Goal: Complete application form

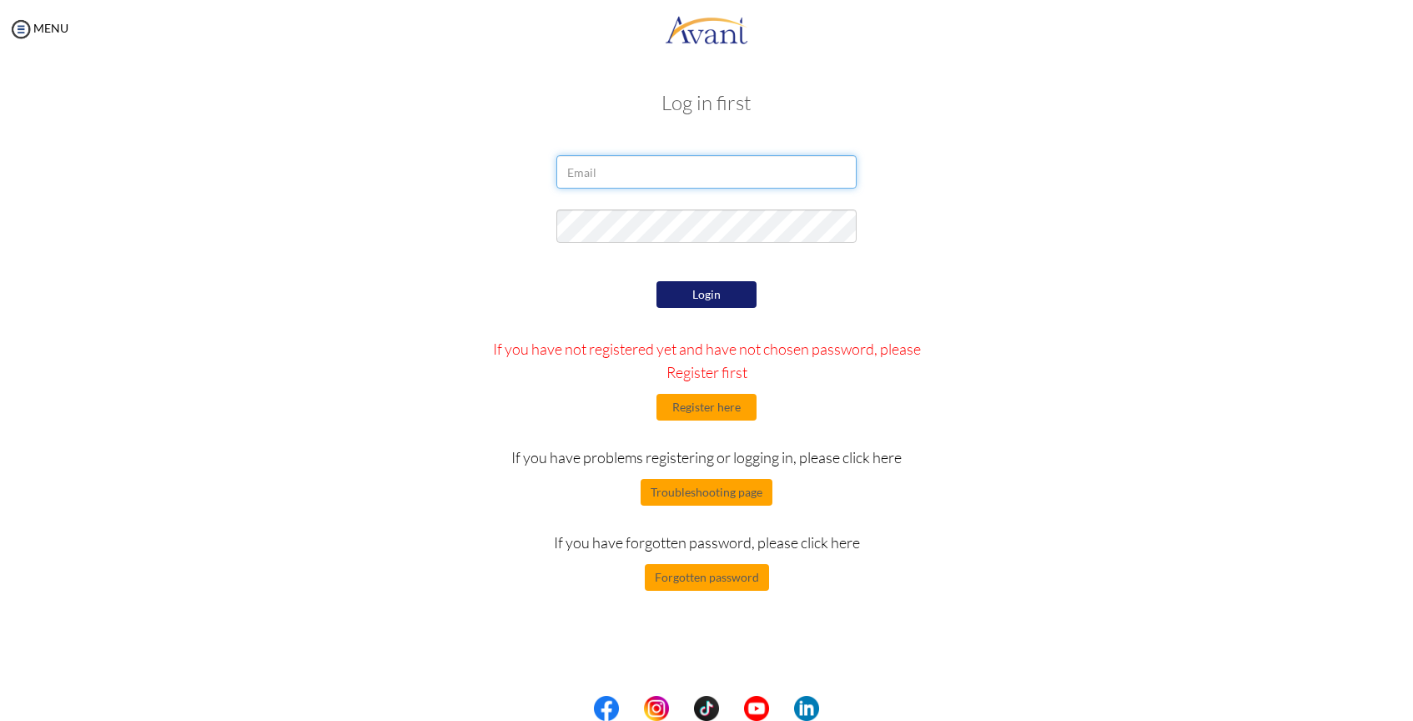
click at [728, 173] on input "email" at bounding box center [706, 171] width 300 height 33
type input "[EMAIL_ADDRESS][DOMAIN_NAME]"
click at [727, 413] on button "Register here" at bounding box center [706, 407] width 100 height 27
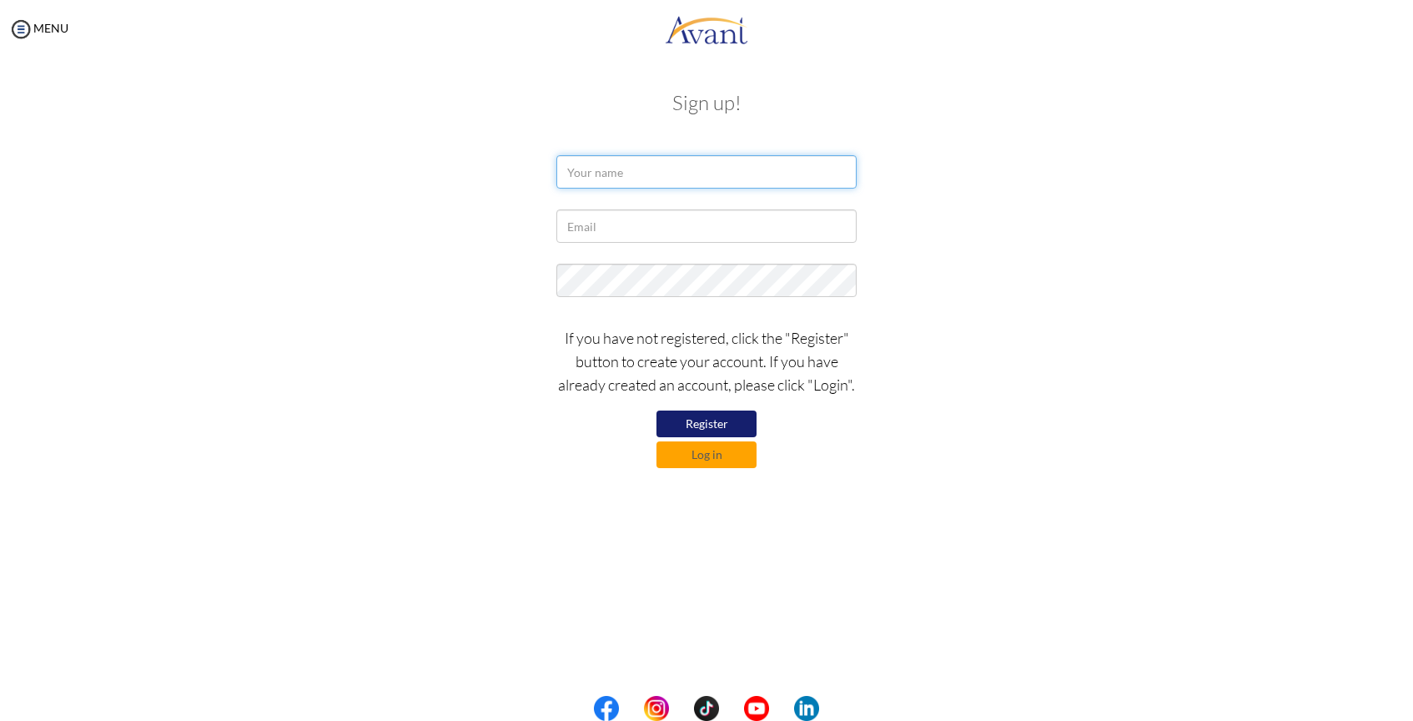
click at [690, 177] on input "text" at bounding box center [706, 171] width 300 height 33
type input "[PERSON_NAME]"
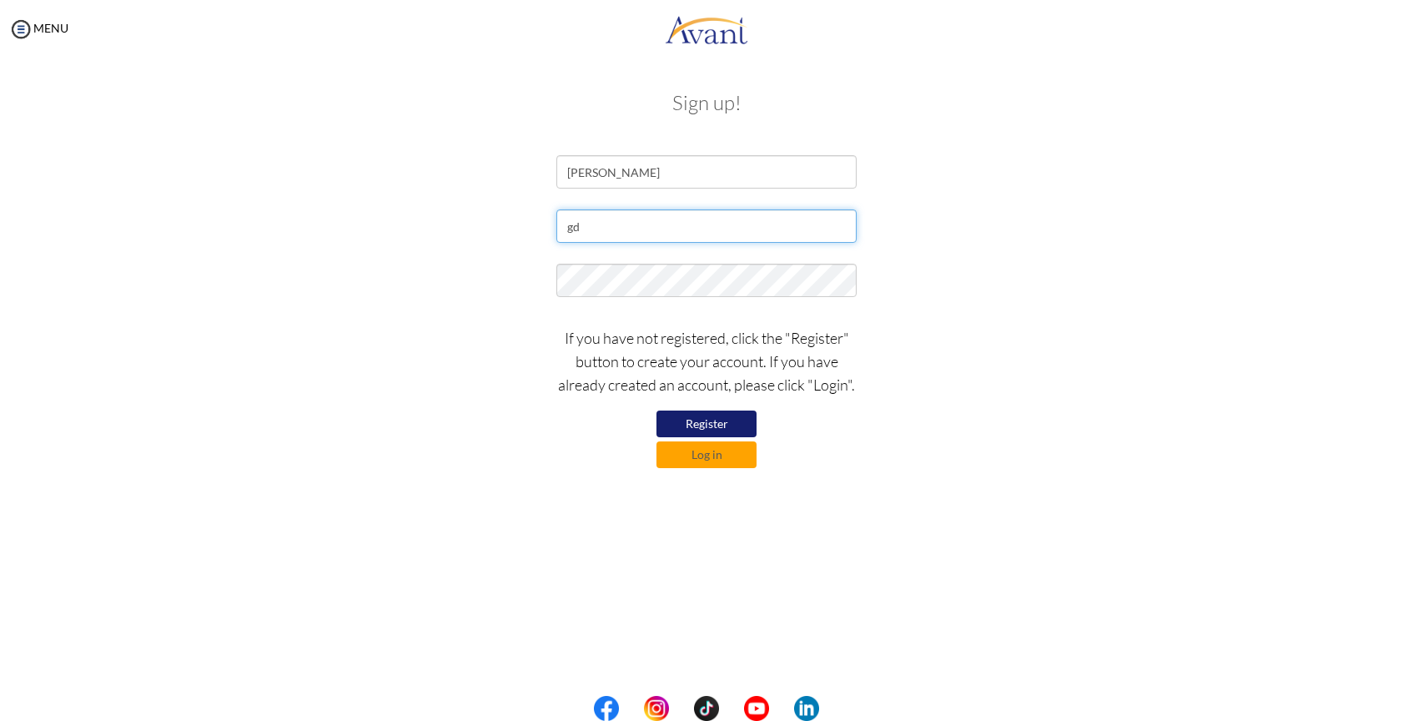
type input "[EMAIL_ADDRESS][DOMAIN_NAME]"
click at [513, 289] on div at bounding box center [707, 285] width 976 height 42
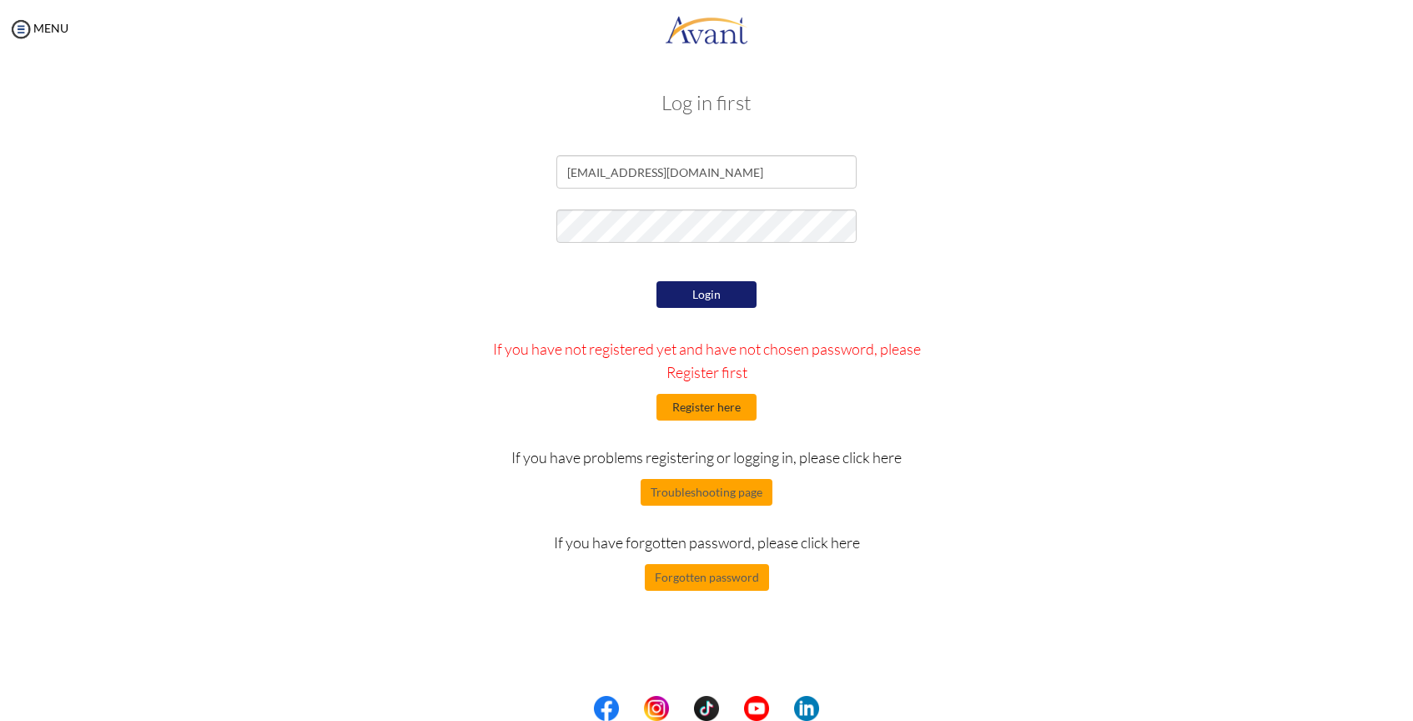
click at [724, 403] on button "Register here" at bounding box center [706, 407] width 100 height 27
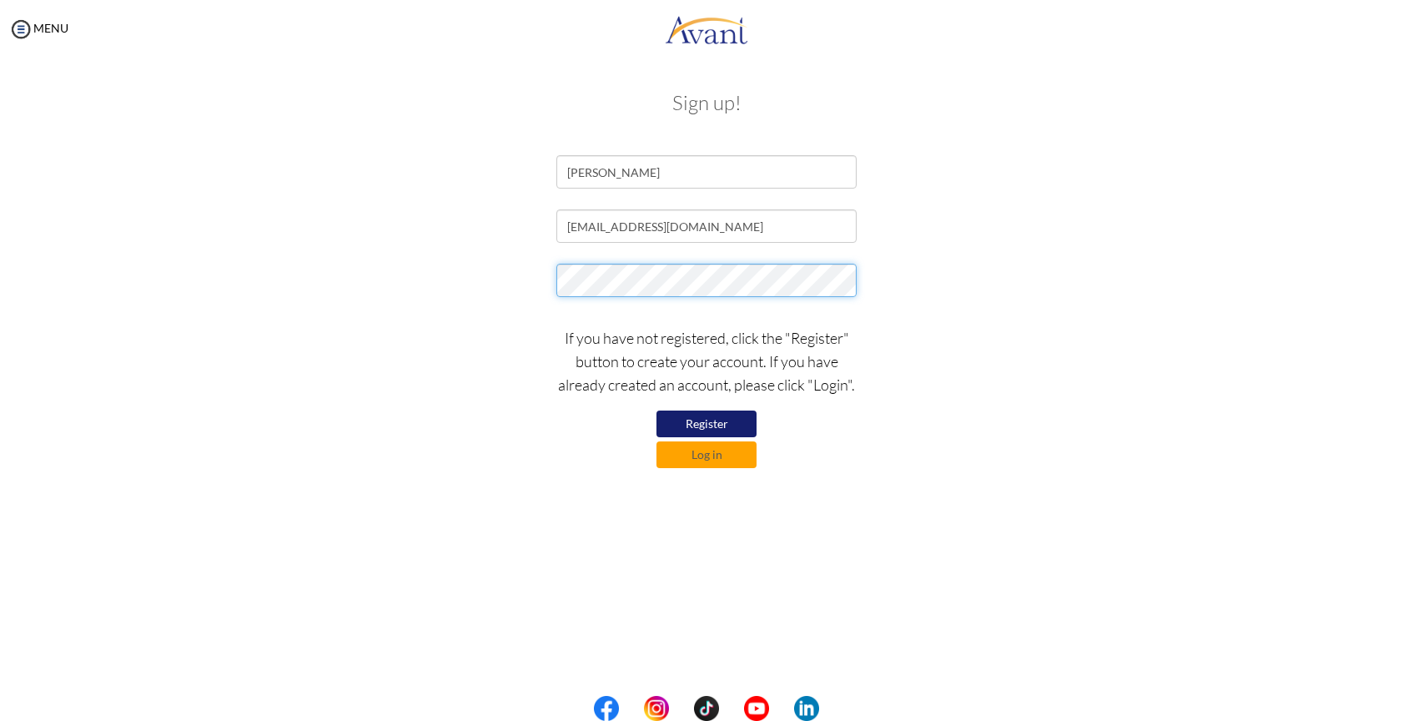
click at [485, 283] on div at bounding box center [707, 285] width 976 height 42
click at [678, 421] on button "Register" at bounding box center [706, 423] width 100 height 27
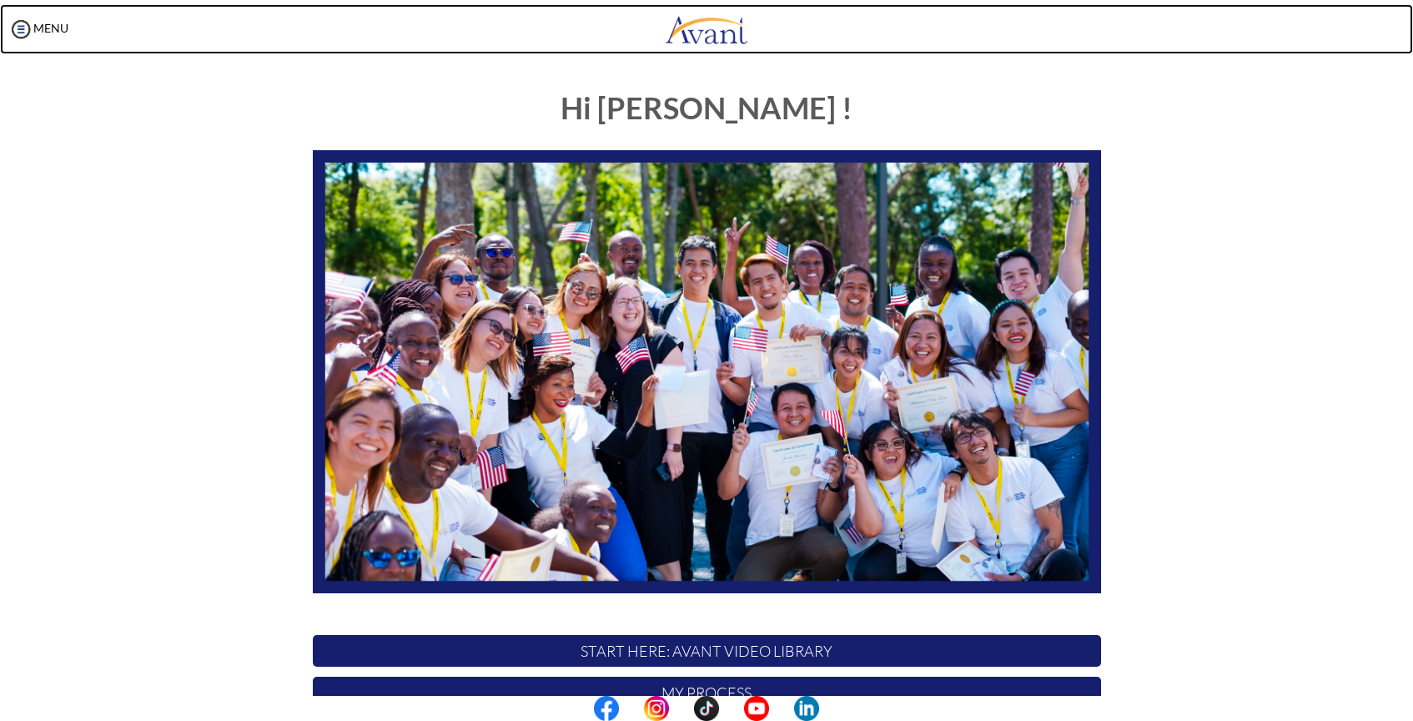
click at [74, 29] on link at bounding box center [706, 29] width 1413 height 50
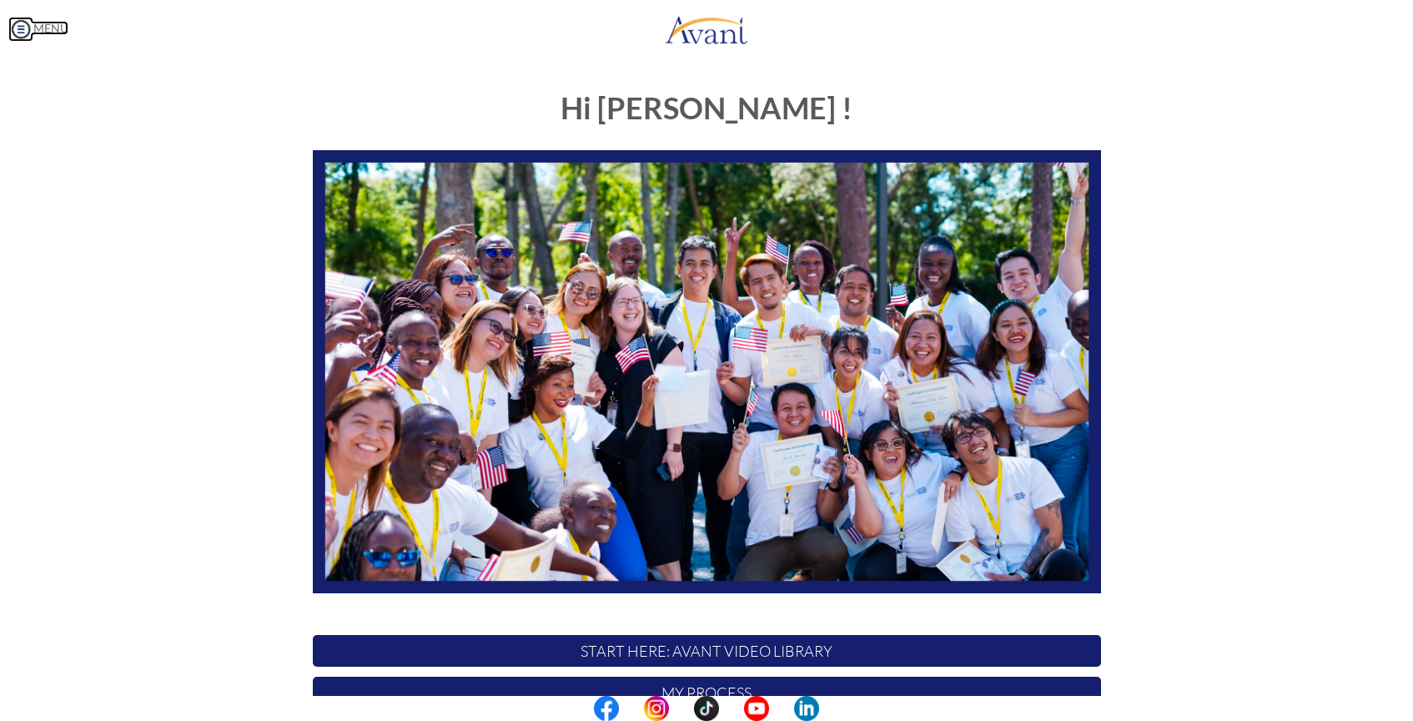
click at [60, 26] on link "MENU" at bounding box center [38, 28] width 60 height 14
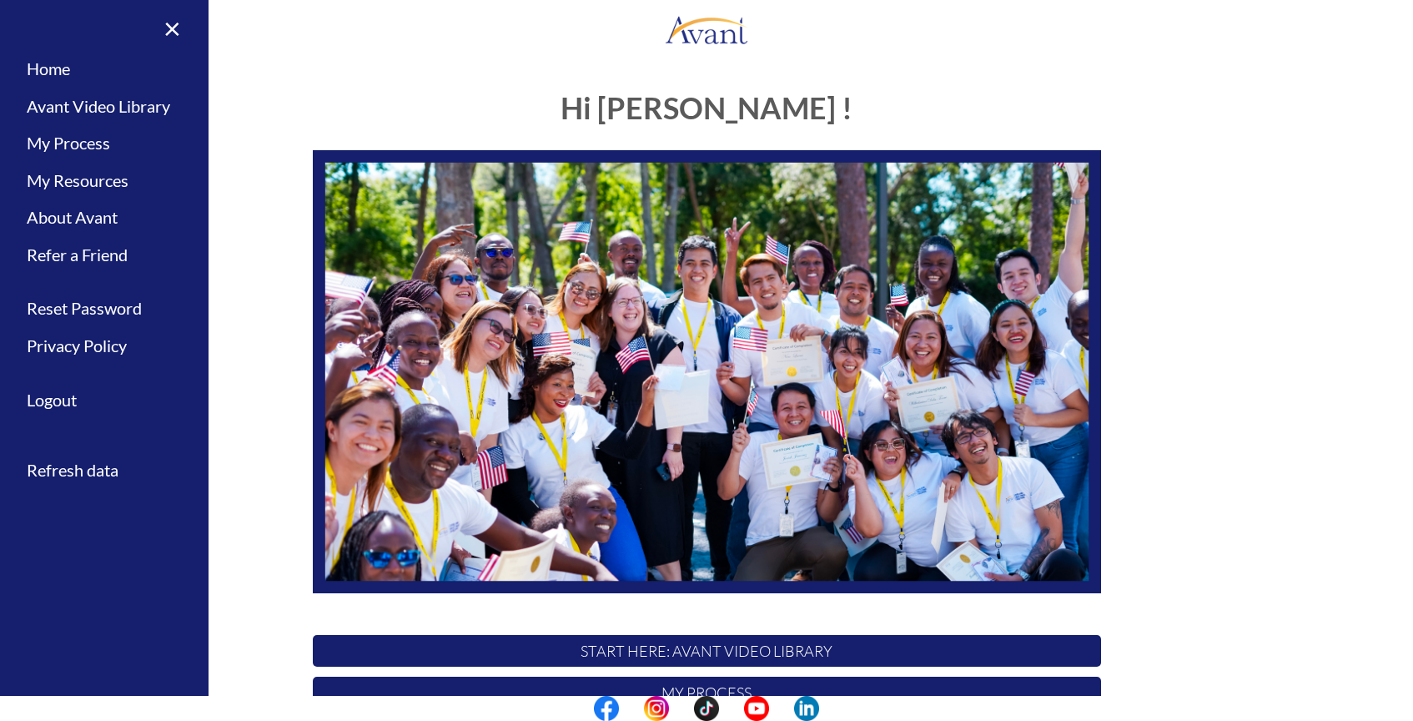
click at [294, 70] on div "My Status What is the next step? We would like you to watch the introductory vi…" at bounding box center [706, 418] width 1413 height 721
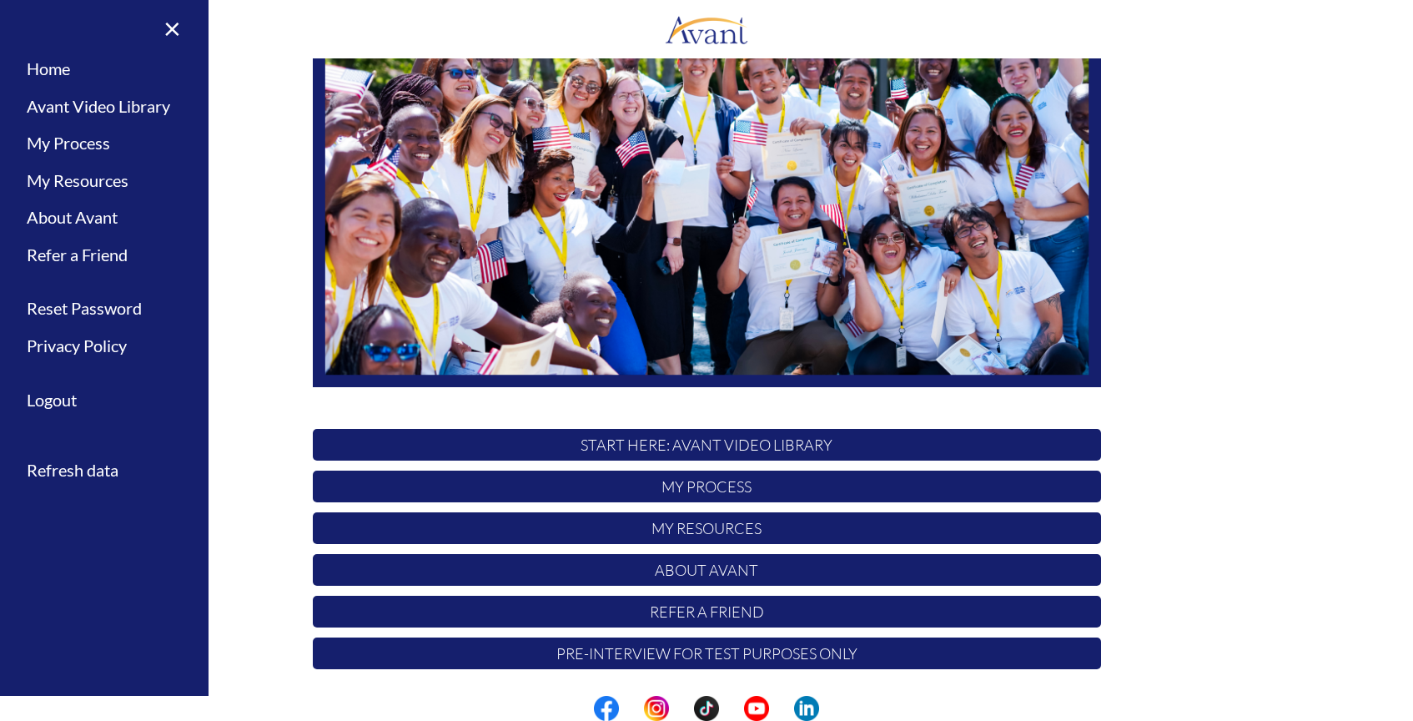
click at [717, 487] on p "My Process" at bounding box center [707, 486] width 788 height 32
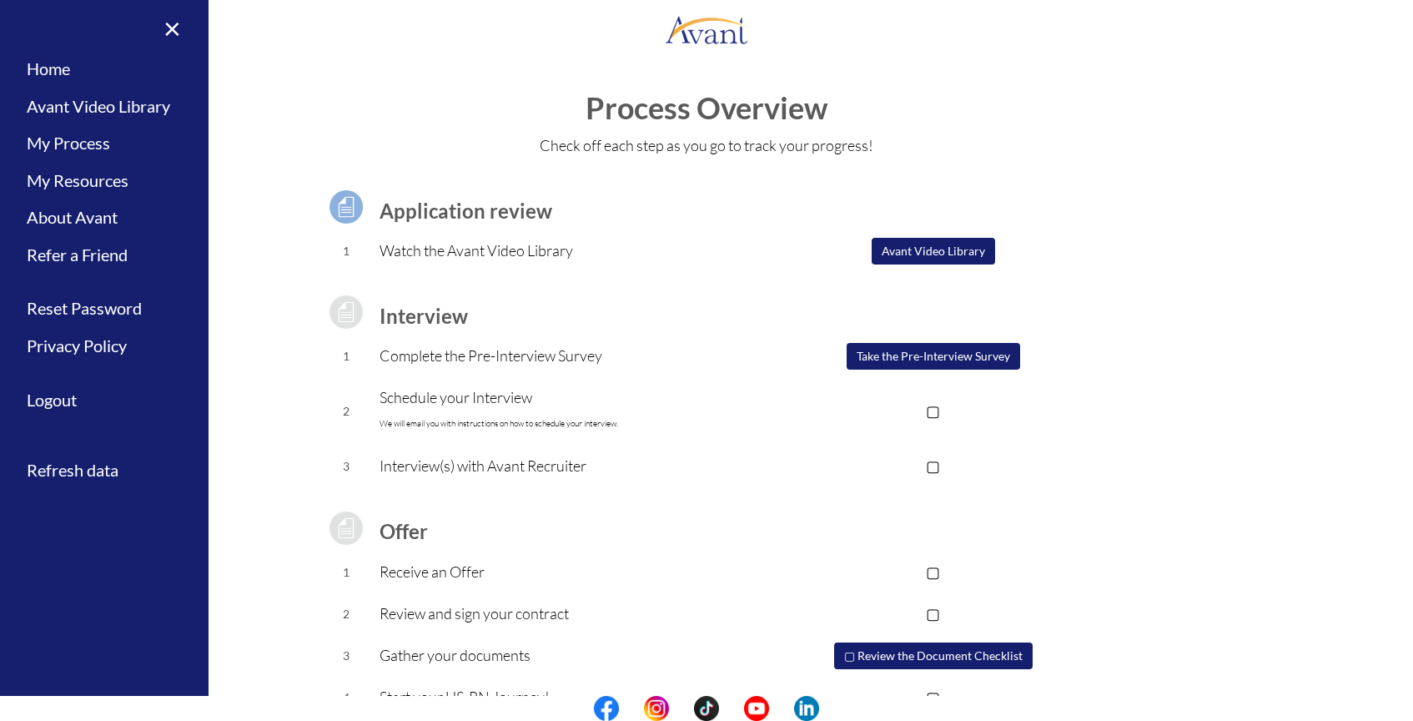
click at [921, 254] on button "Avant Video Library" at bounding box center [933, 251] width 123 height 27
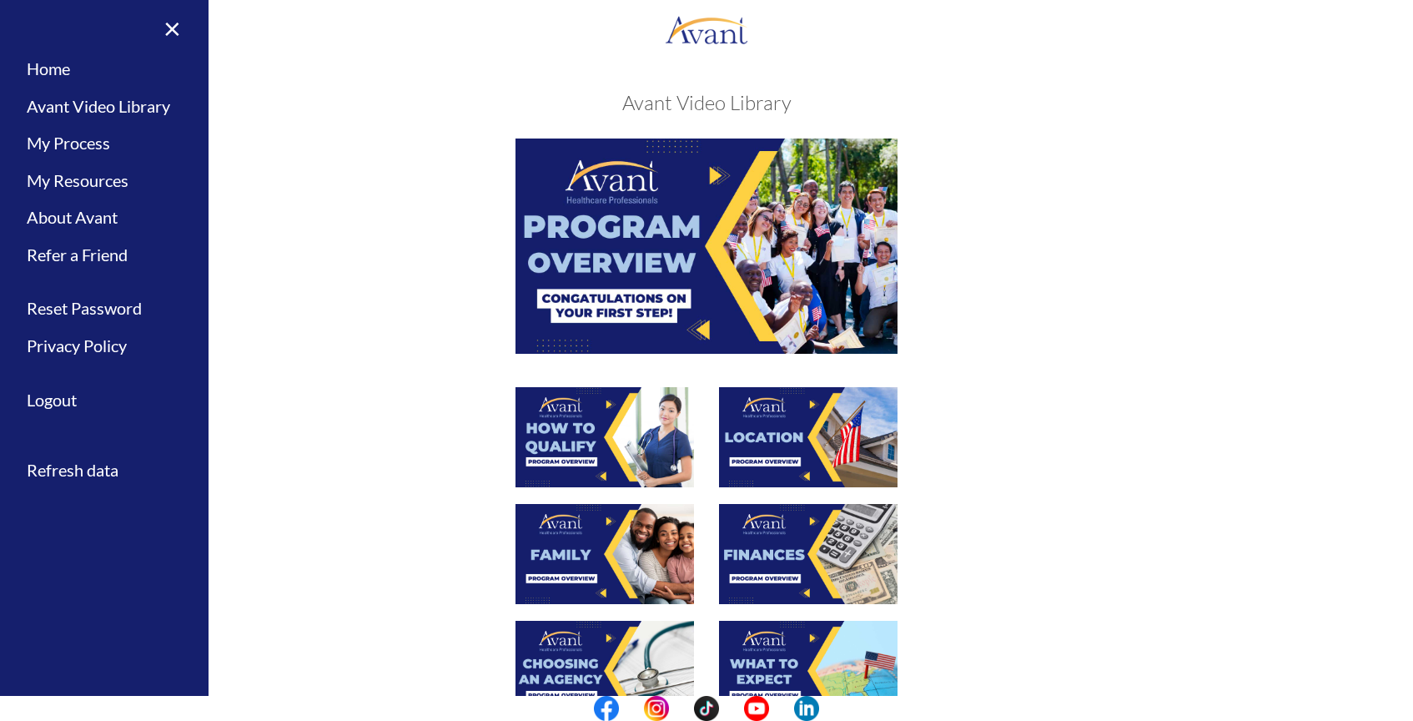
click at [726, 251] on img at bounding box center [706, 245] width 382 height 214
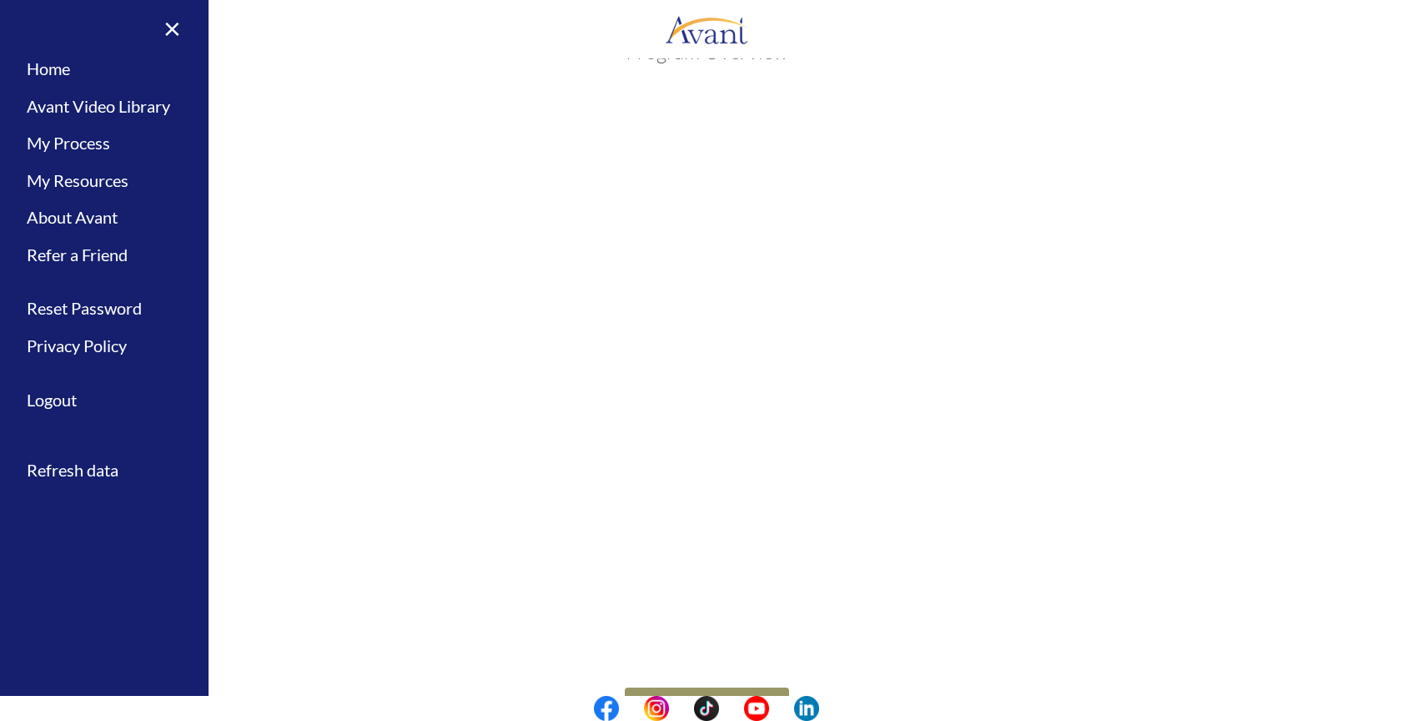
scroll to position [99, 0]
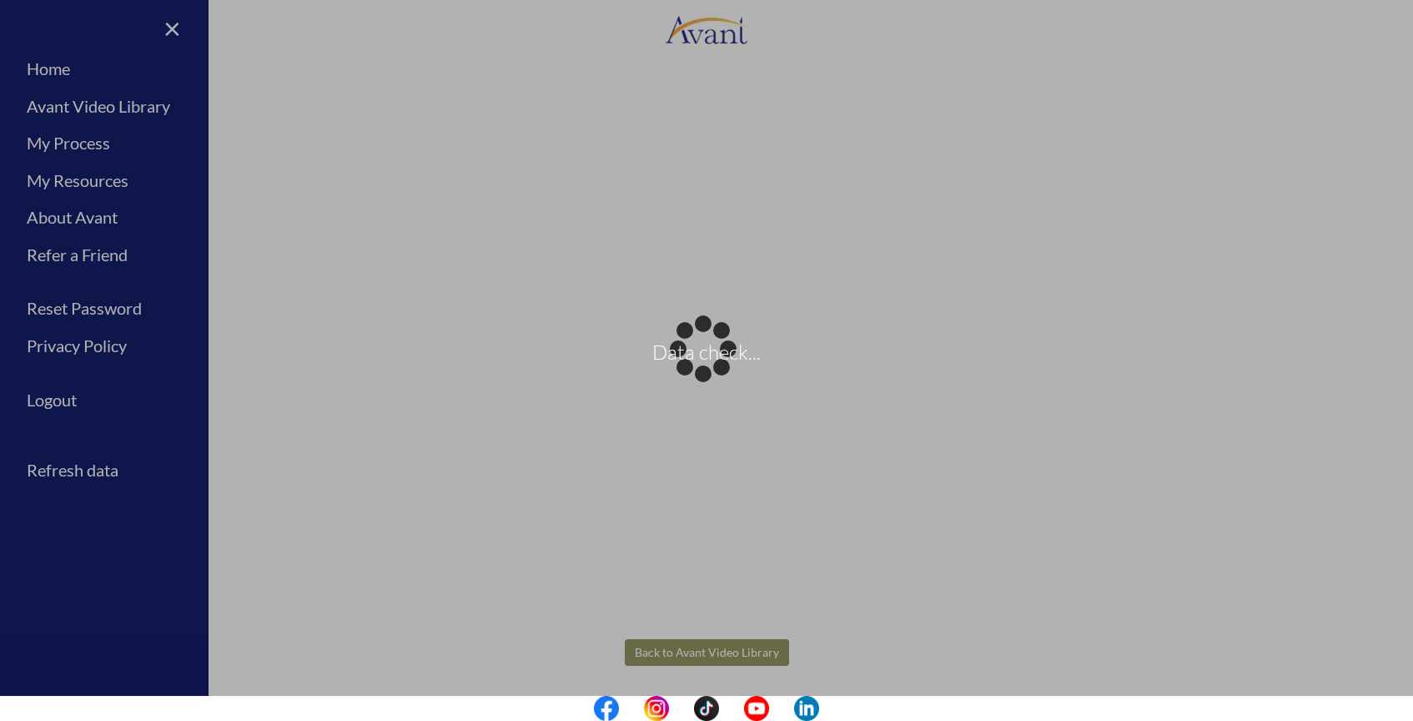
click at [758, 654] on body "Data check... Maintenance break. Please come back in 2 hours. MENU My Status Wh…" at bounding box center [706, 360] width 1413 height 721
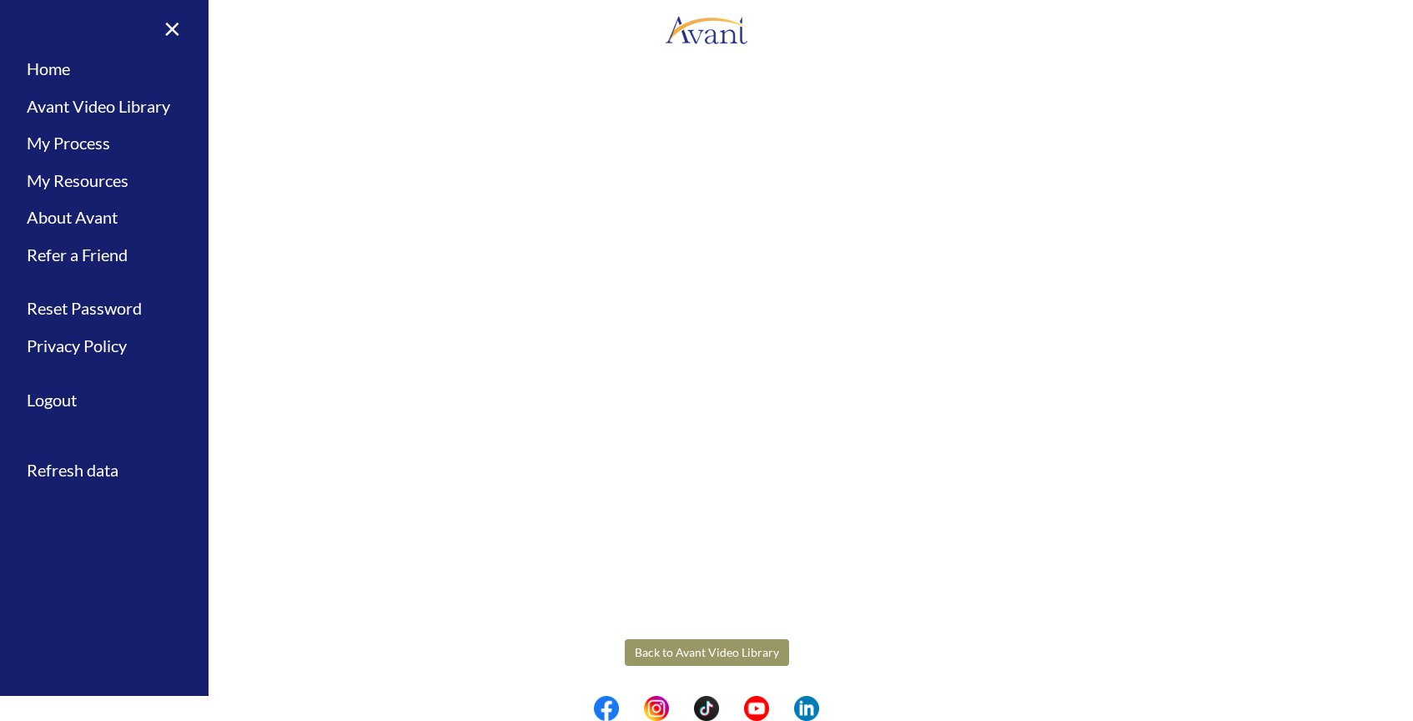
click at [721, 645] on button "Back to Avant Video Library" at bounding box center [707, 652] width 164 height 27
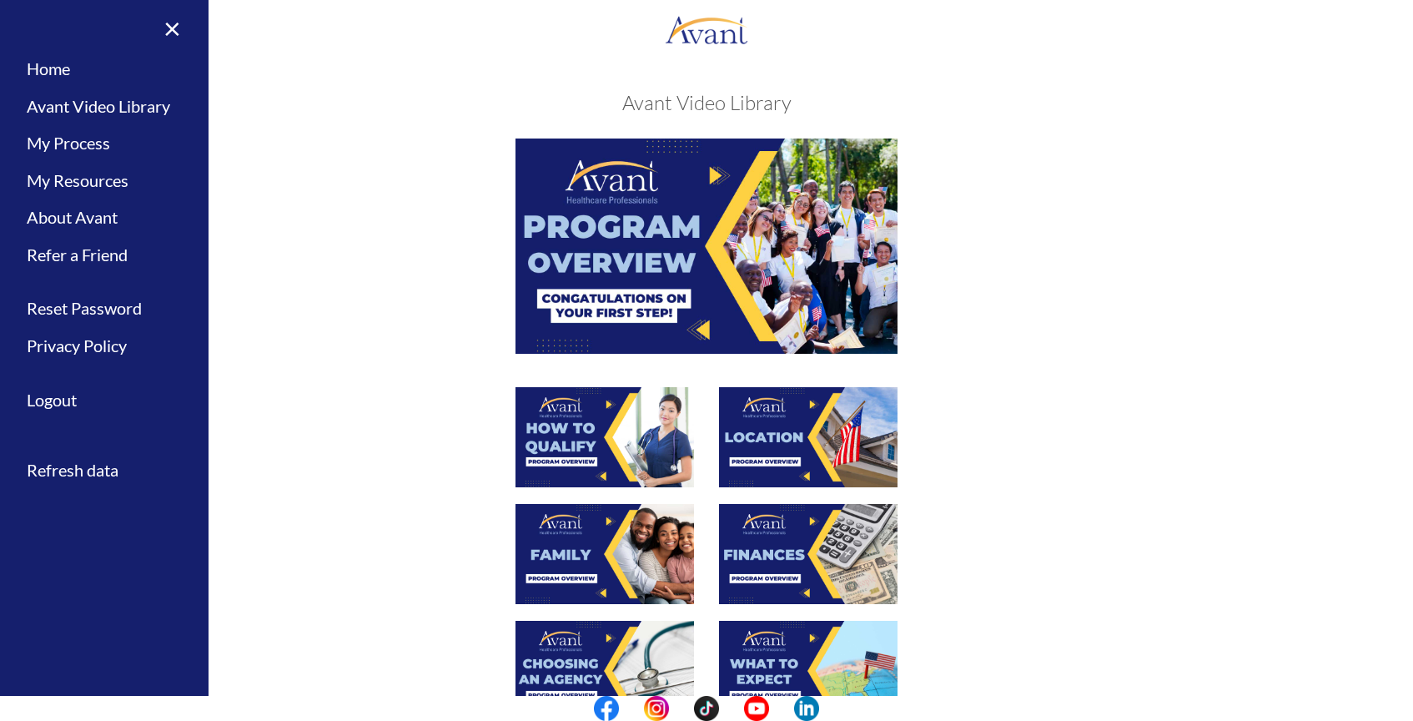
click at [581, 441] on img at bounding box center [604, 437] width 178 height 100
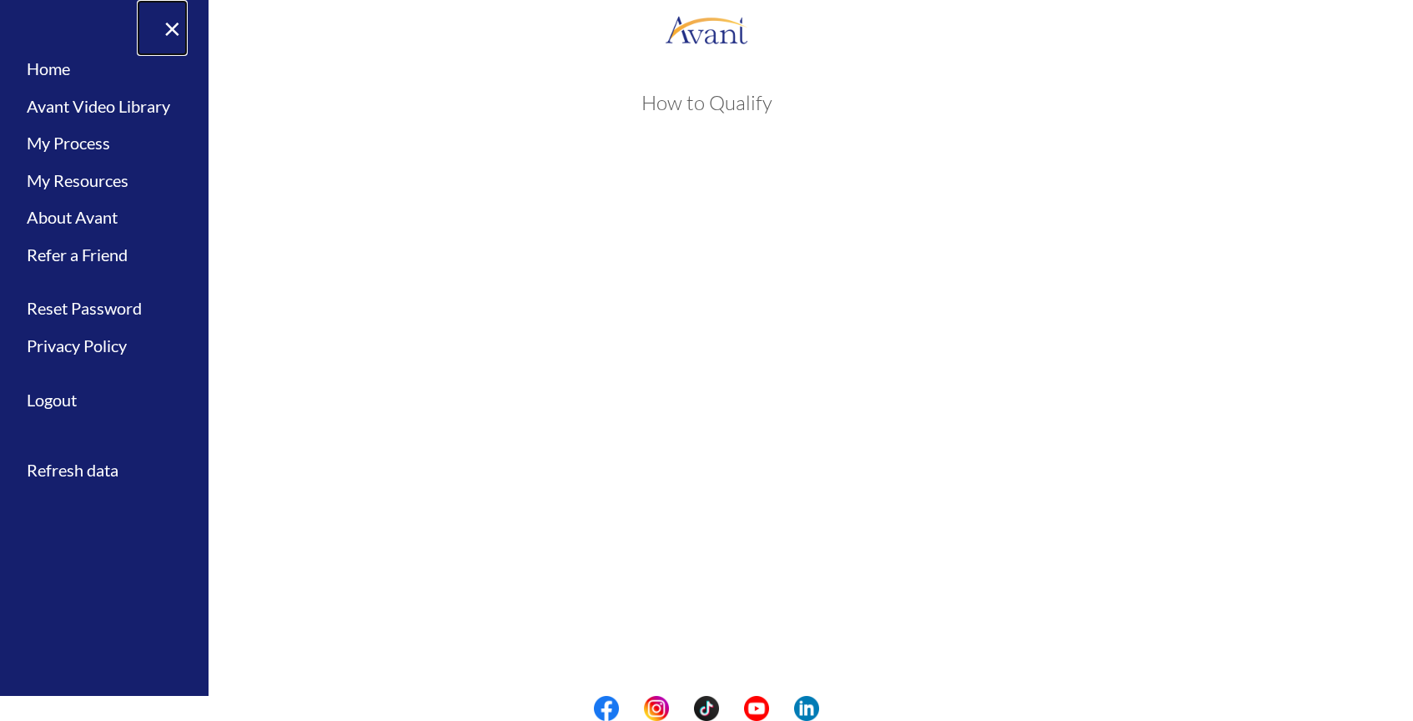
drag, startPoint x: 175, startPoint y: 28, endPoint x: 174, endPoint y: 70, distance: 41.7
click at [175, 28] on body "Maintenance break. Please come back in 2 hours. MENU My Status What is the next…" at bounding box center [706, 360] width 1413 height 721
click at [60, 73] on link "Home" at bounding box center [104, 69] width 209 height 38
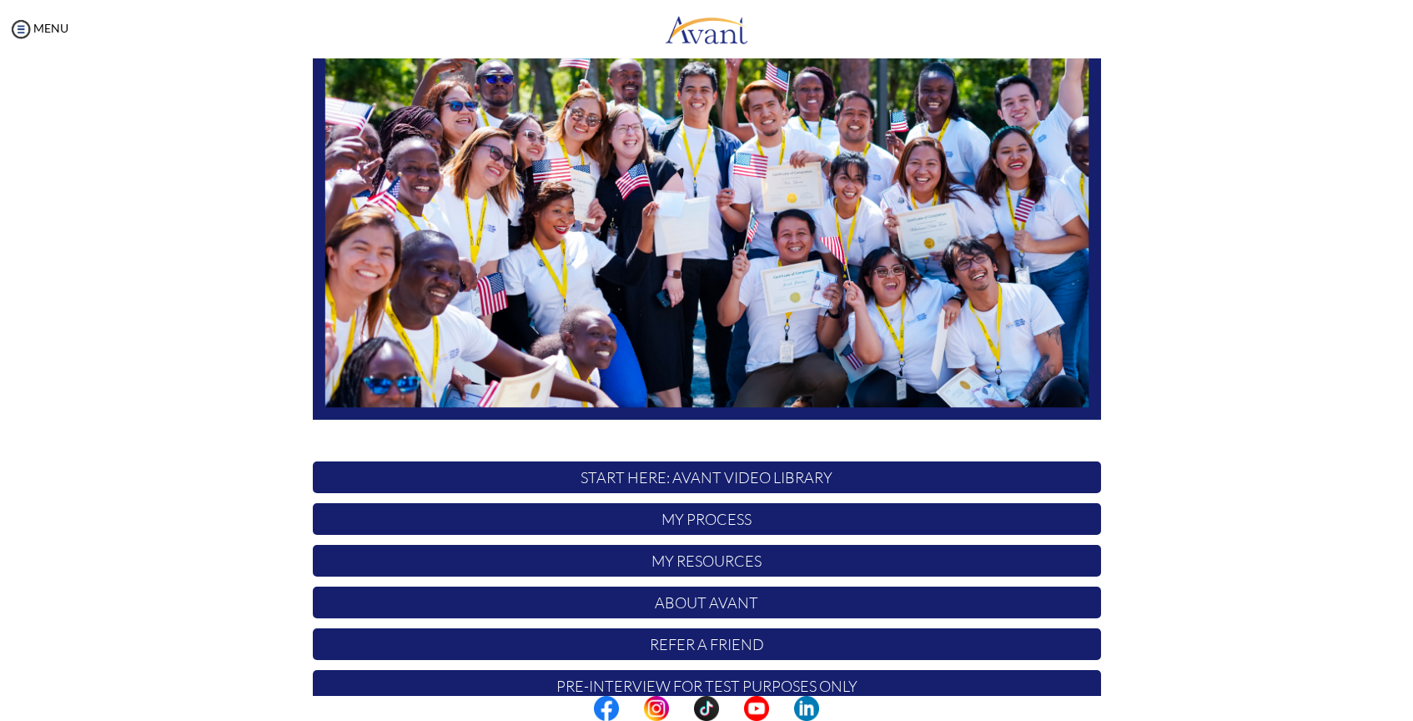
scroll to position [206, 0]
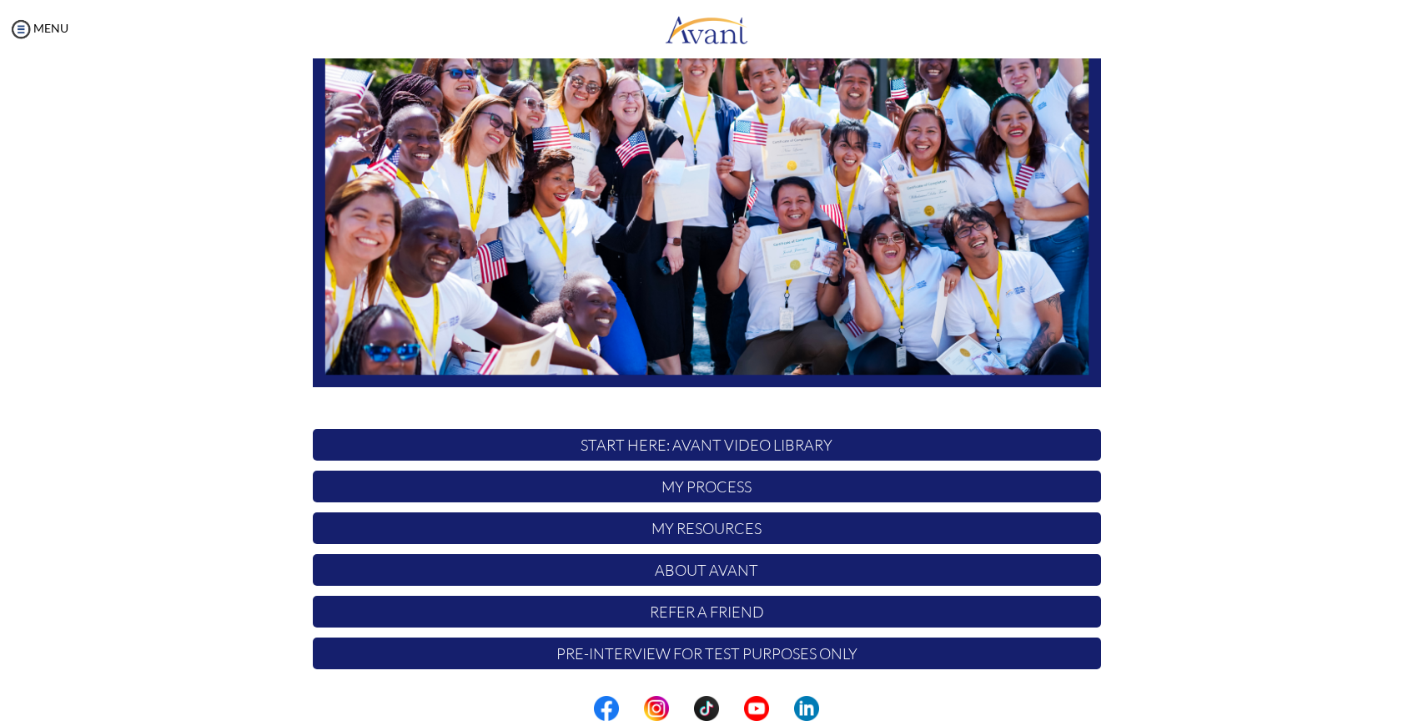
click at [725, 445] on p "START HERE: Avant Video Library" at bounding box center [707, 445] width 788 height 32
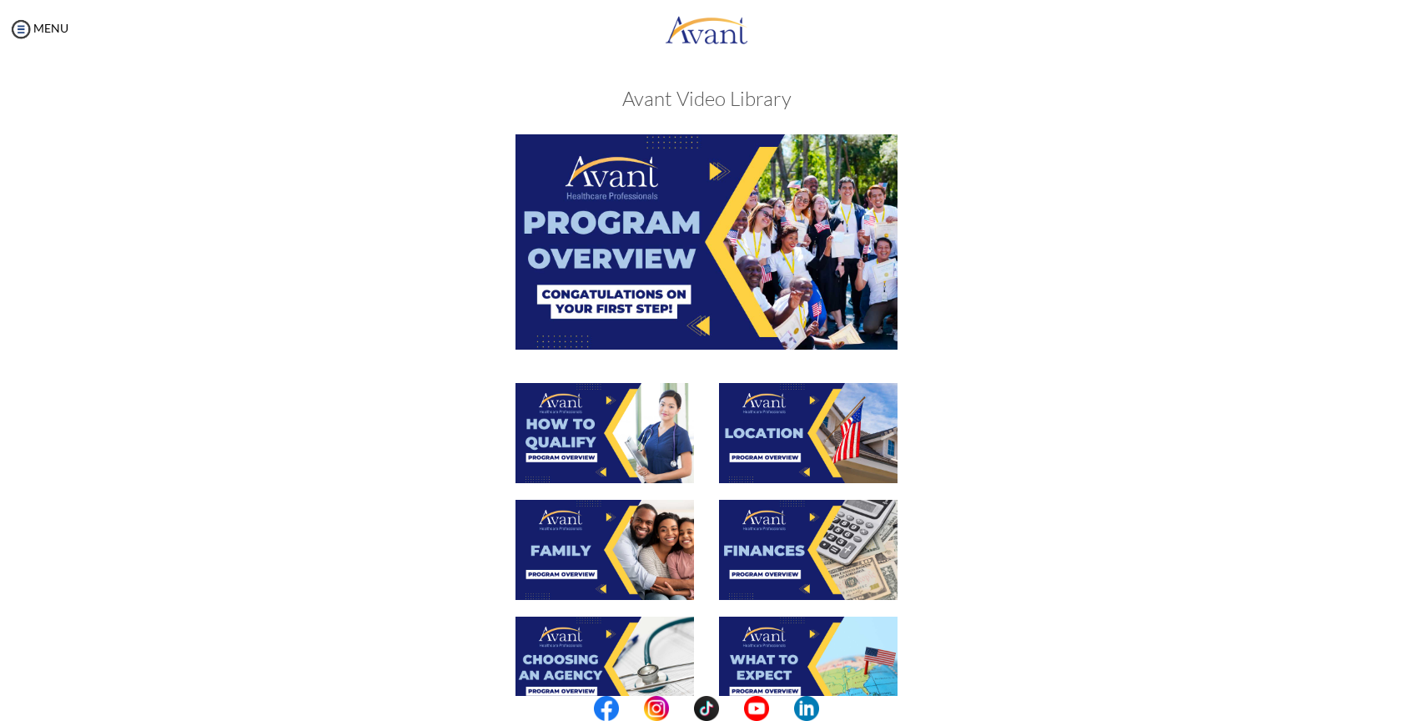
scroll to position [24, 0]
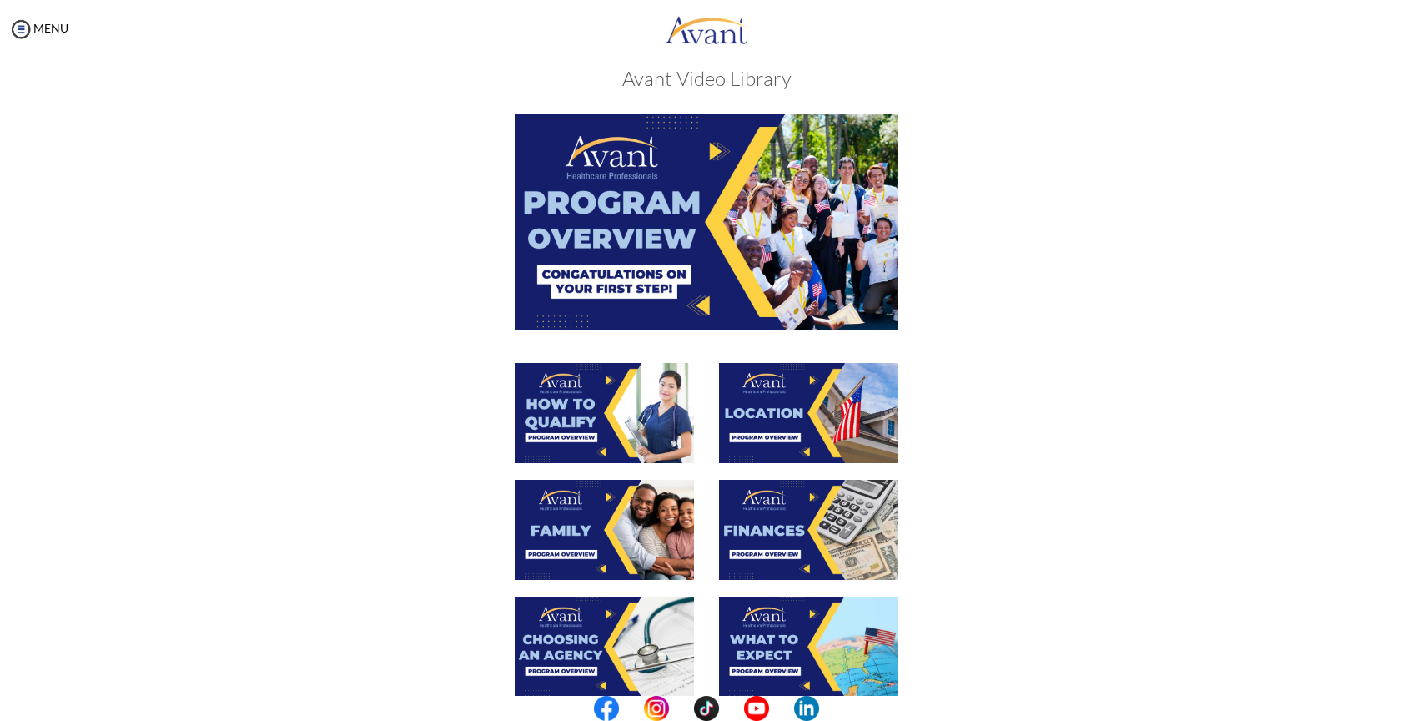
click at [769, 416] on img at bounding box center [808, 413] width 178 height 100
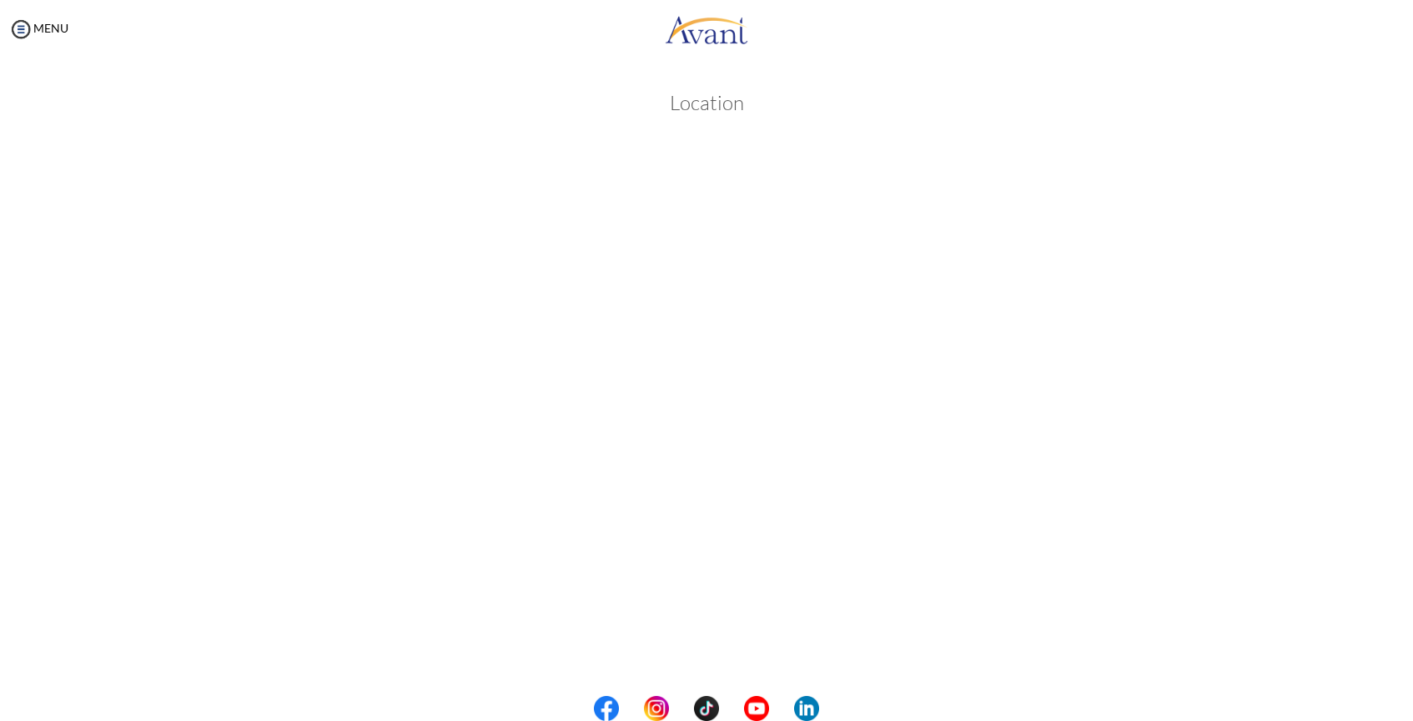
scroll to position [99, 0]
click at [719, 646] on body "Maintenance break. Please come back in 2 hours. MENU My Status What is the next…" at bounding box center [706, 360] width 1413 height 721
click at [728, 654] on button "Back to Avant Video Library" at bounding box center [707, 652] width 164 height 27
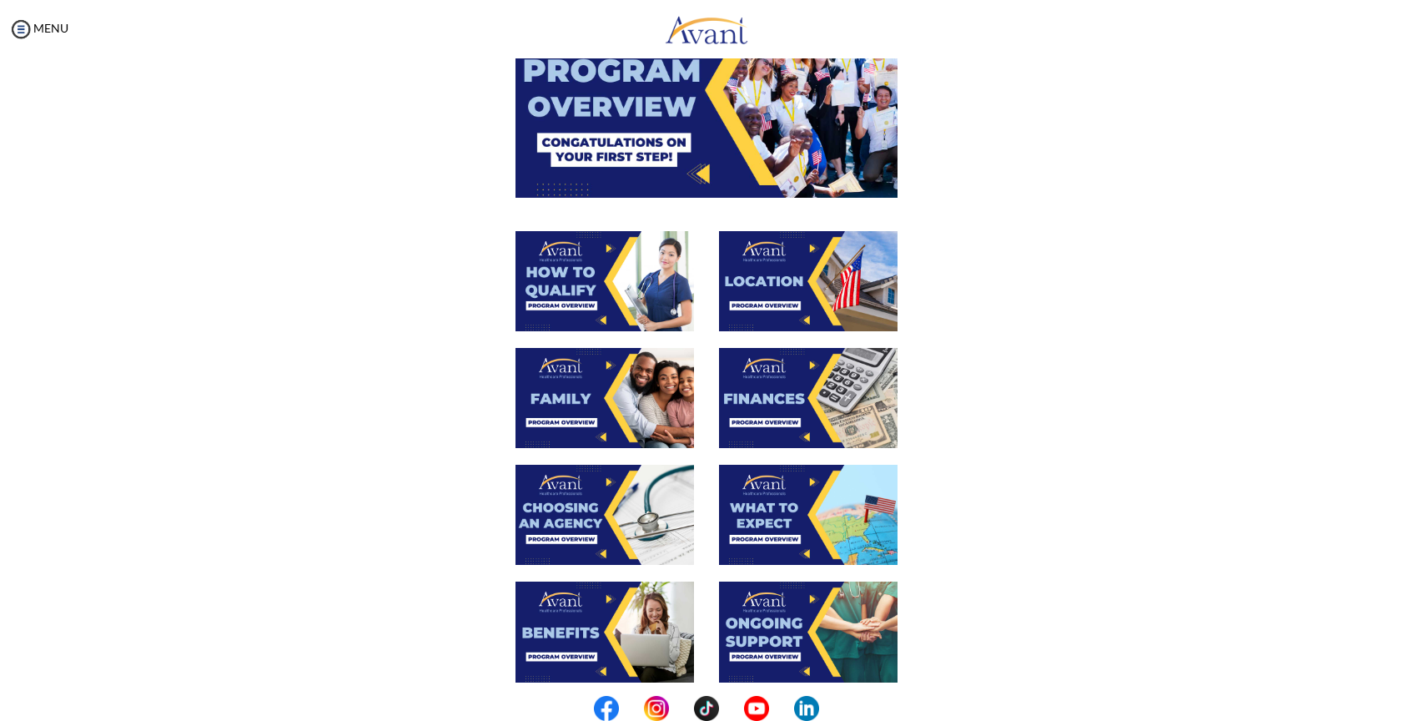
scroll to position [426, 0]
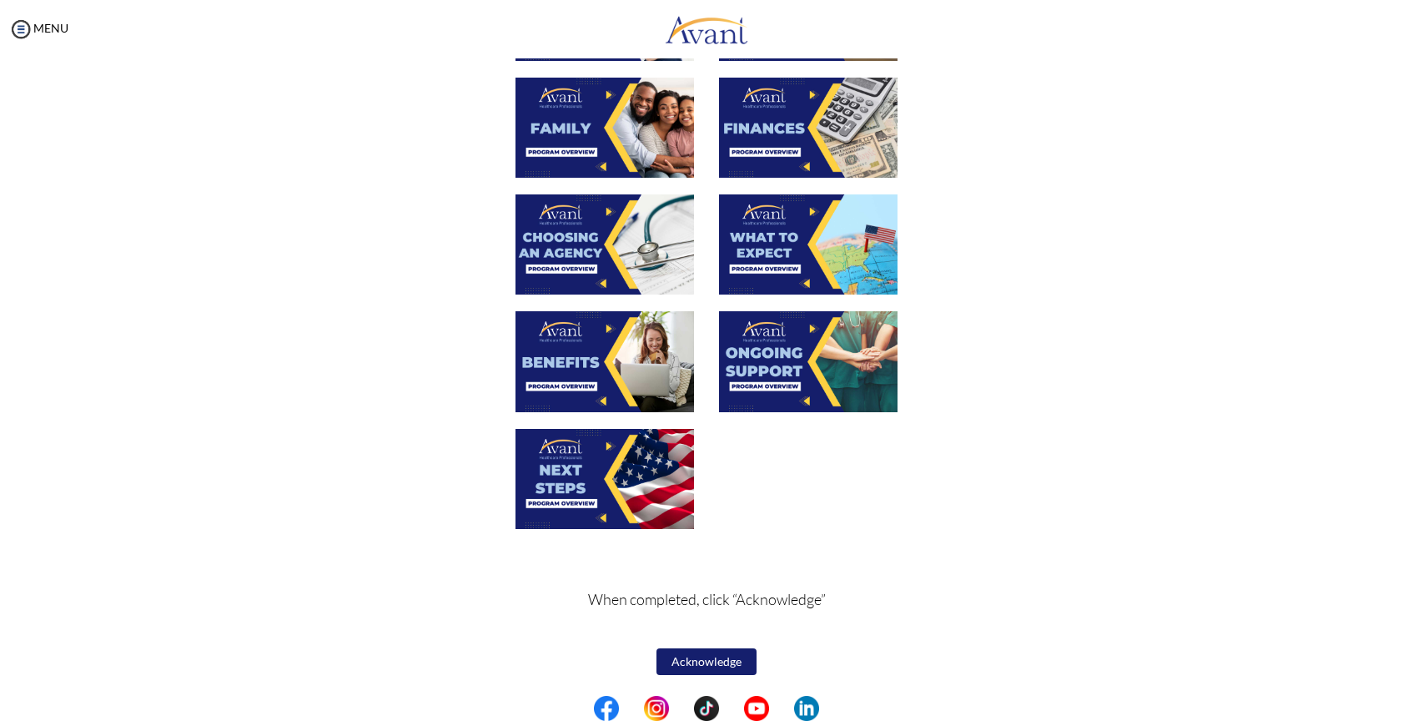
click at [801, 232] on img at bounding box center [808, 244] width 178 height 100
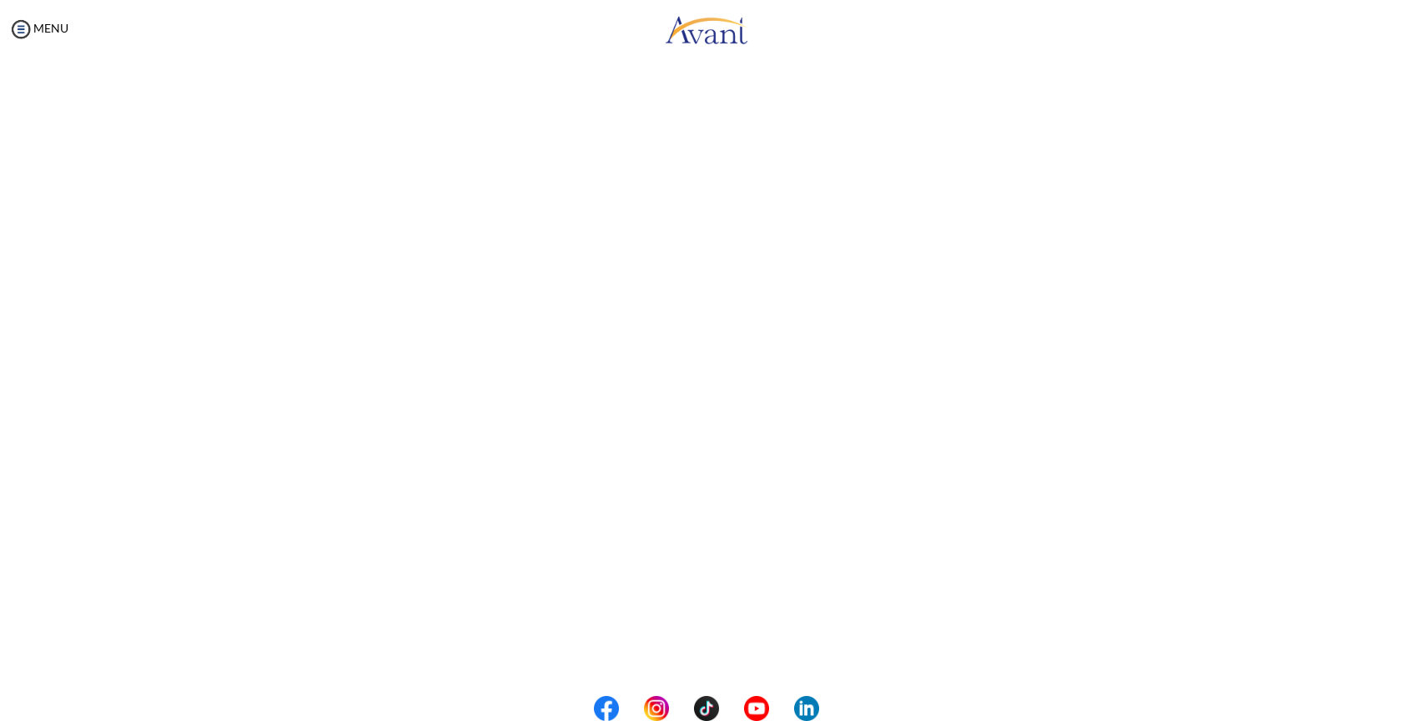
scroll to position [278, 0]
click at [741, 654] on body "Maintenance break. Please come back in 2 hours. MENU My Status What is the next…" at bounding box center [706, 360] width 1413 height 721
click at [736, 661] on button "Back to Avant Video Library" at bounding box center [707, 651] width 164 height 27
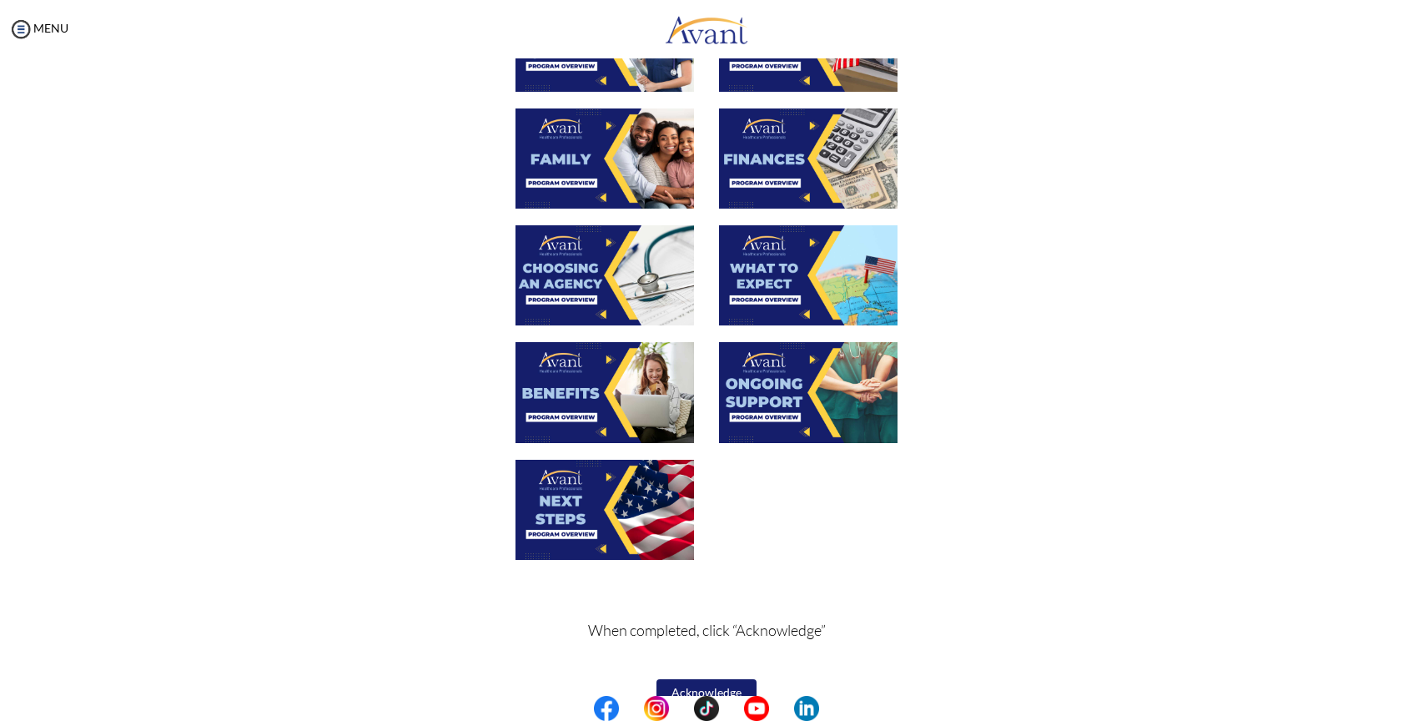
scroll to position [426, 0]
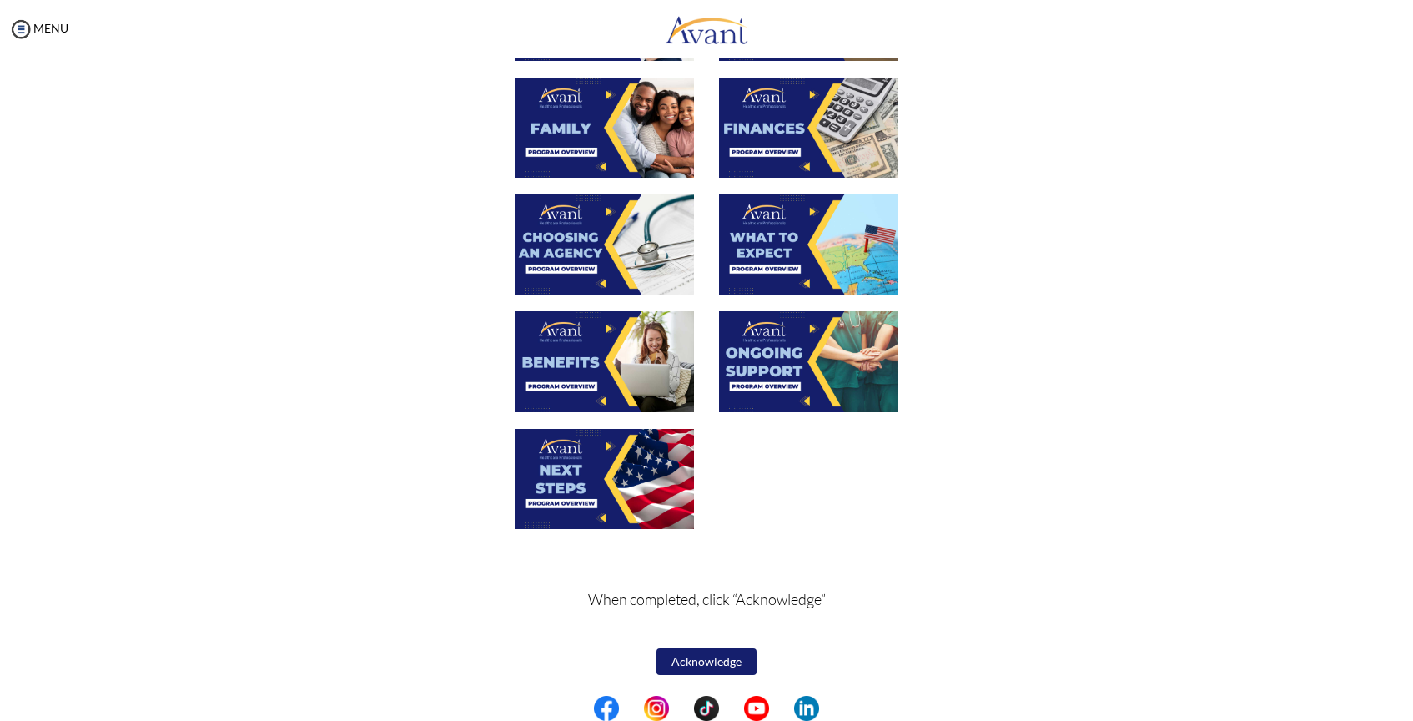
click at [578, 362] on img at bounding box center [604, 361] width 178 height 100
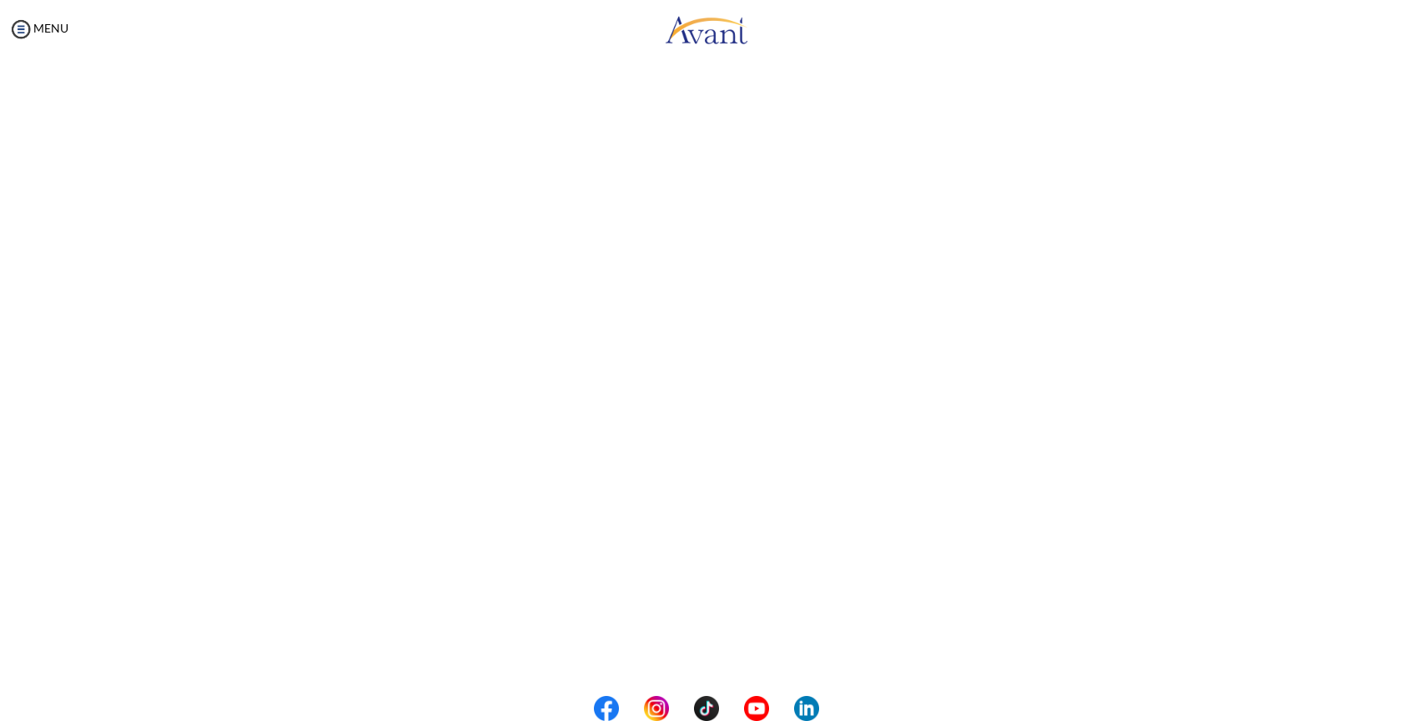
scroll to position [278, 0]
click at [708, 643] on body "Maintenance break. Please come back in 2 hours. MENU My Status What is the next…" at bounding box center [706, 360] width 1413 height 721
click at [749, 658] on button "Back to Avant Video Library" at bounding box center [707, 651] width 164 height 27
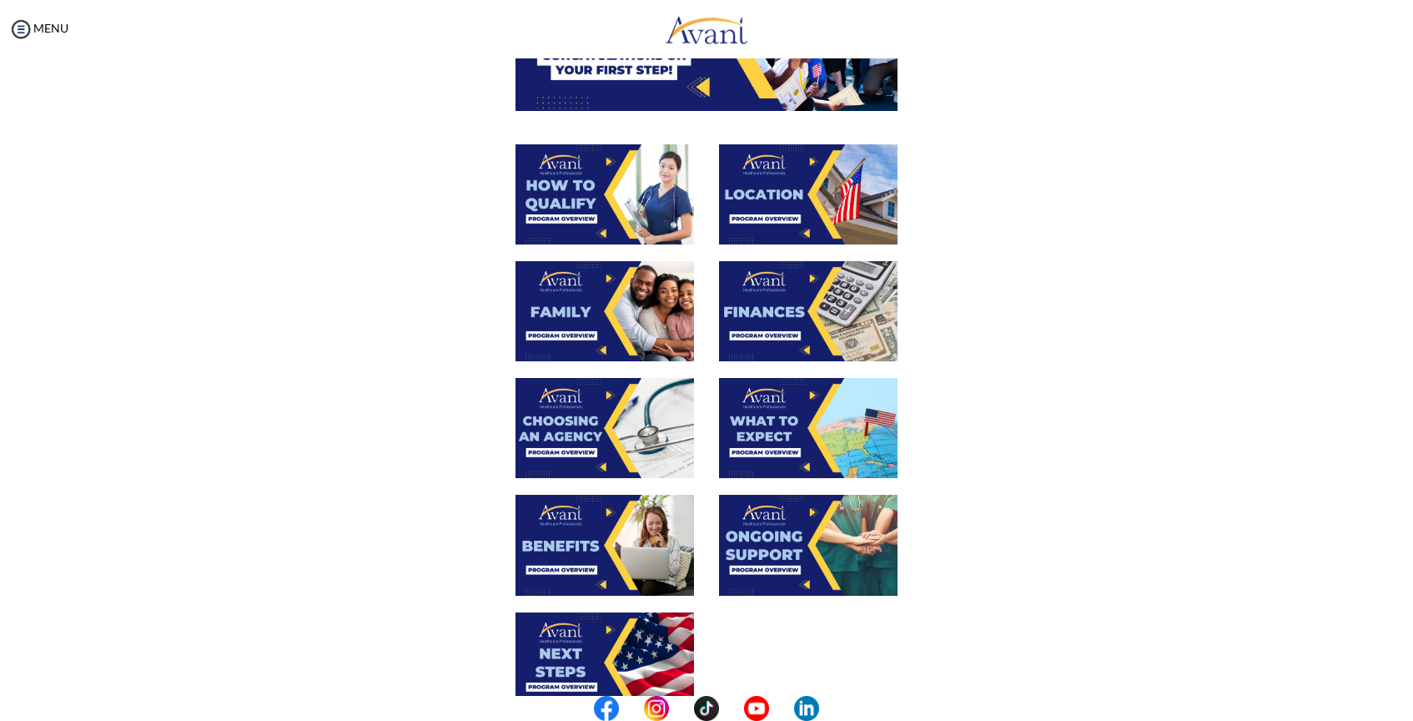
scroll to position [247, 0]
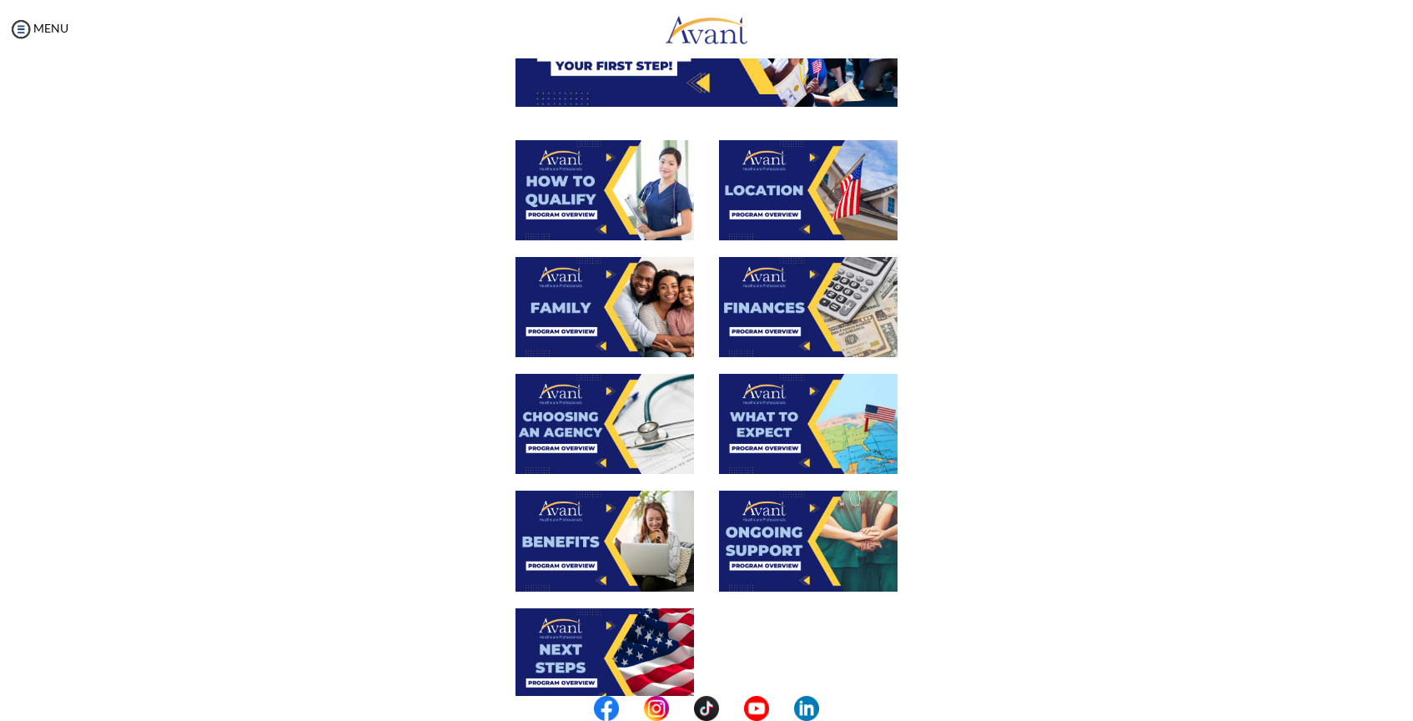
click at [786, 537] on img at bounding box center [808, 540] width 178 height 100
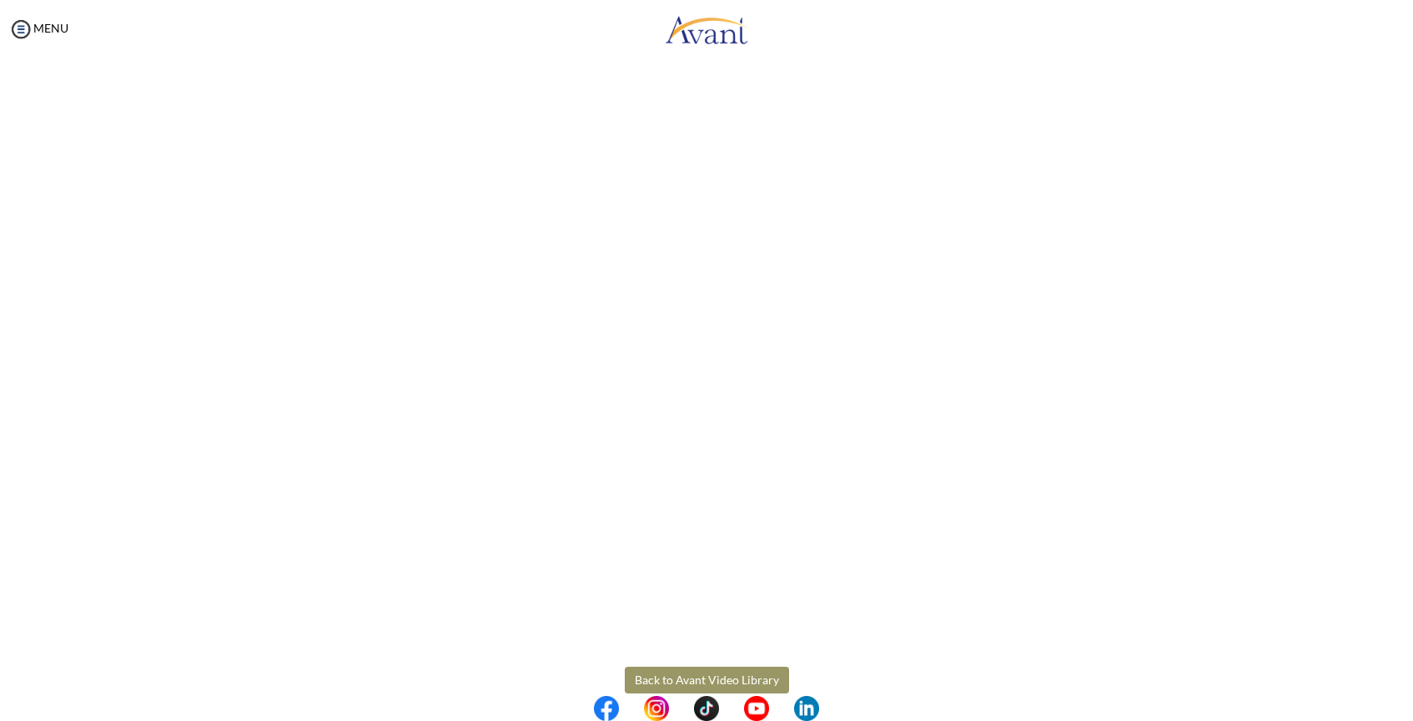
scroll to position [278, 0]
click at [731, 655] on body "Maintenance break. Please come back in 2 hours. MENU My Status What is the next…" at bounding box center [706, 360] width 1413 height 721
click at [751, 638] on button "Back to Avant Video Library" at bounding box center [707, 651] width 164 height 27
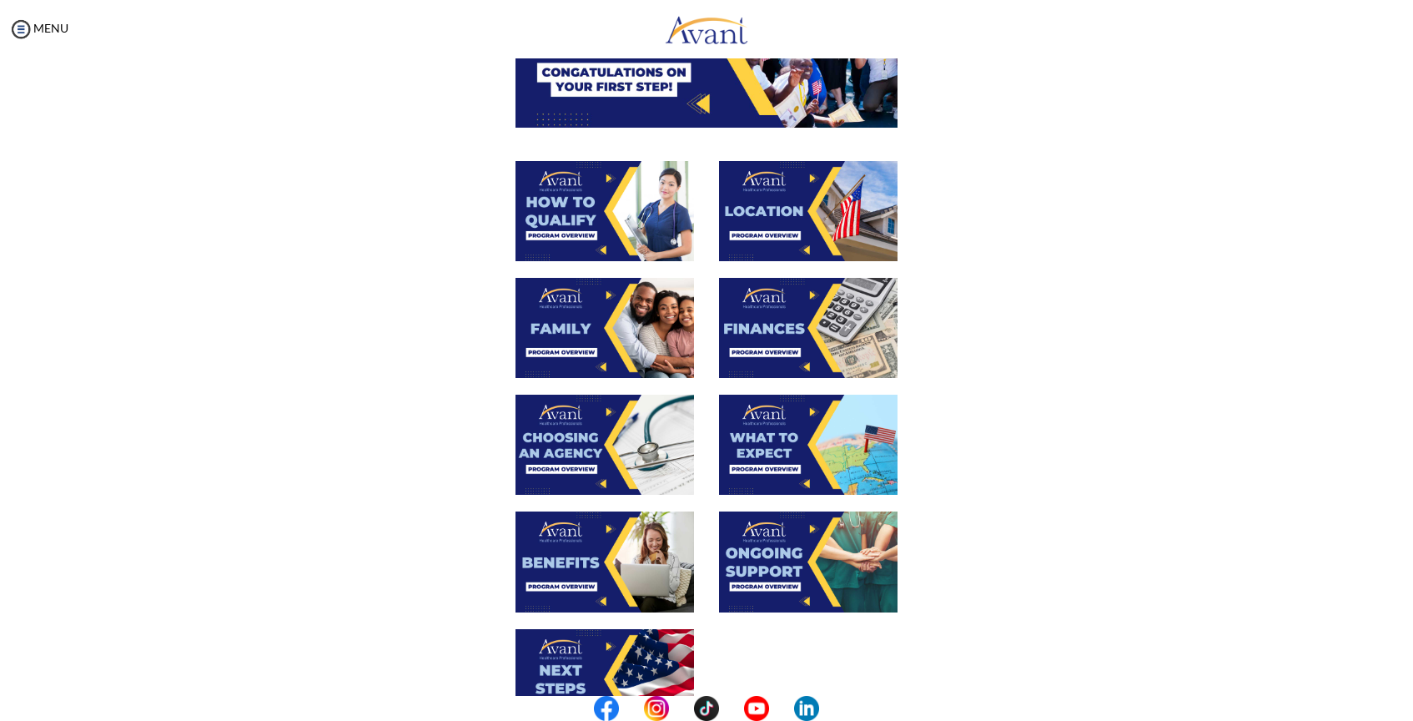
scroll to position [401, 0]
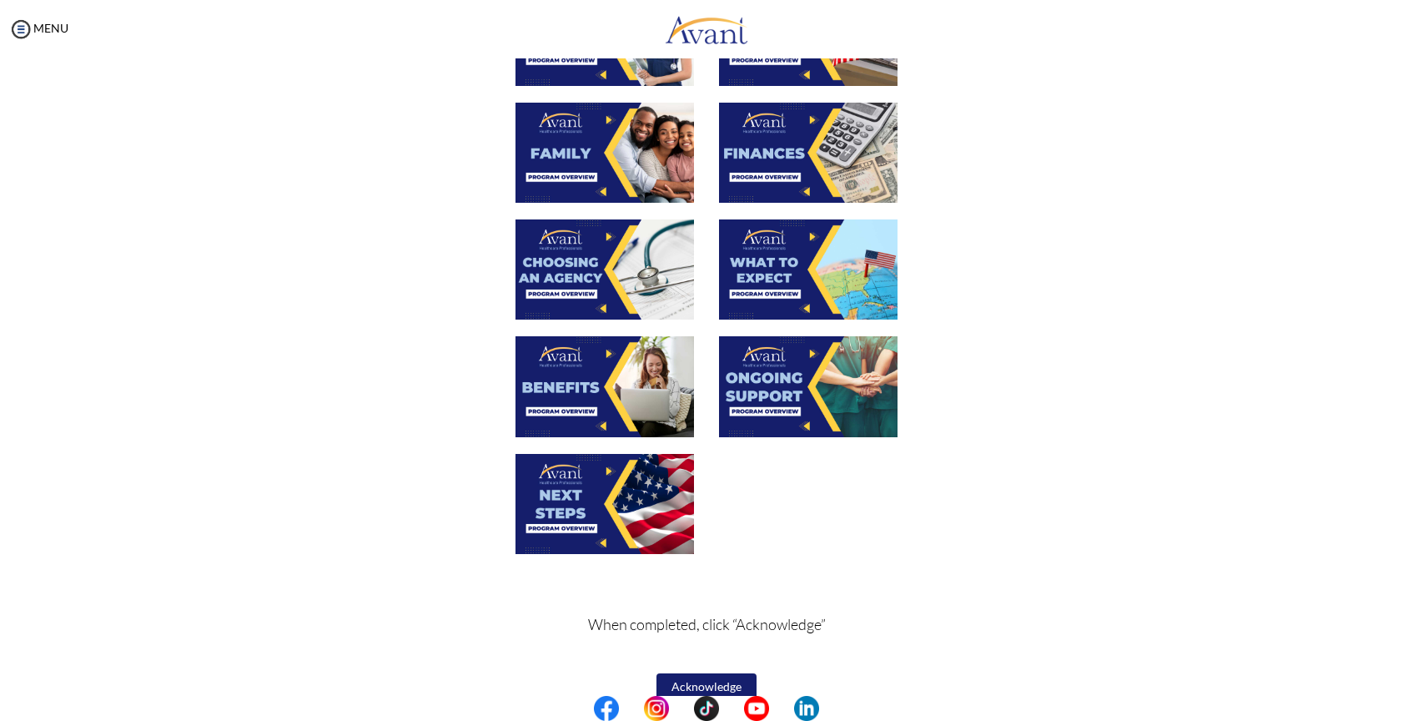
click at [620, 496] on img at bounding box center [604, 504] width 178 height 100
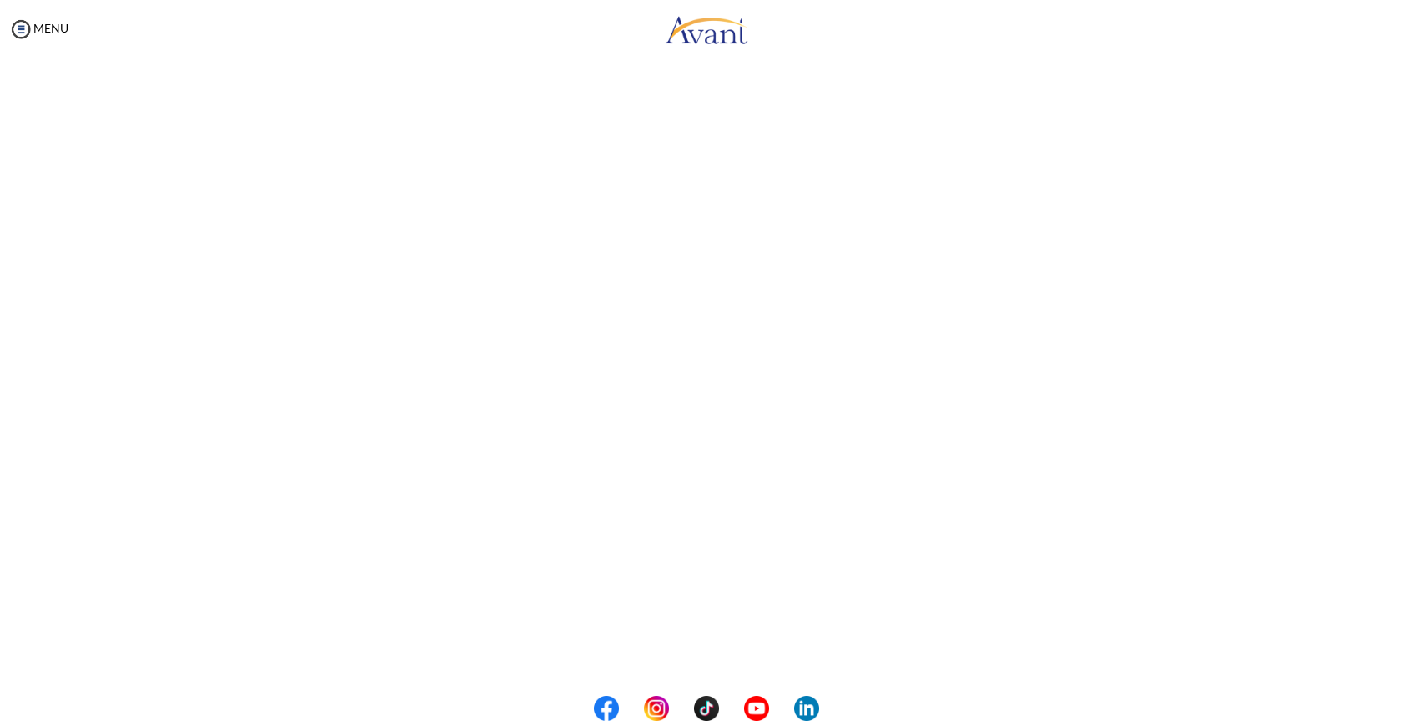
scroll to position [278, 0]
click at [734, 651] on body "Maintenance break. Please come back in 2 hours. MENU My Status What is the next…" at bounding box center [706, 360] width 1413 height 721
click at [715, 658] on button "Back to Avant Video Library" at bounding box center [707, 651] width 164 height 27
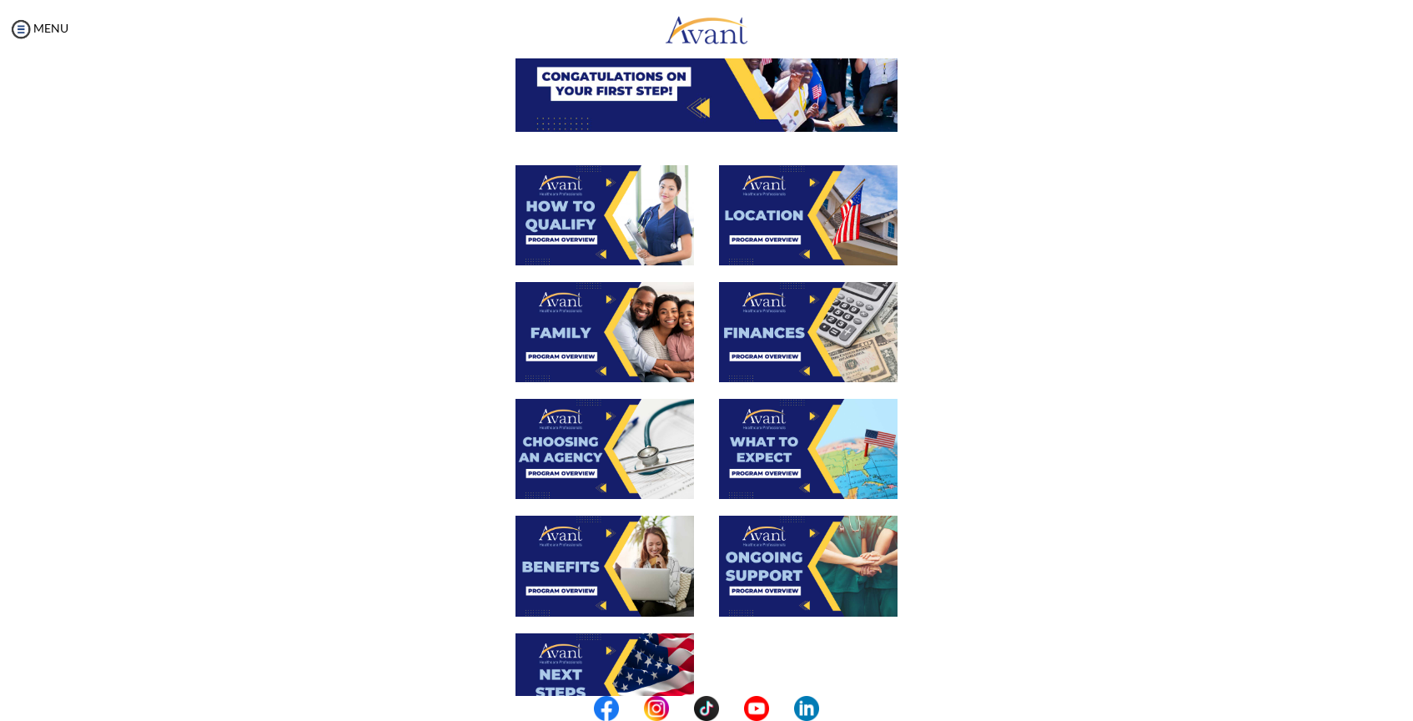
scroll to position [426, 0]
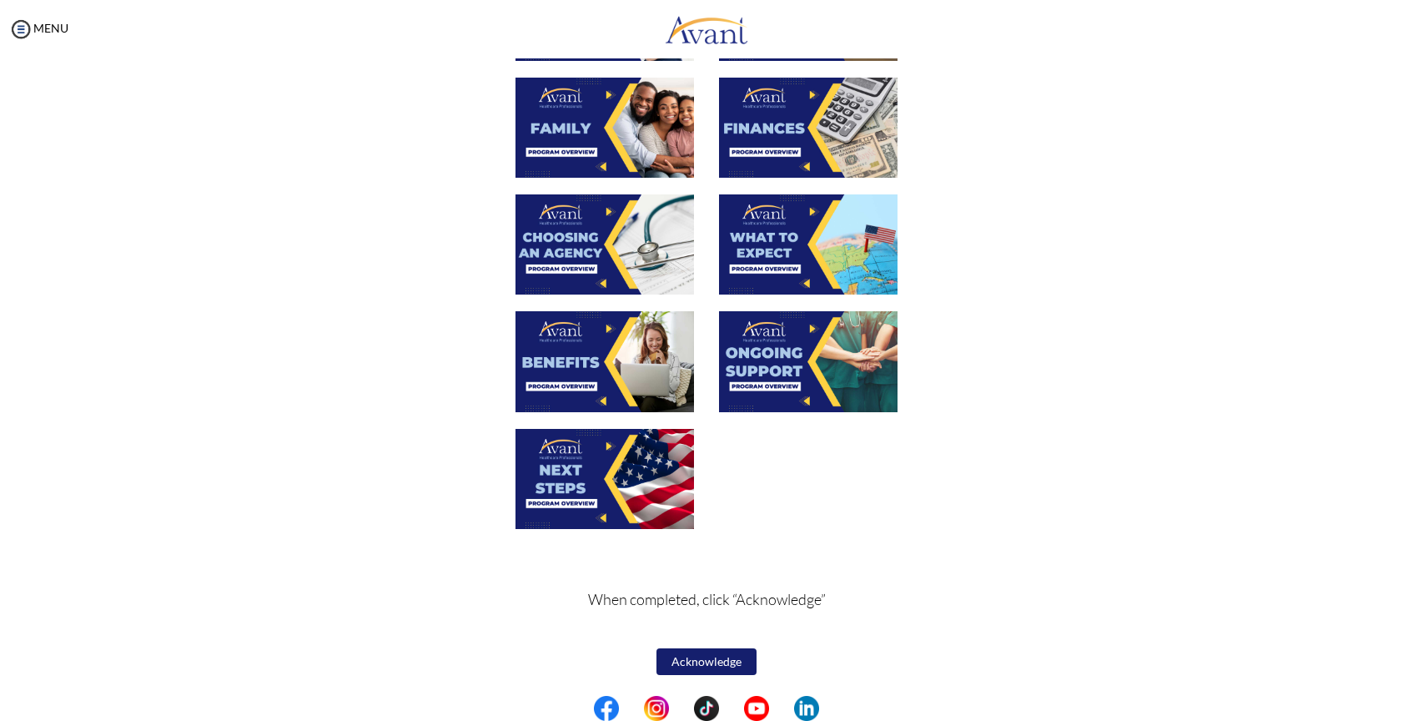
click at [715, 666] on button "Acknowledge" at bounding box center [706, 661] width 100 height 27
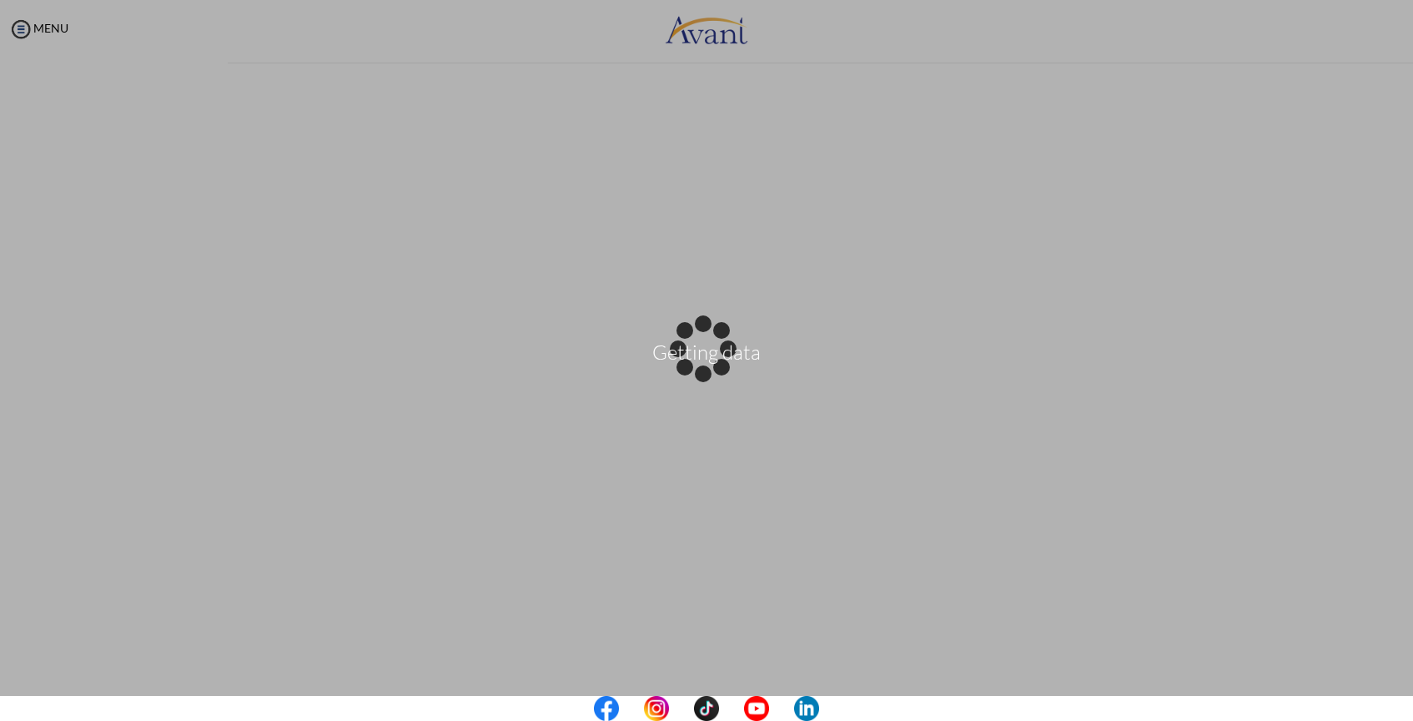
scroll to position [0, 0]
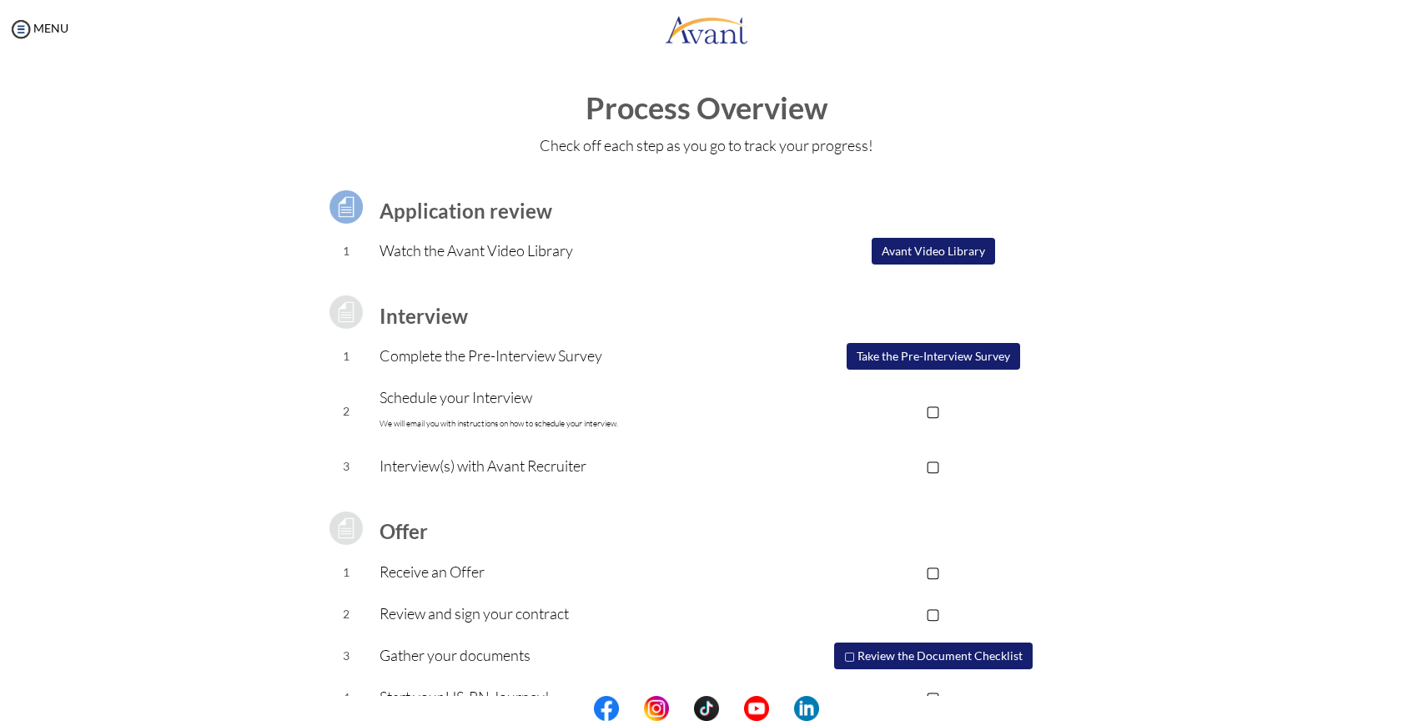
click at [960, 355] on button "Take the Pre-Interview Survey" at bounding box center [933, 356] width 173 height 27
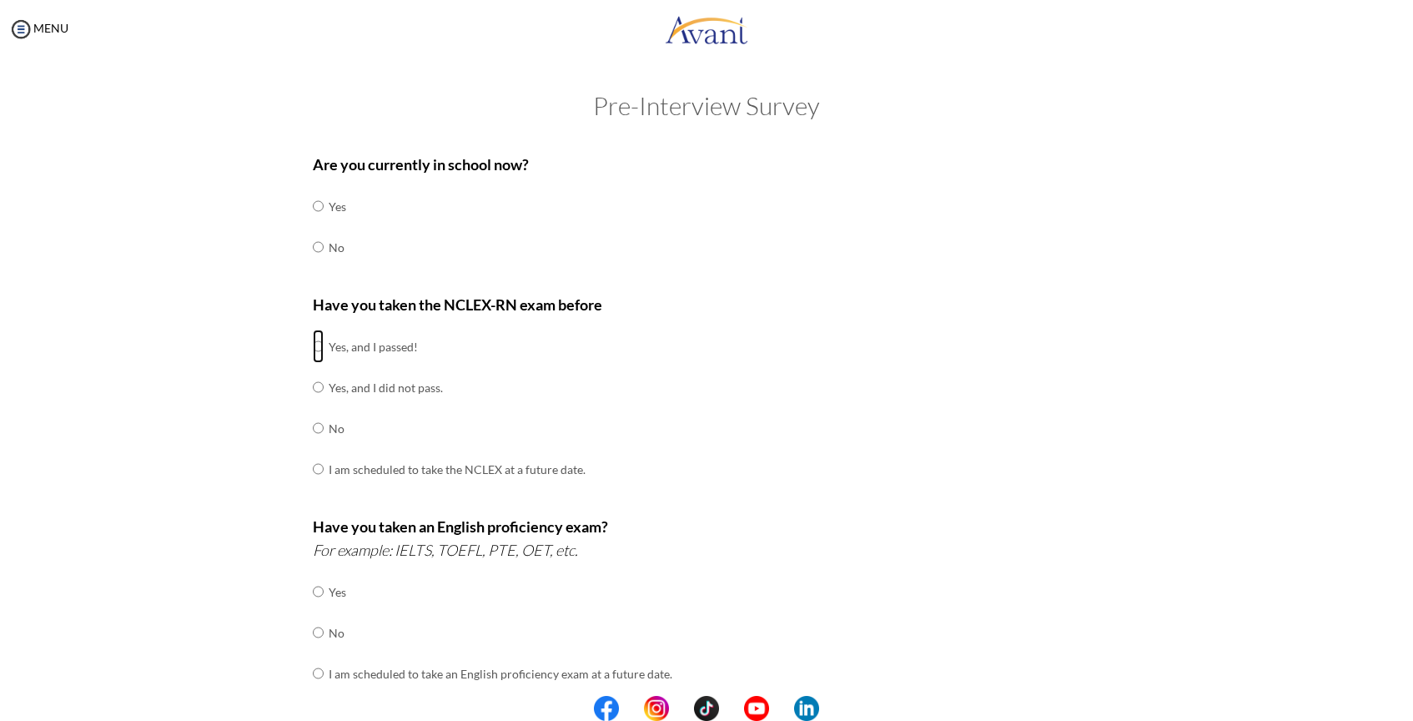
click at [314, 344] on input "radio" at bounding box center [318, 345] width 11 height 33
radio input "true"
click at [313, 206] on input "radio" at bounding box center [318, 205] width 11 height 33
radio input "true"
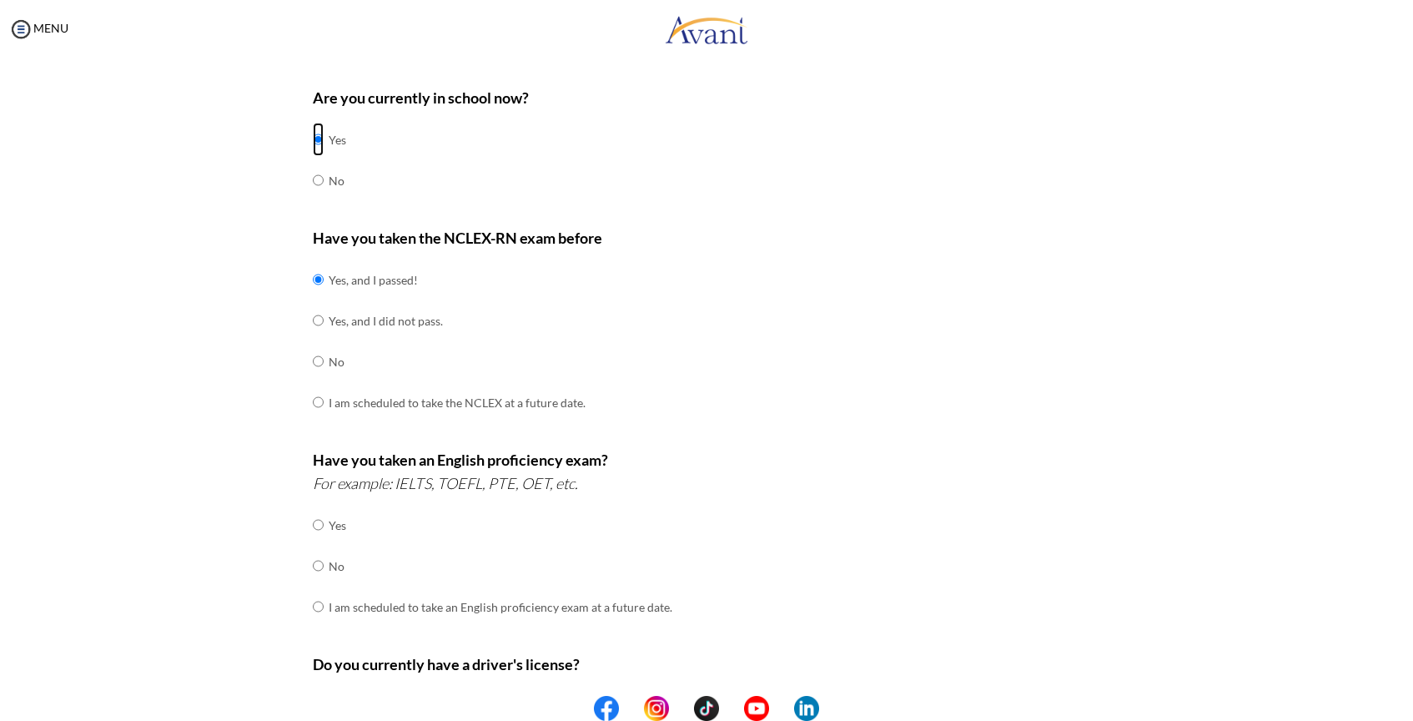
scroll to position [136, 0]
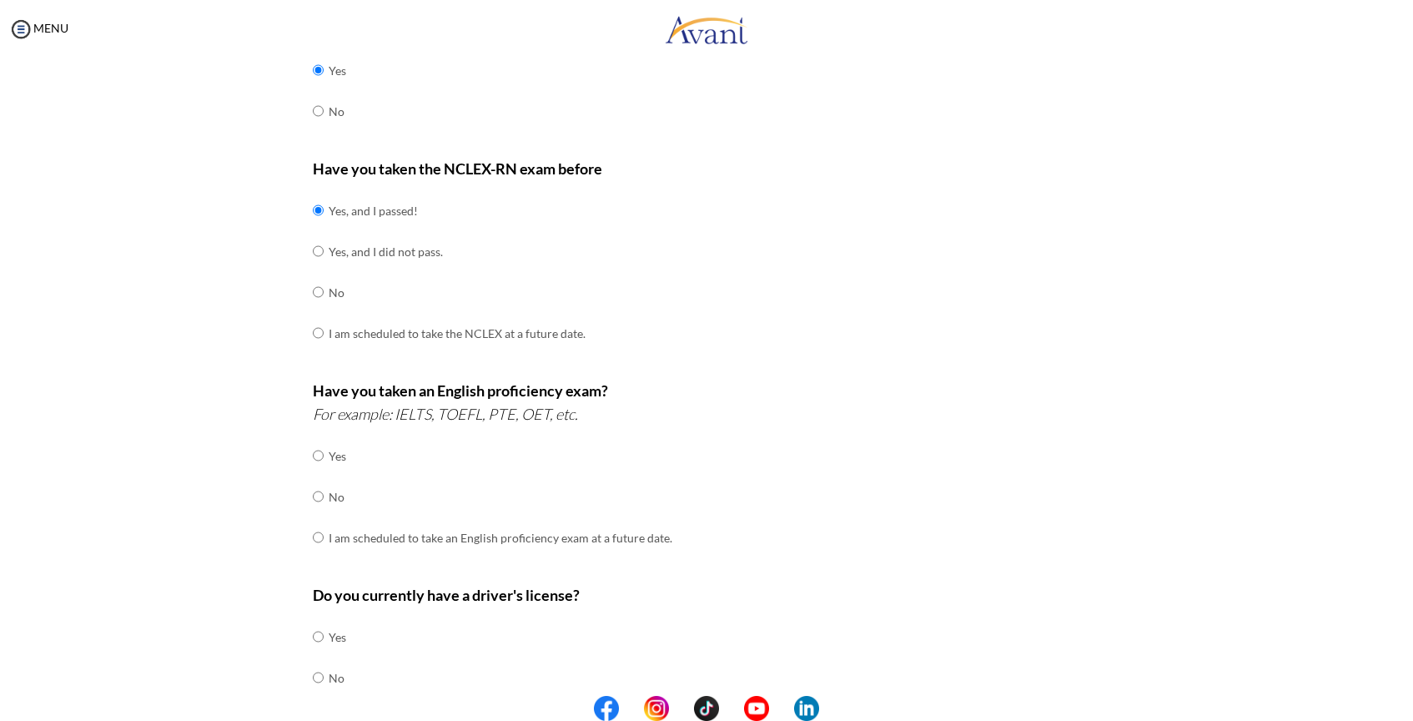
click at [324, 633] on td at bounding box center [326, 636] width 5 height 41
click at [313, 636] on input "radio" at bounding box center [318, 636] width 11 height 33
radio input "true"
click at [313, 456] on input "radio" at bounding box center [318, 455] width 11 height 33
radio input "true"
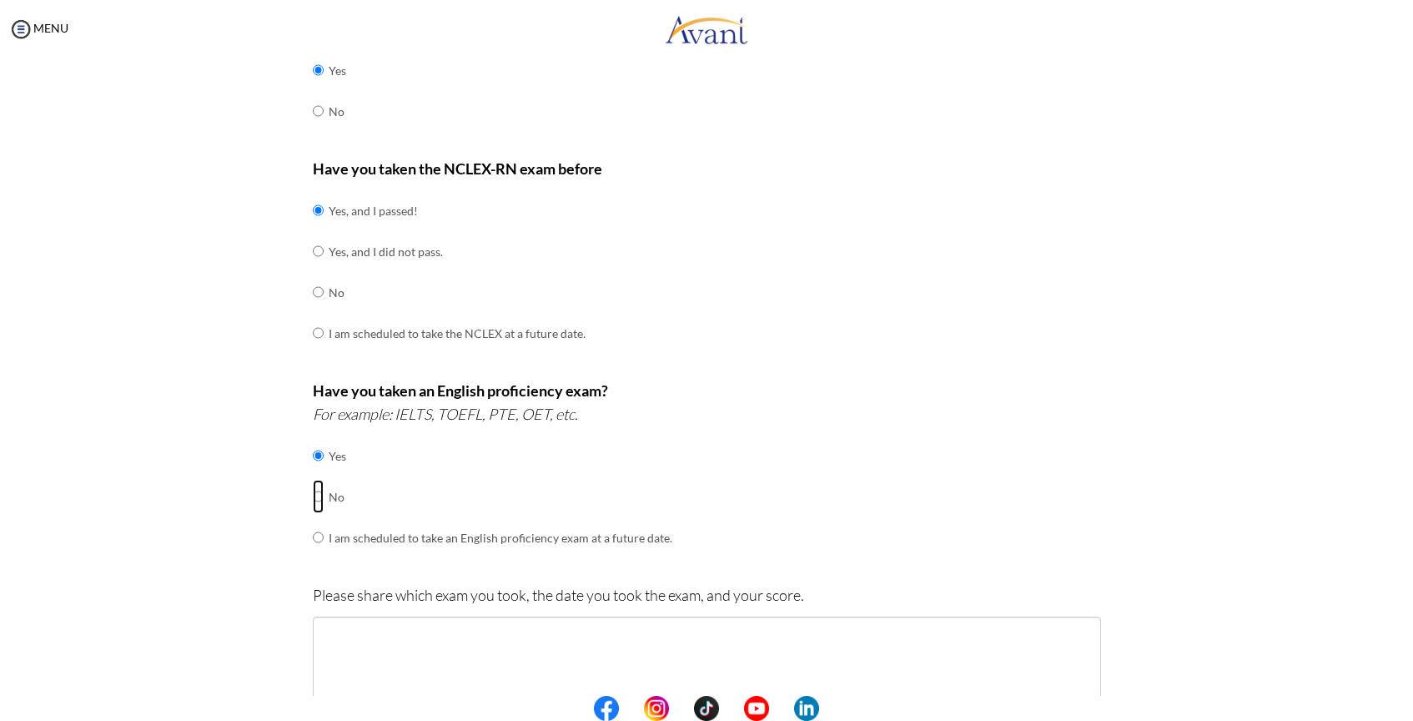
click at [313, 490] on input "radio" at bounding box center [318, 496] width 11 height 33
radio input "true"
drag, startPoint x: 310, startPoint y: 453, endPoint x: 320, endPoint y: 480, distance: 28.5
click at [313, 453] on input "radio" at bounding box center [318, 455] width 11 height 33
radio input "true"
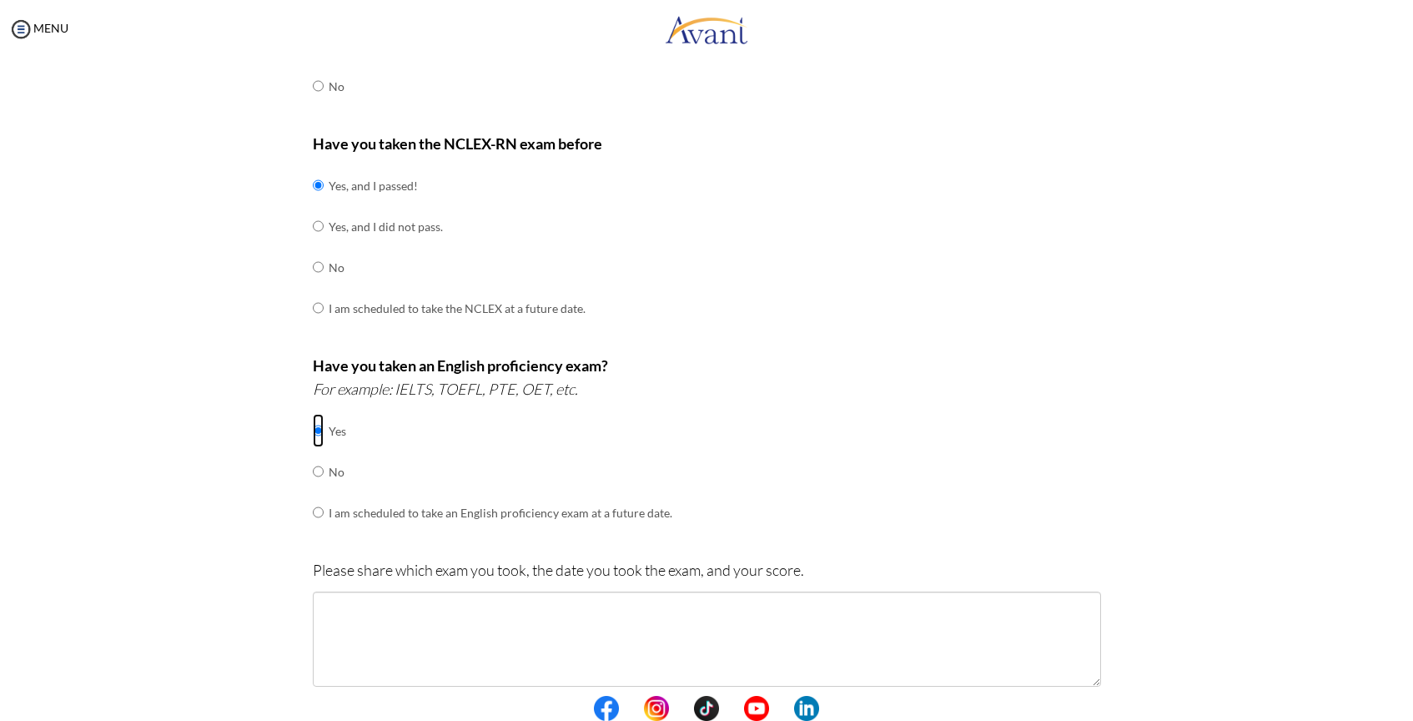
scroll to position [379, 0]
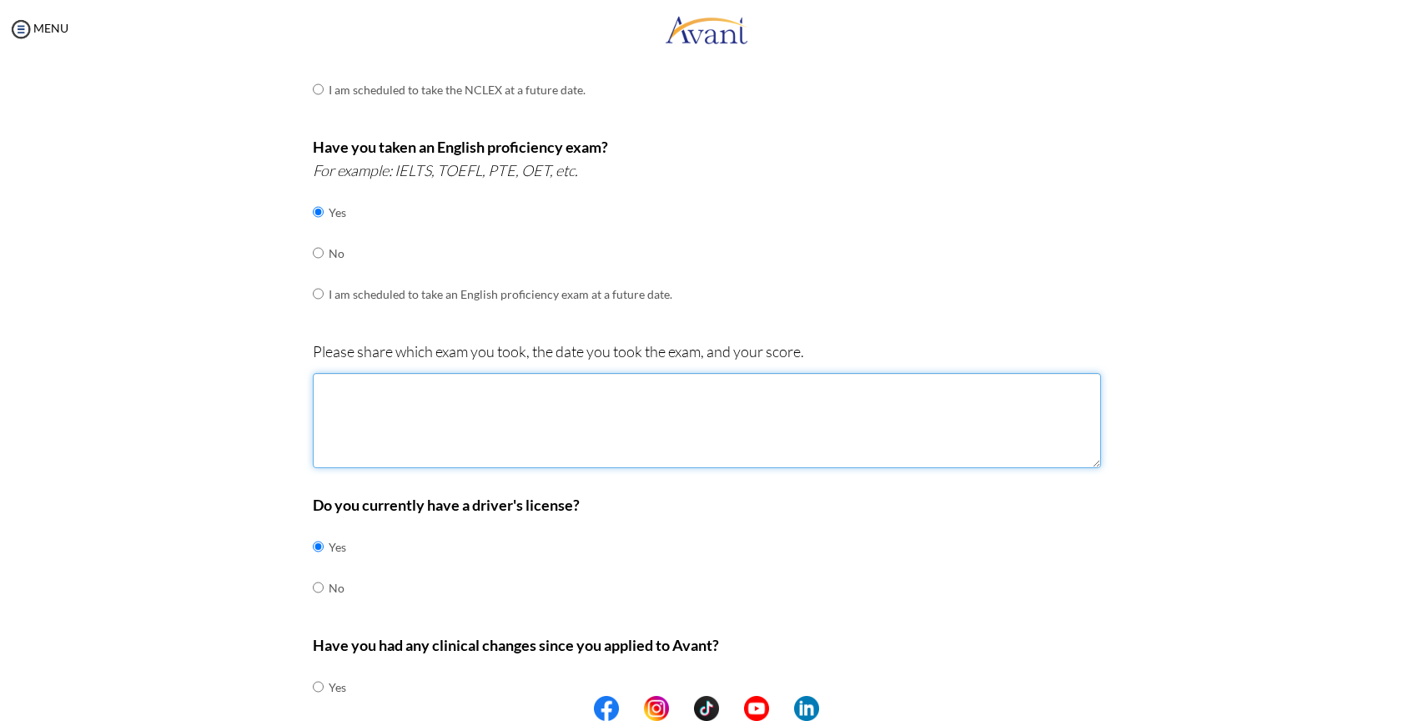
click at [442, 427] on textarea at bounding box center [707, 420] width 788 height 95
click at [313, 252] on input "radio" at bounding box center [318, 252] width 11 height 33
radio input "true"
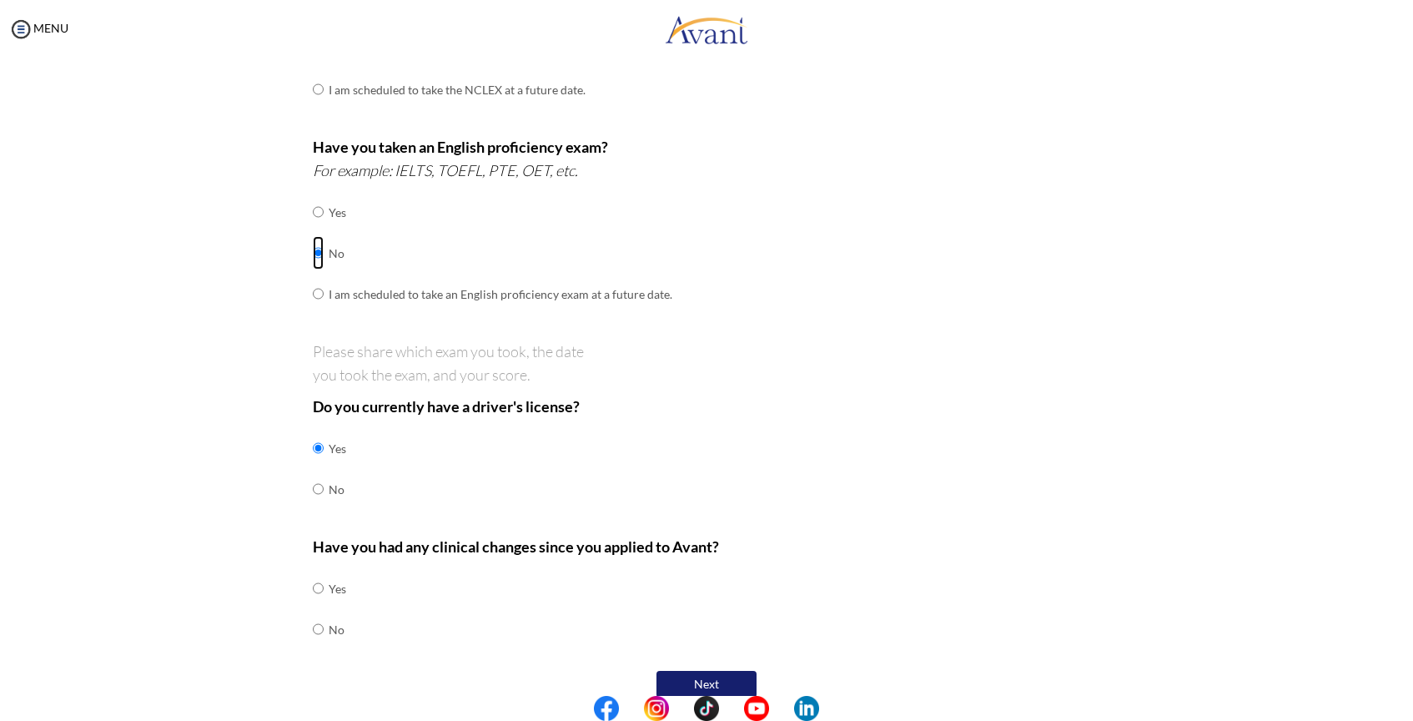
scroll to position [341, 0]
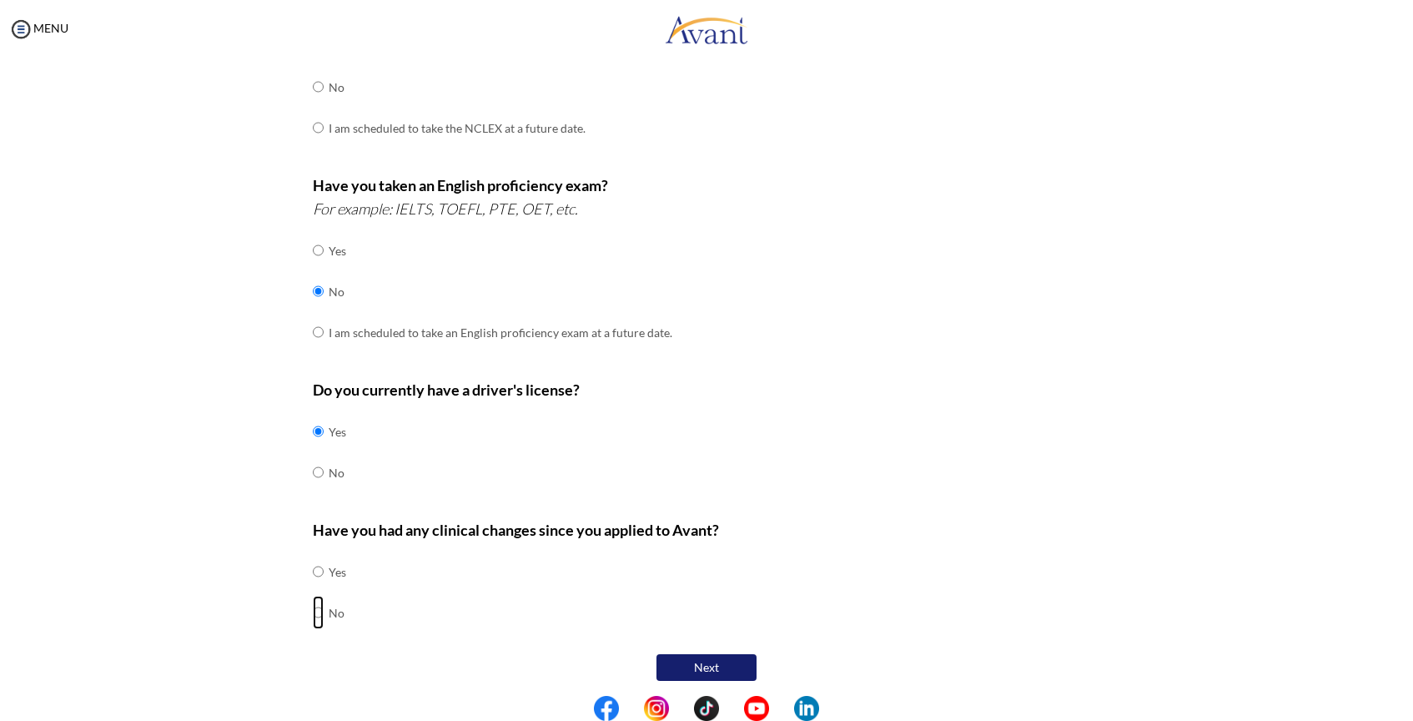
click at [313, 611] on input "radio" at bounding box center [318, 611] width 11 height 33
radio input "true"
click at [721, 671] on button "Next" at bounding box center [706, 667] width 100 height 27
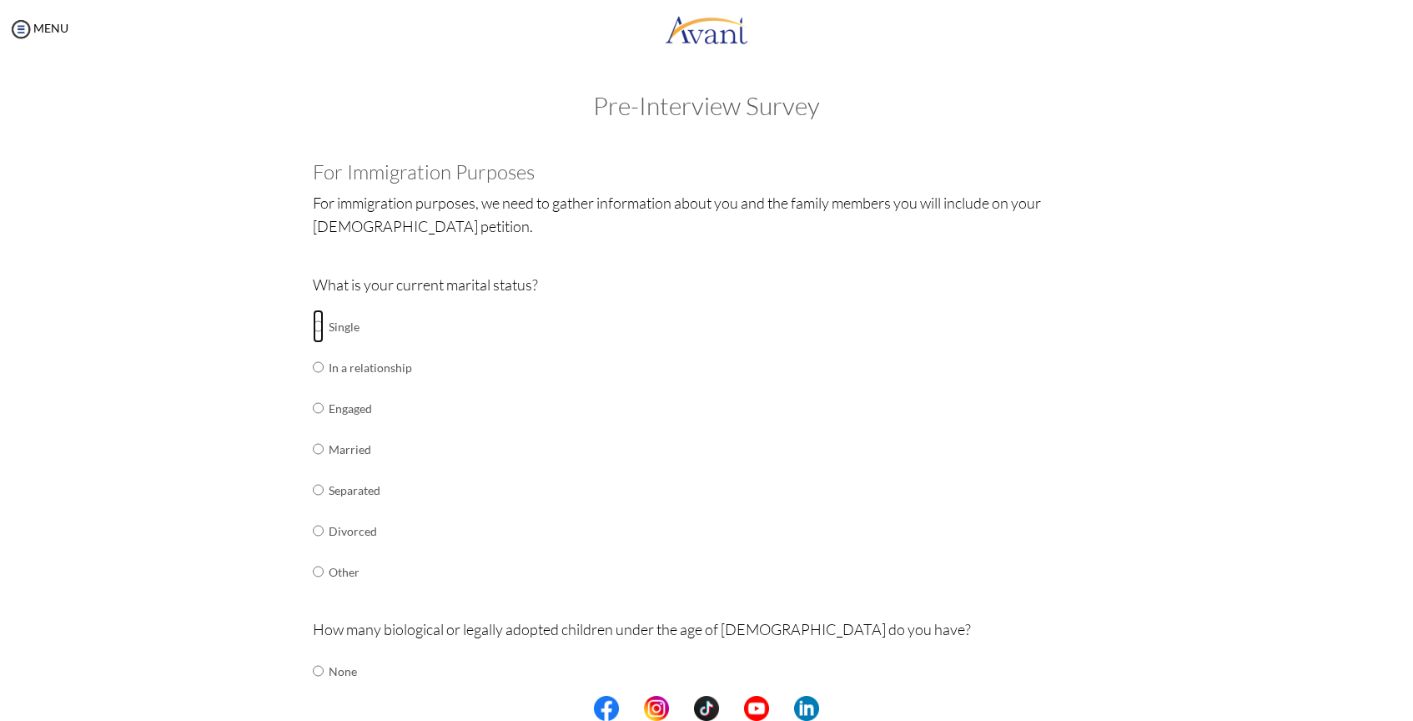
click at [313, 325] on input "radio" at bounding box center [318, 325] width 11 height 33
radio input "true"
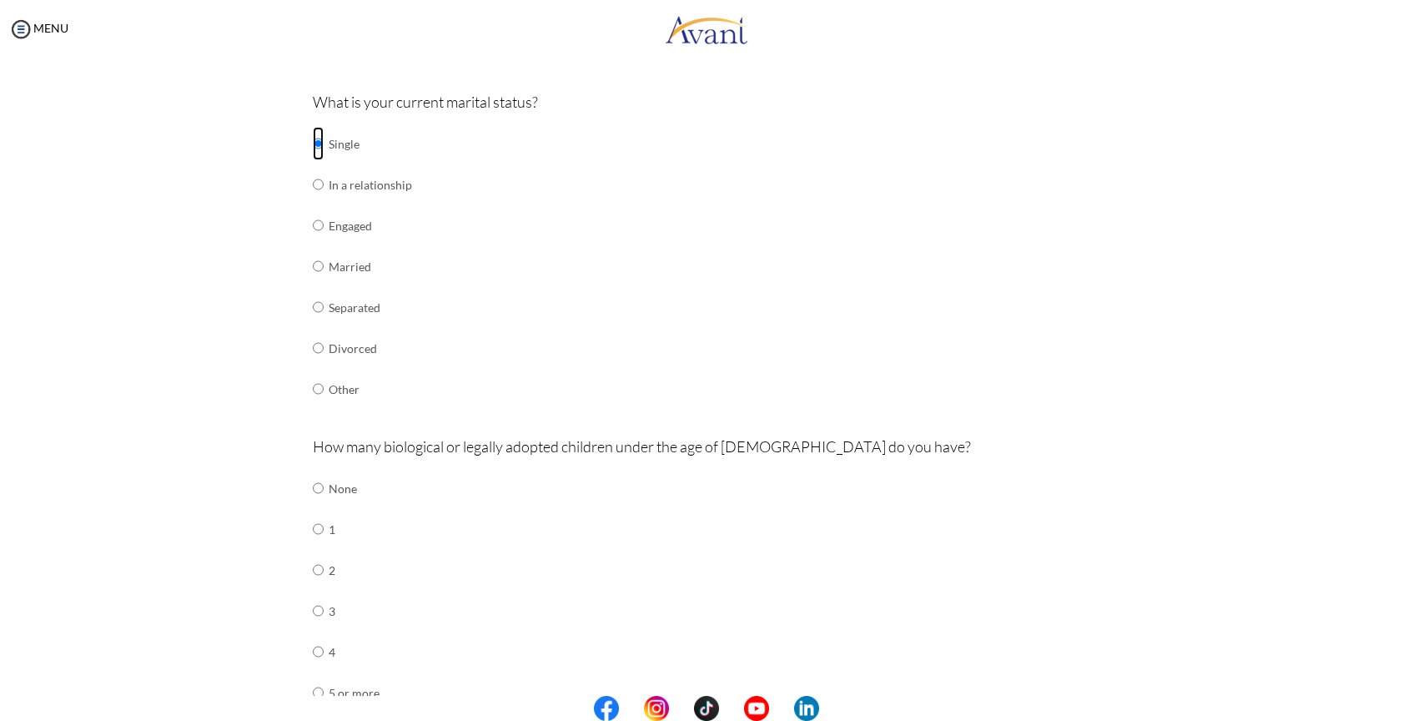
scroll to position [360, 0]
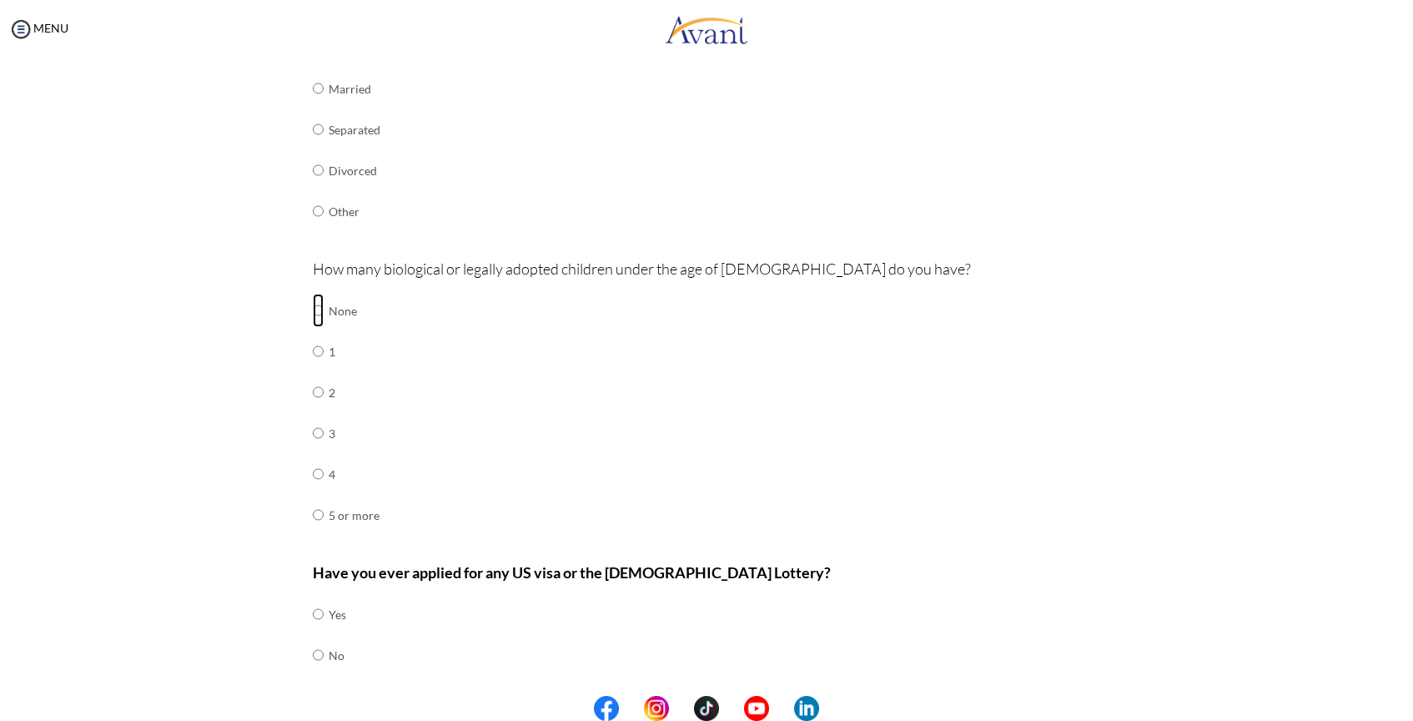
click at [313, 310] on input "radio" at bounding box center [318, 310] width 11 height 33
radio input "true"
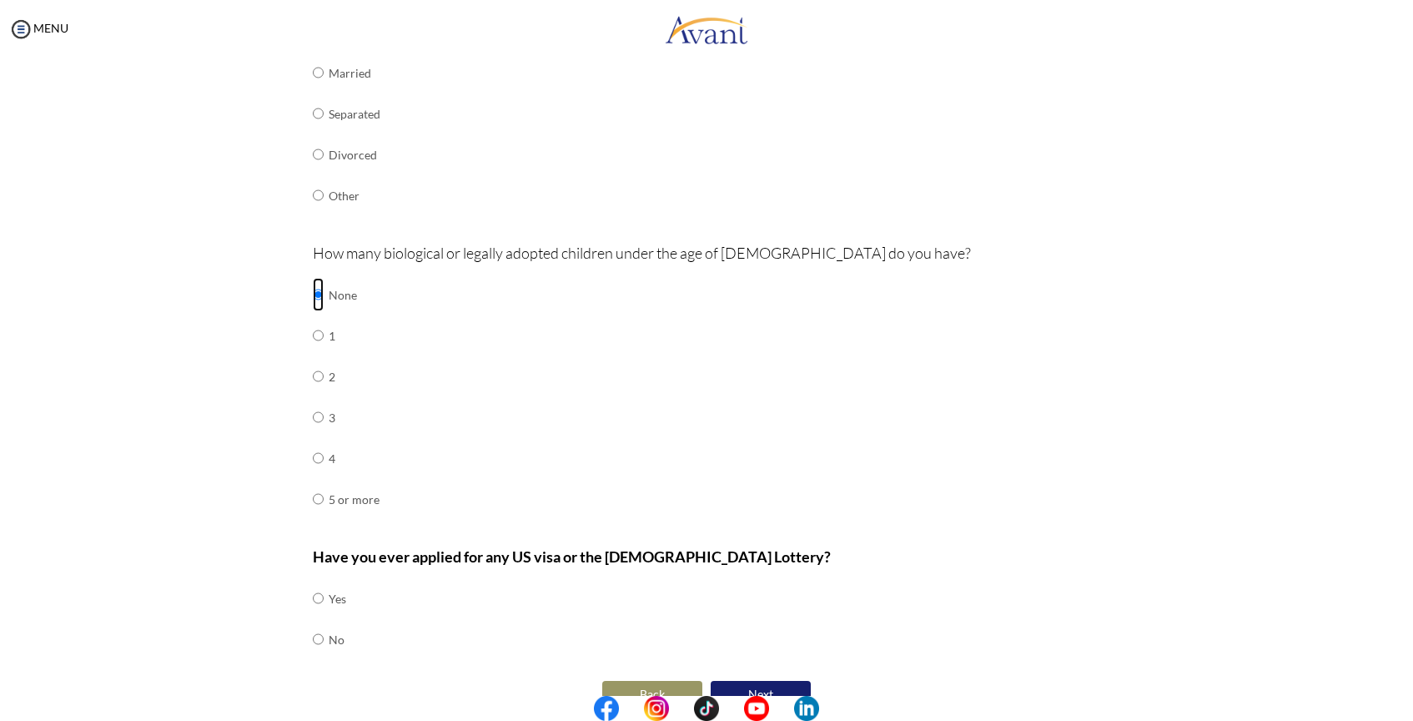
scroll to position [403, 0]
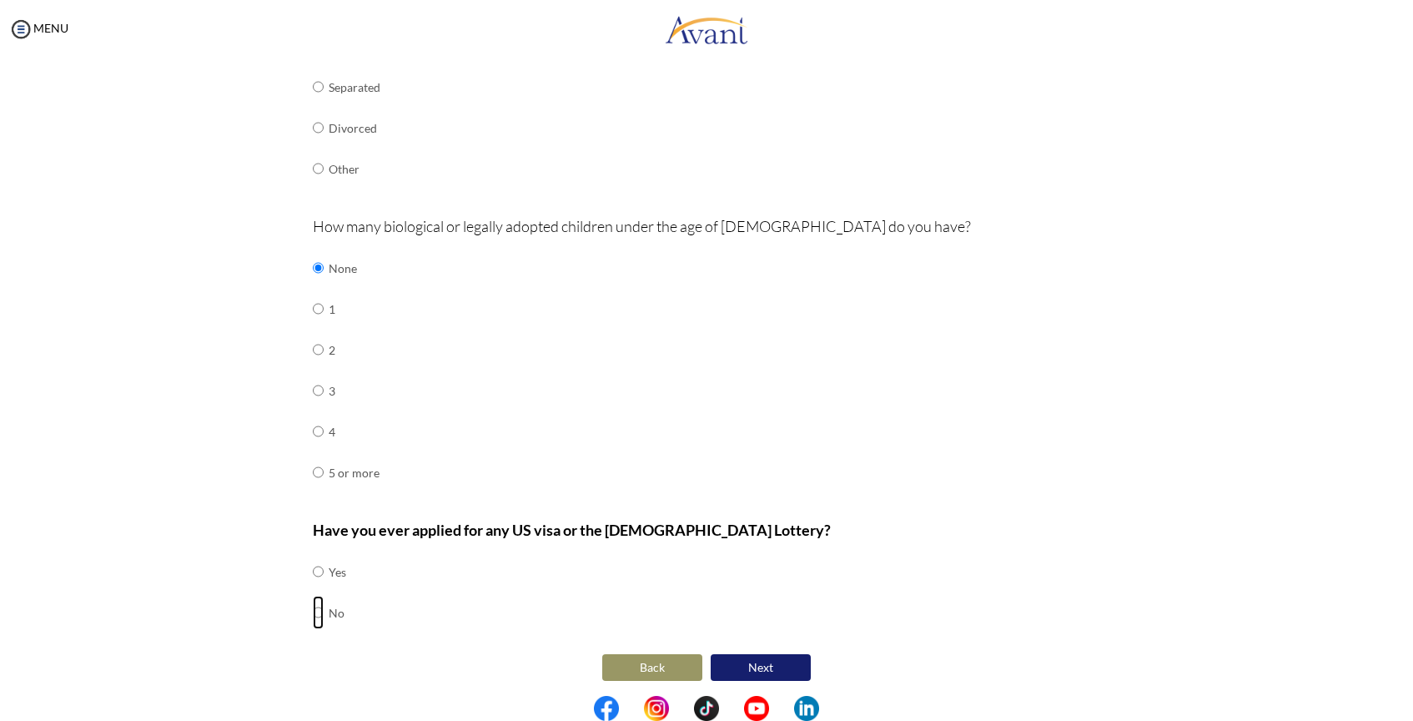
click at [313, 607] on input "radio" at bounding box center [318, 611] width 11 height 33
radio input "true"
click at [761, 669] on button "Next" at bounding box center [761, 667] width 100 height 27
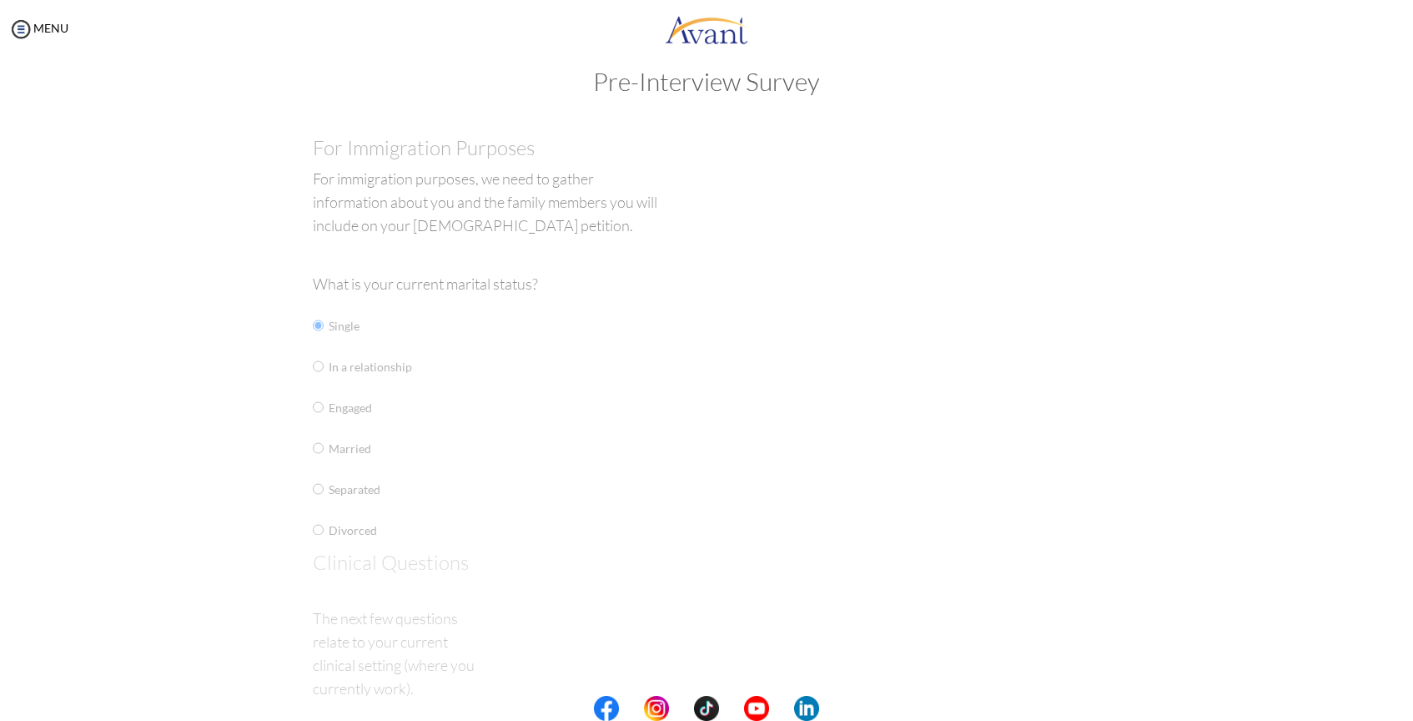
scroll to position [0, 0]
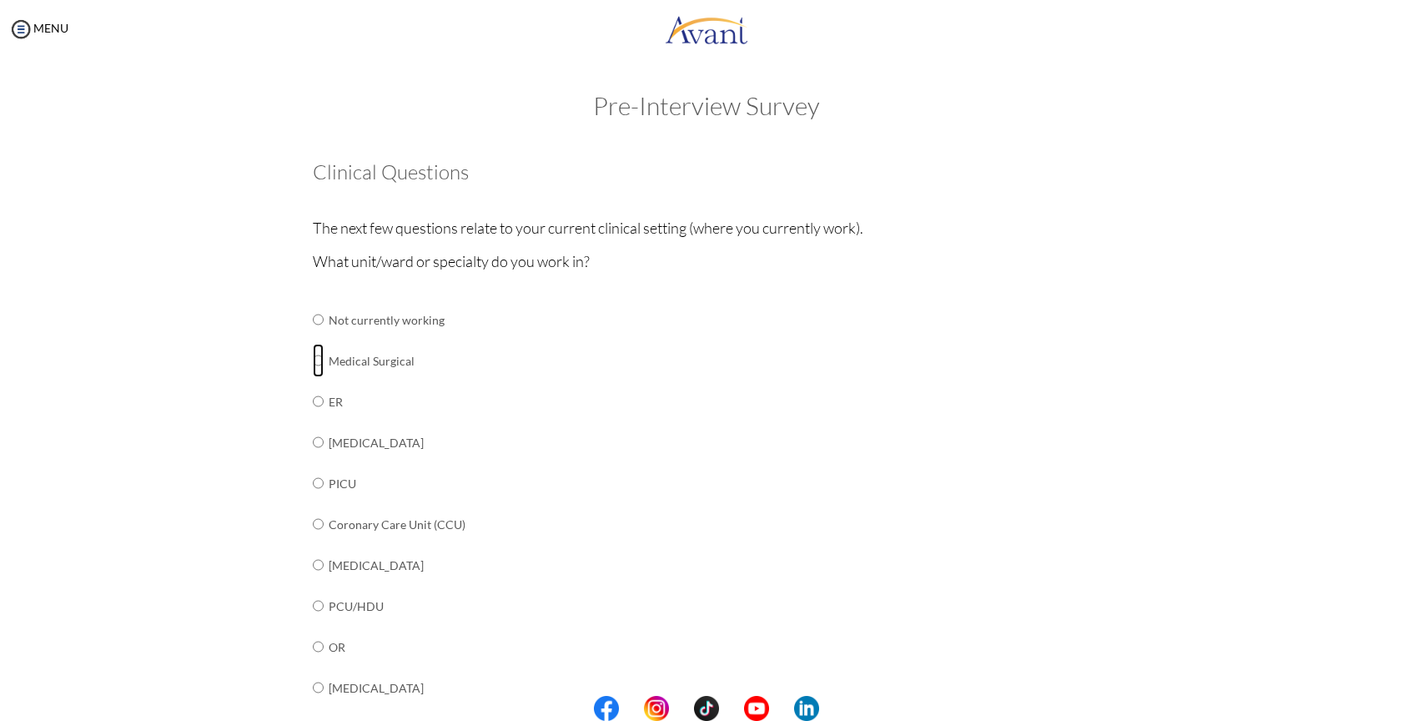
click at [313, 359] on input "radio" at bounding box center [318, 360] width 11 height 33
radio input "true"
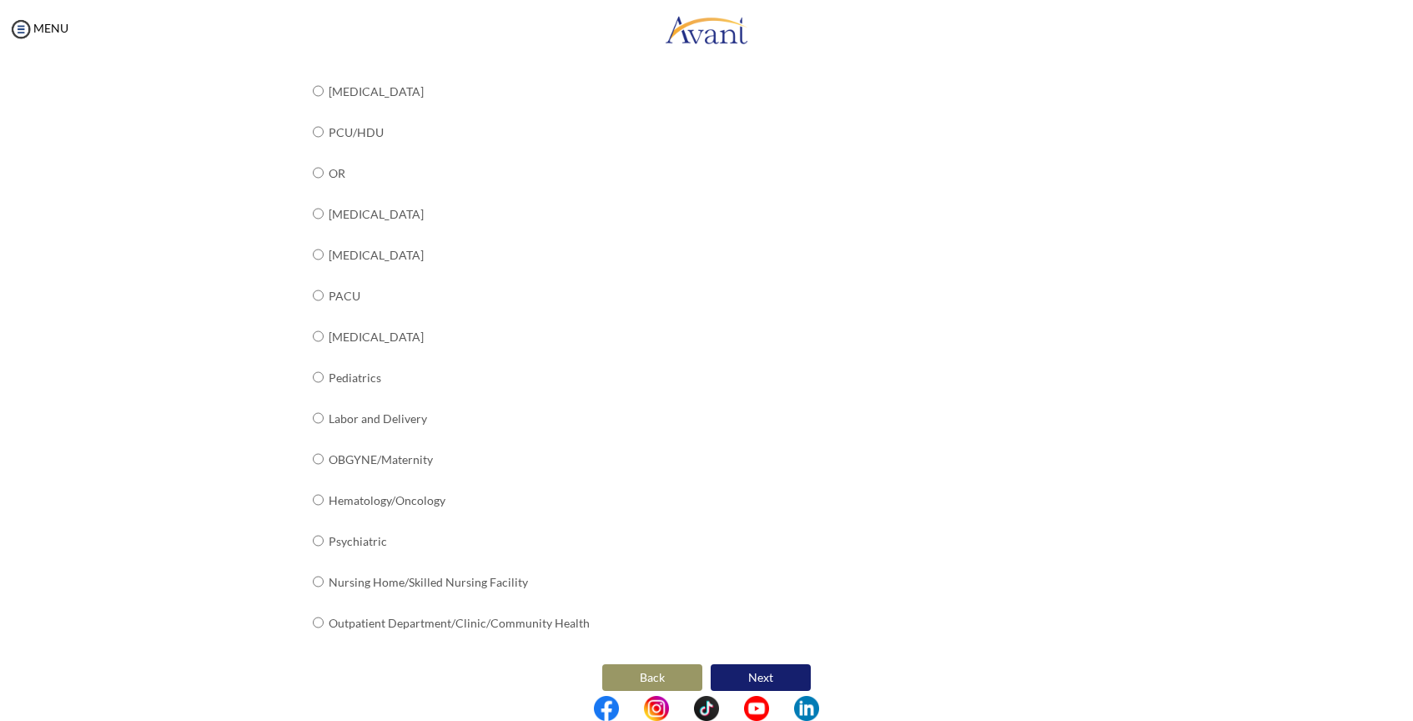
scroll to position [481, 0]
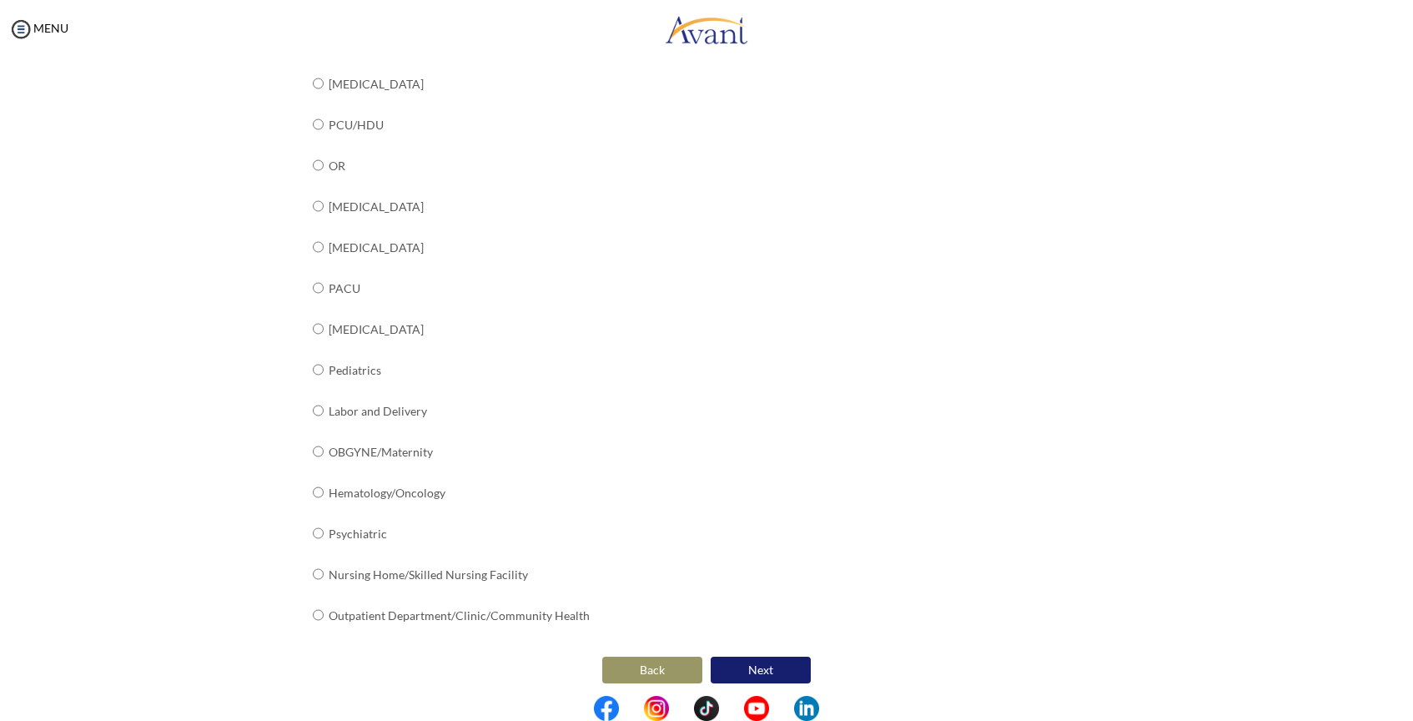
click at [782, 663] on button "Next" at bounding box center [761, 669] width 100 height 27
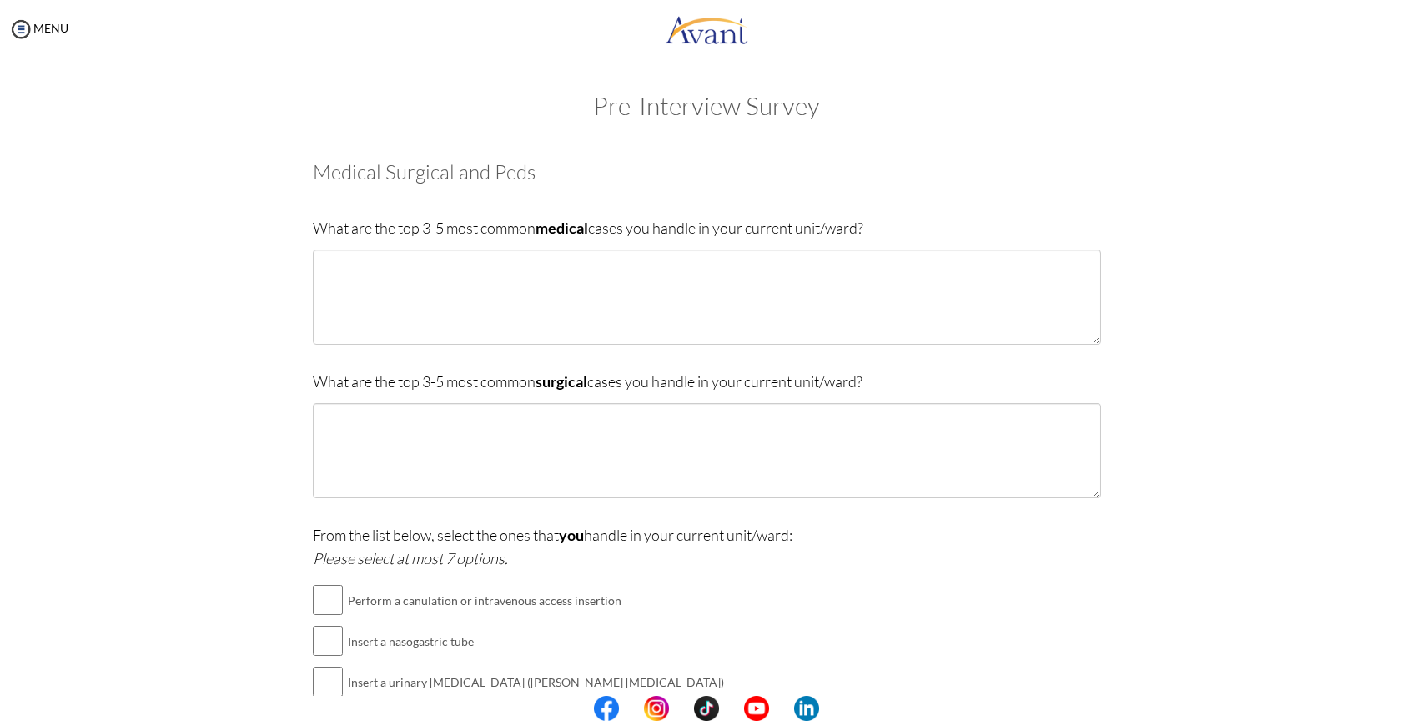
drag, startPoint x: 294, startPoint y: 228, endPoint x: 875, endPoint y: 236, distance: 581.4
click at [875, 236] on div "Are you currently in school now? Yes No Have you taken the NCLEX-RN exam before…" at bounding box center [706, 551] width 813 height 814
copy p "What are the top 3-5 most common medical cases you handle in your current unit/…"
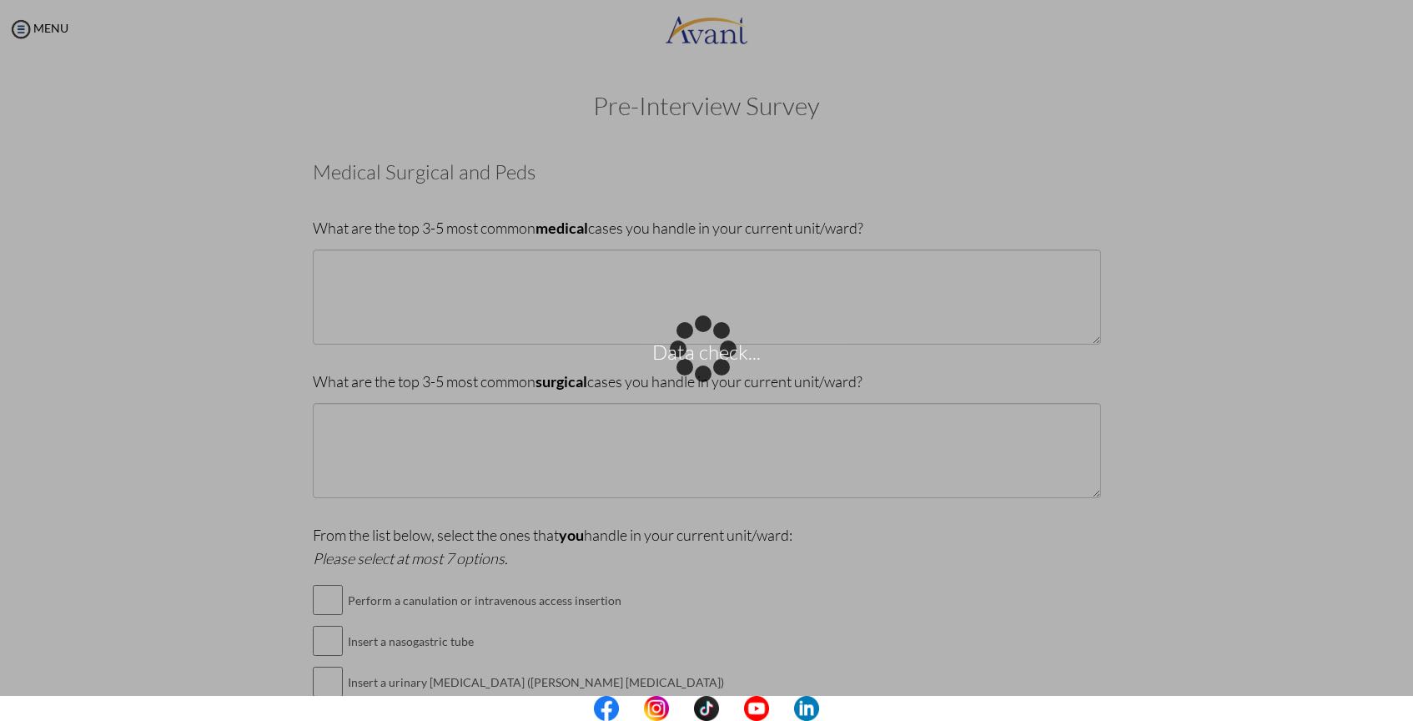
click at [695, 349] on div "Data check..." at bounding box center [706, 360] width 23 height 23
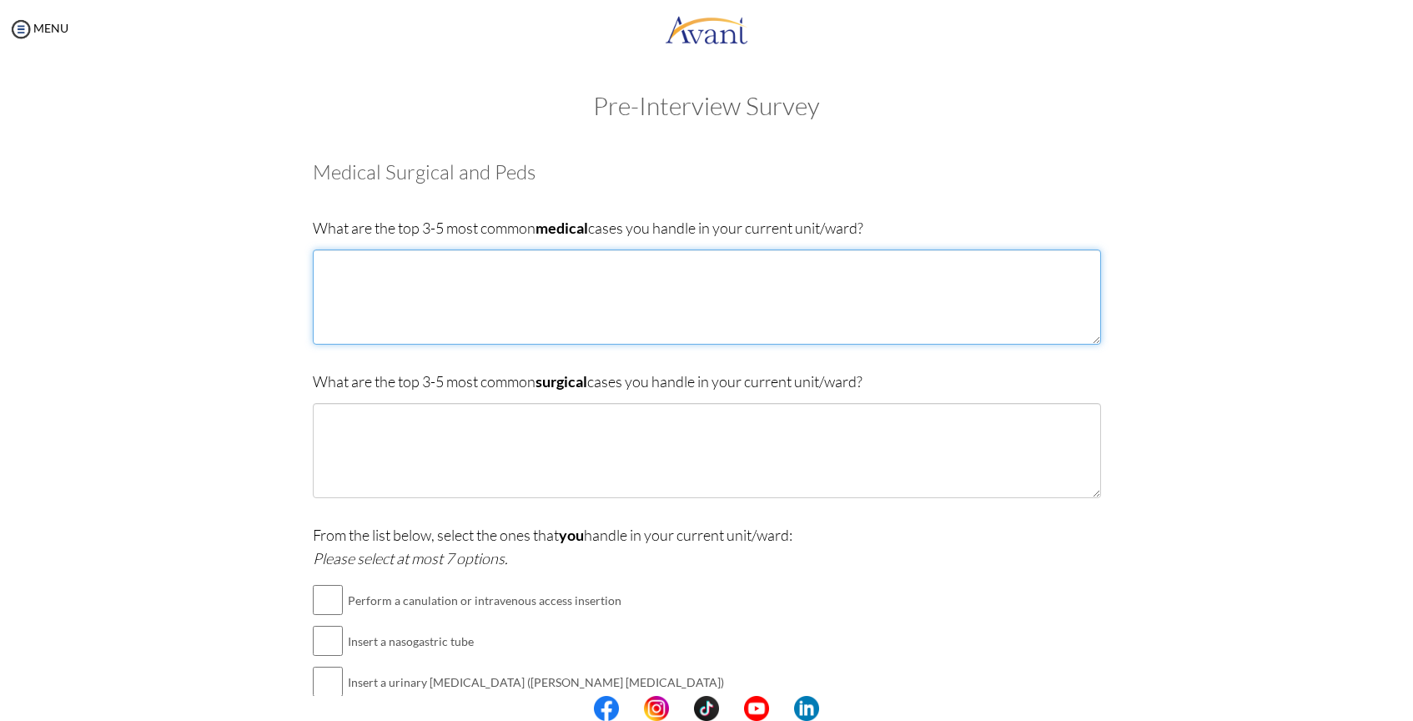
click at [424, 287] on textarea at bounding box center [707, 296] width 788 height 95
type textarea "Pneumonia, Diabetes, Post-Stroke"
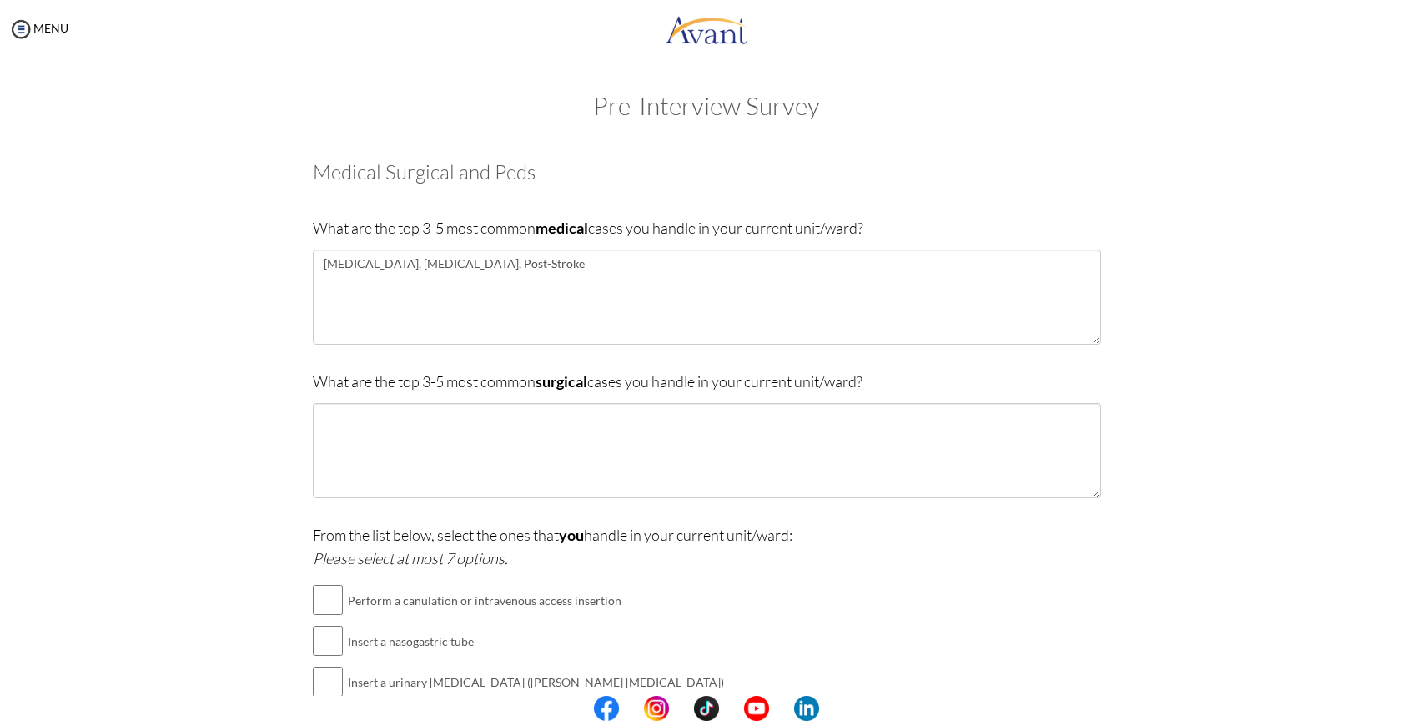
drag, startPoint x: 315, startPoint y: 392, endPoint x: 308, endPoint y: 396, distance: 8.6
click at [316, 393] on p "What are the top 3-5 most common surgical cases you handle in your current unit…" at bounding box center [707, 380] width 788 height 23
drag, startPoint x: 298, startPoint y: 385, endPoint x: 912, endPoint y: 376, distance: 614.7
click at [912, 376] on div "Are you currently in school now? Yes No Have you taken the NCLEX-RN exam before…" at bounding box center [706, 551] width 813 height 814
copy p "What are the top 3-5 most common surgical cases you handle in your current unit…"
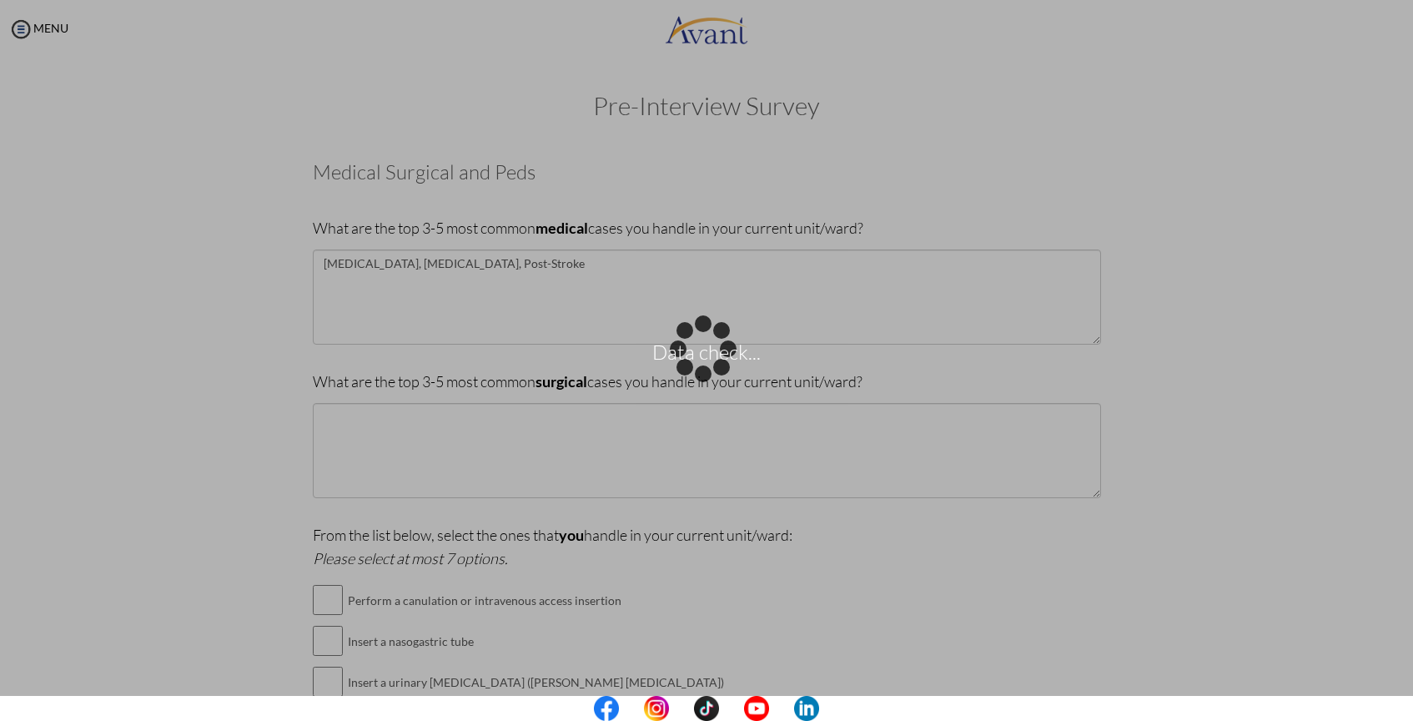
click at [695, 372] on div "Data check..." at bounding box center [706, 360] width 23 height 23
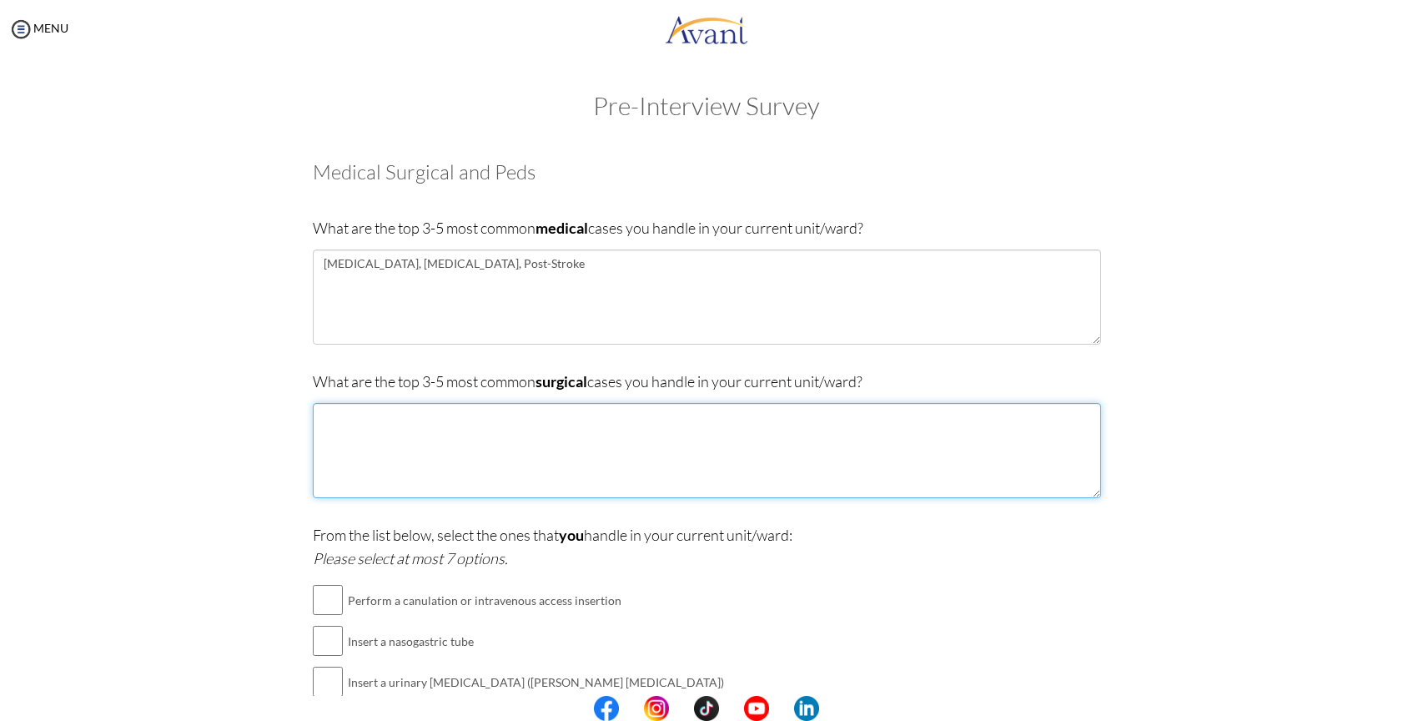
click at [494, 424] on textarea at bounding box center [707, 450] width 788 height 95
paste textarea "Cholecystectomy"
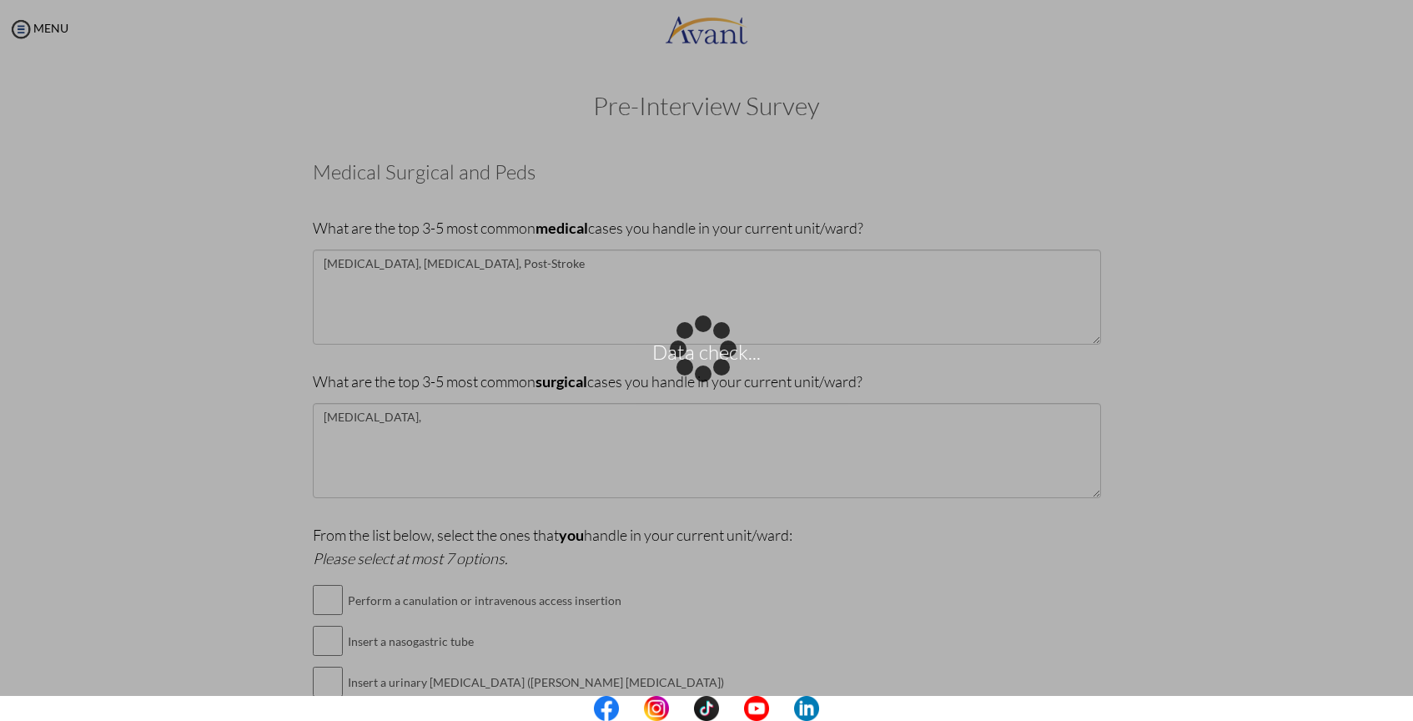
click at [695, 372] on div "Data check..." at bounding box center [706, 360] width 23 height 23
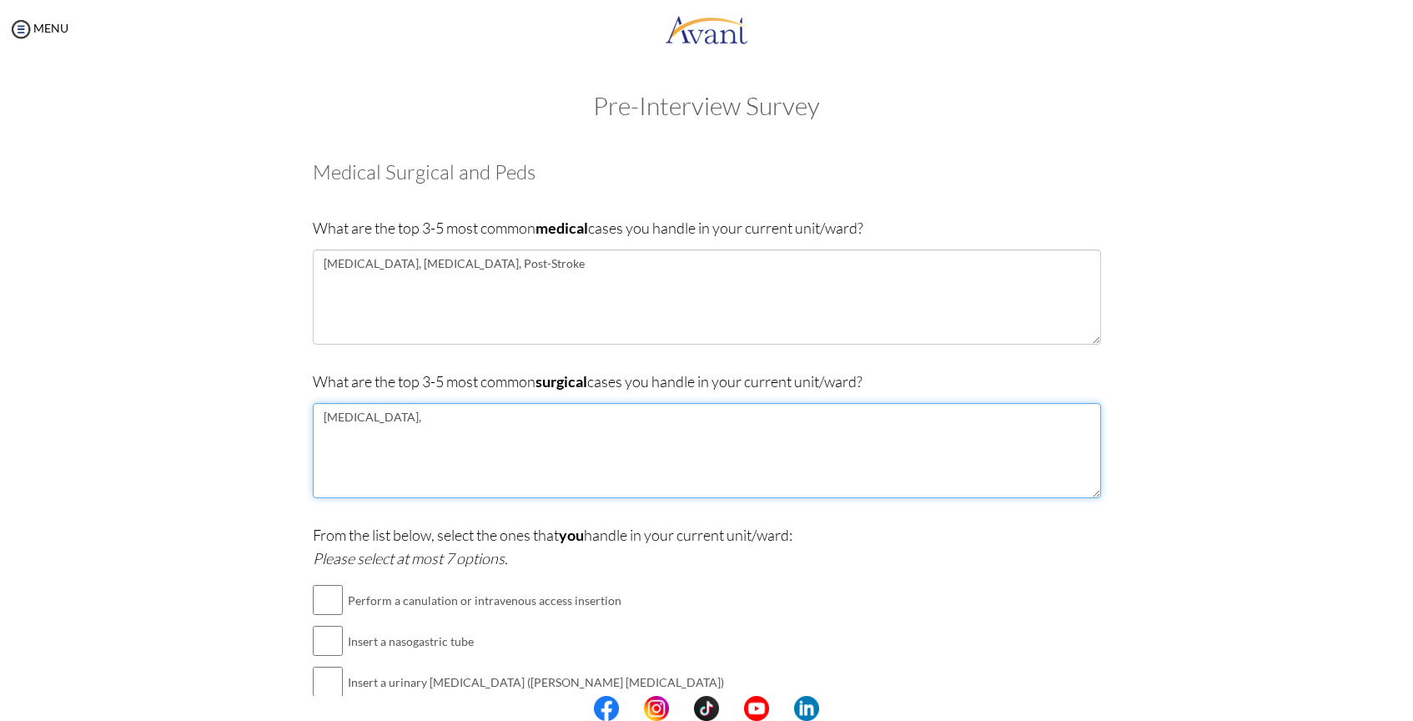
click at [460, 440] on textarea "Cholecystectomy," at bounding box center [707, 450] width 788 height 95
paste textarea "Orthopedic surgeries"
type textarea "Cholecystectomy, Orthopedic surgeries,"
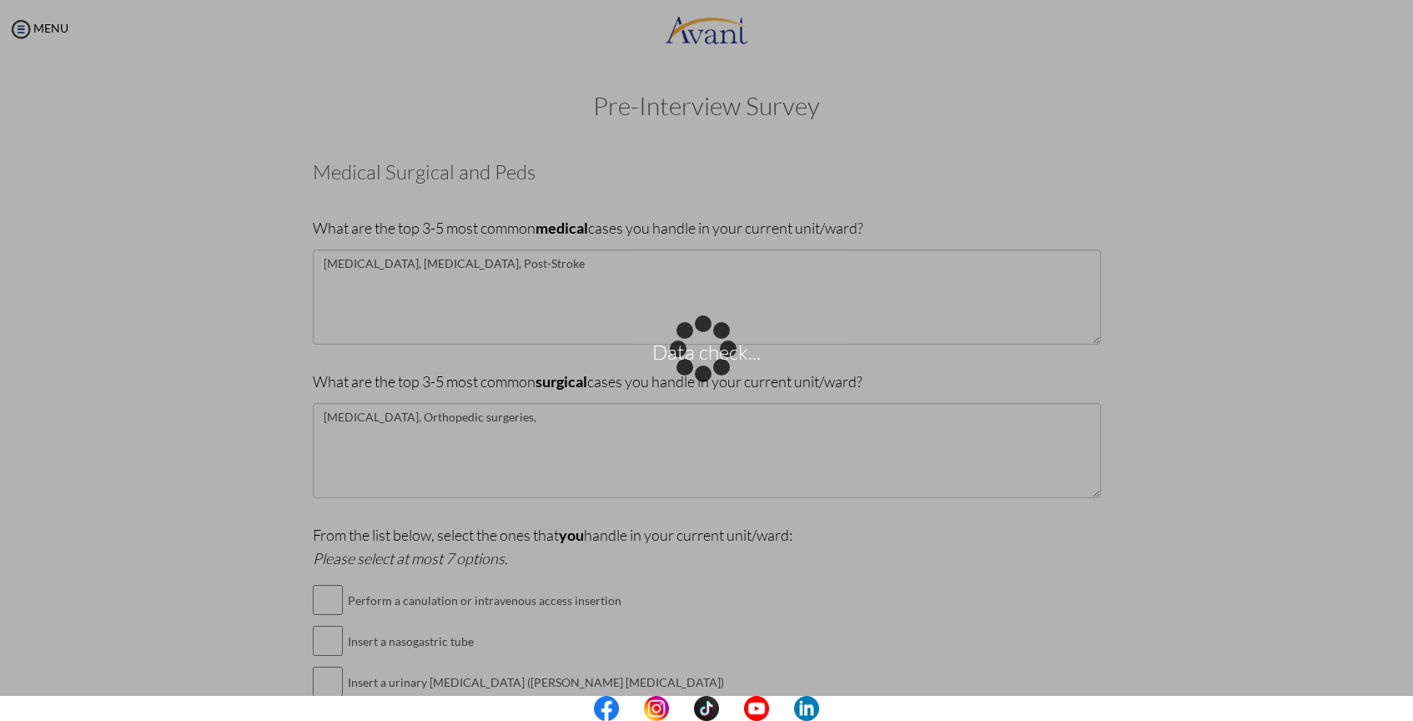
click at [695, 349] on div "Data check..." at bounding box center [706, 360] width 23 height 23
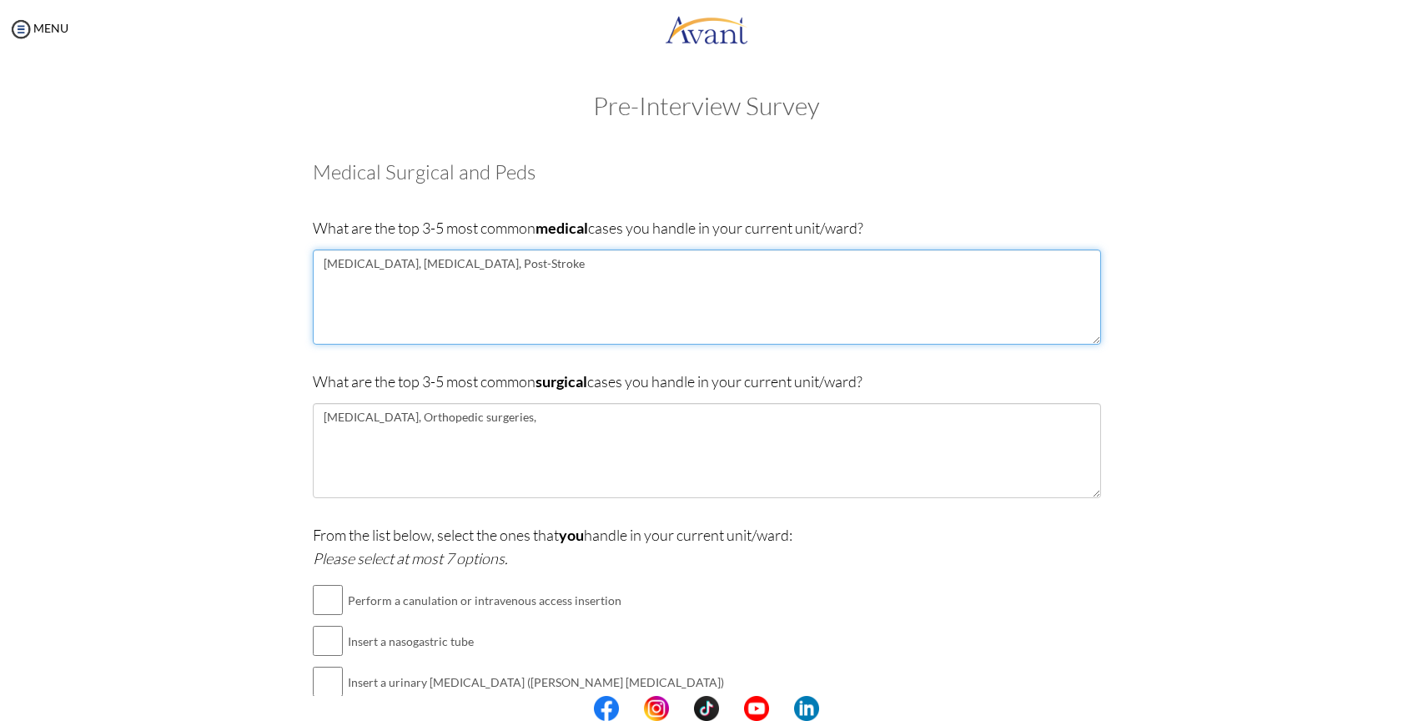
click at [435, 264] on textarea "Pneumonia, Diabetes, Post-Stroke" at bounding box center [707, 296] width 788 height 95
type textarea "Pneumonia, Diabetes, Hypertensive Urgency, Post-Stroke"
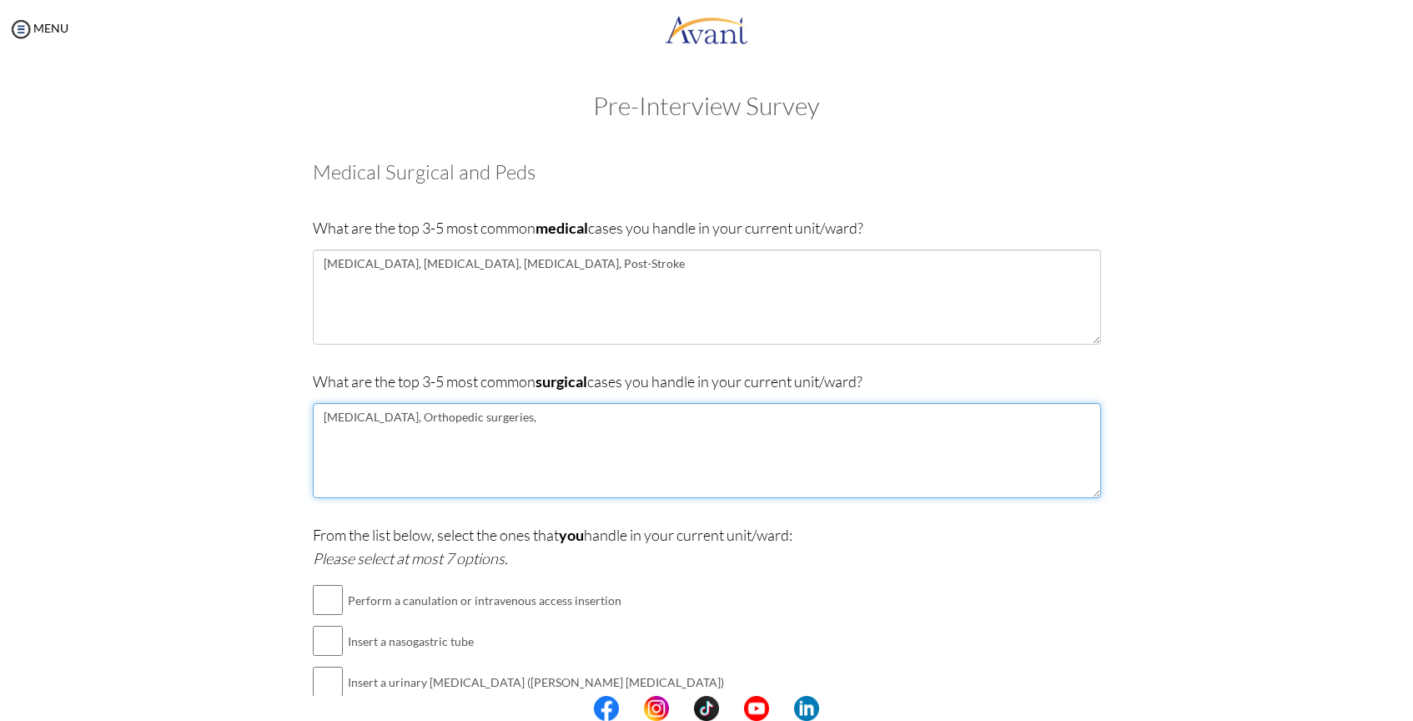
click at [606, 442] on textarea "Cholecystectomy, Orthopedic surgeries," at bounding box center [707, 450] width 788 height 95
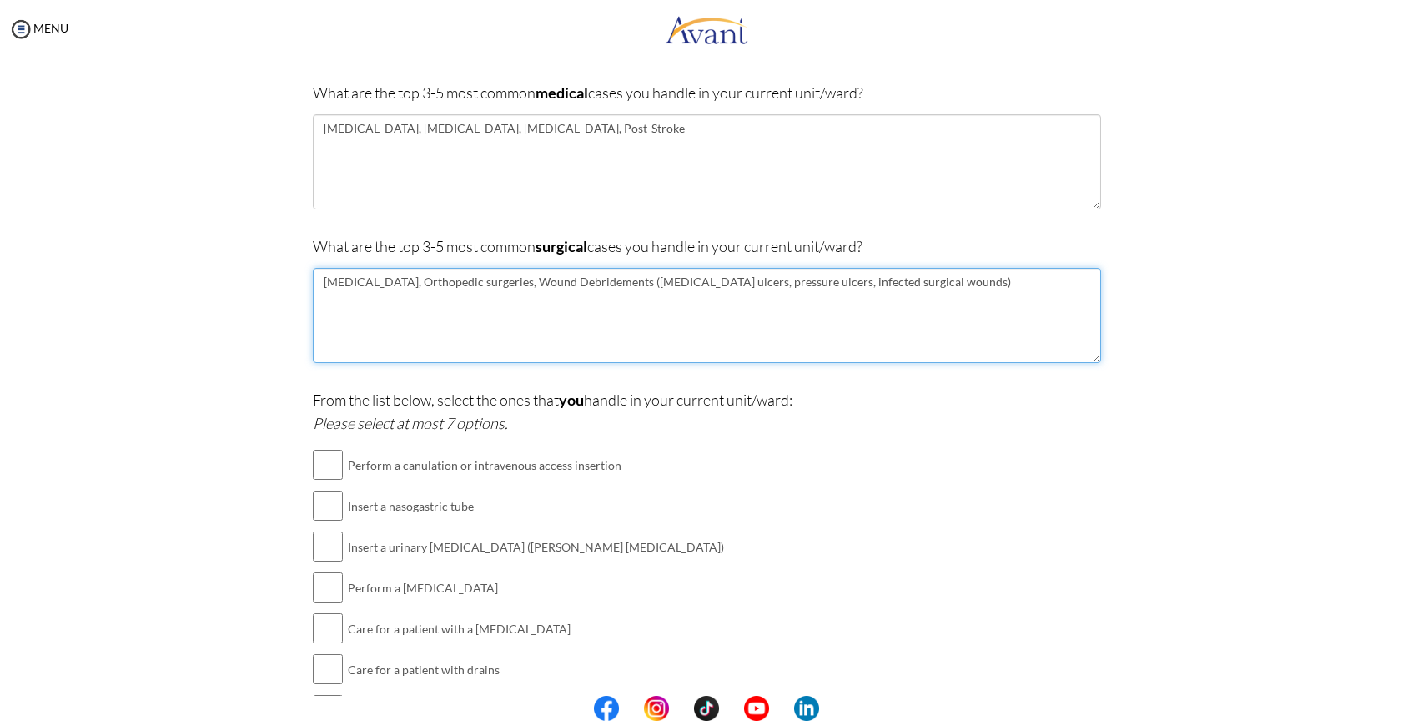
scroll to position [232, 0]
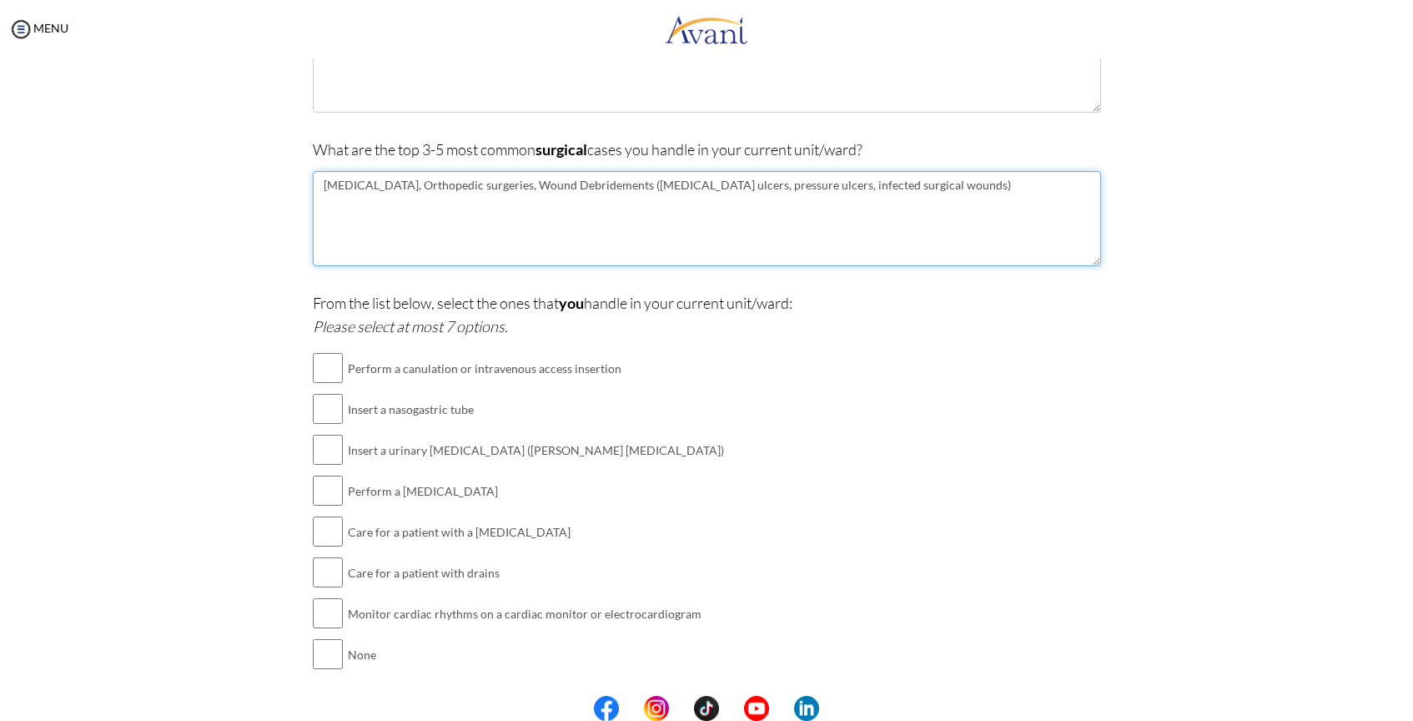
type textarea "Cholecystectomy, Orthopedic surgeries, Wound Debridements (Diabetic foot ulcers…"
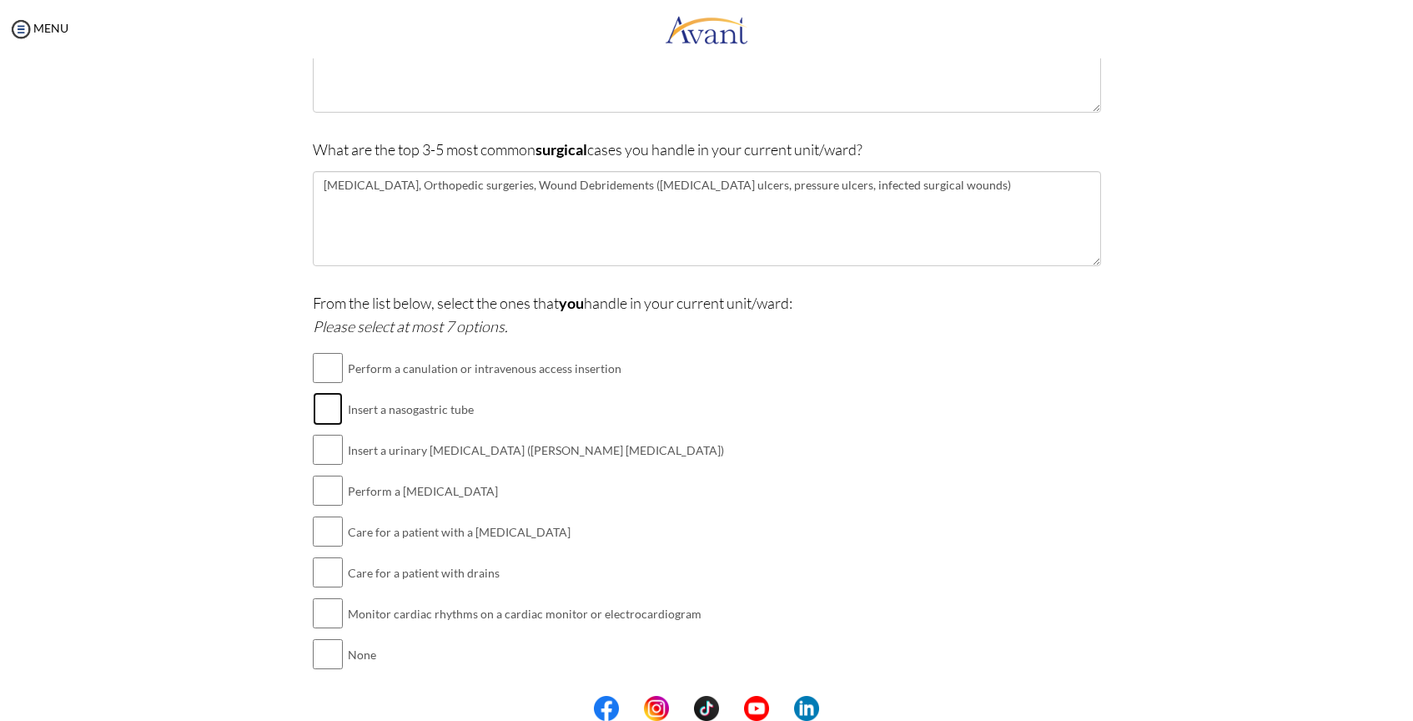
click at [319, 404] on input "checkbox" at bounding box center [328, 408] width 30 height 33
checkbox input "true"
click at [323, 447] on input "checkbox" at bounding box center [328, 449] width 30 height 33
checkbox input "true"
click at [326, 490] on input "checkbox" at bounding box center [328, 490] width 30 height 33
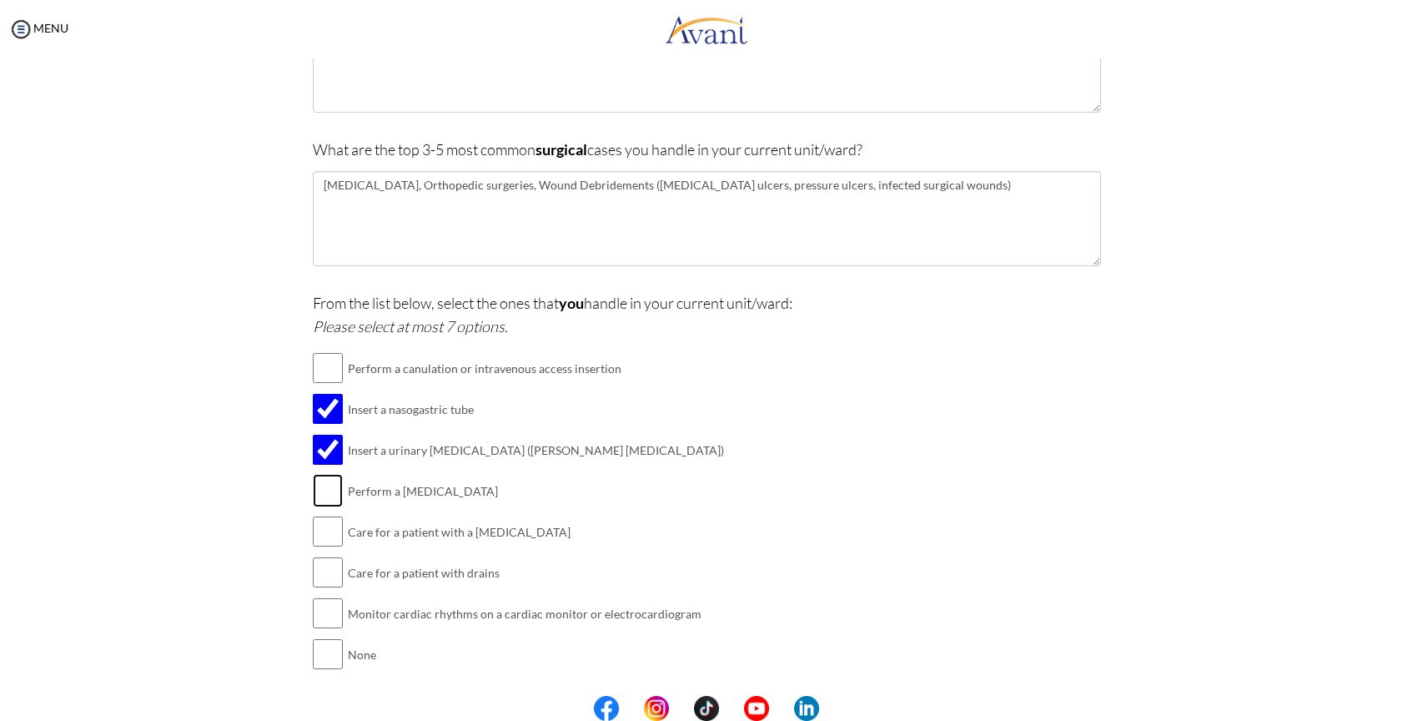
checkbox input "true"
click at [328, 570] on input "checkbox" at bounding box center [328, 571] width 30 height 33
checkbox input "true"
click at [324, 609] on input "checkbox" at bounding box center [328, 612] width 30 height 33
checkbox input "true"
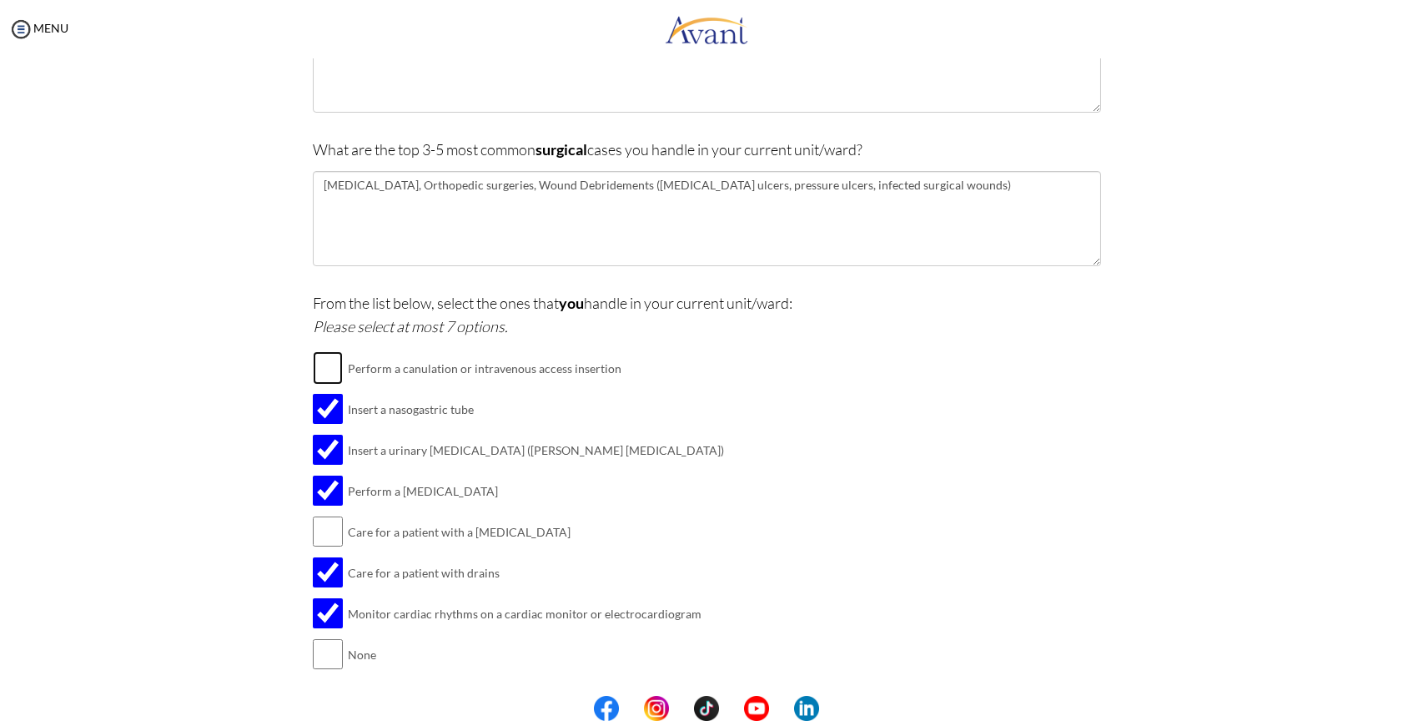
click at [321, 382] on input "checkbox" at bounding box center [328, 367] width 30 height 33
checkbox input "true"
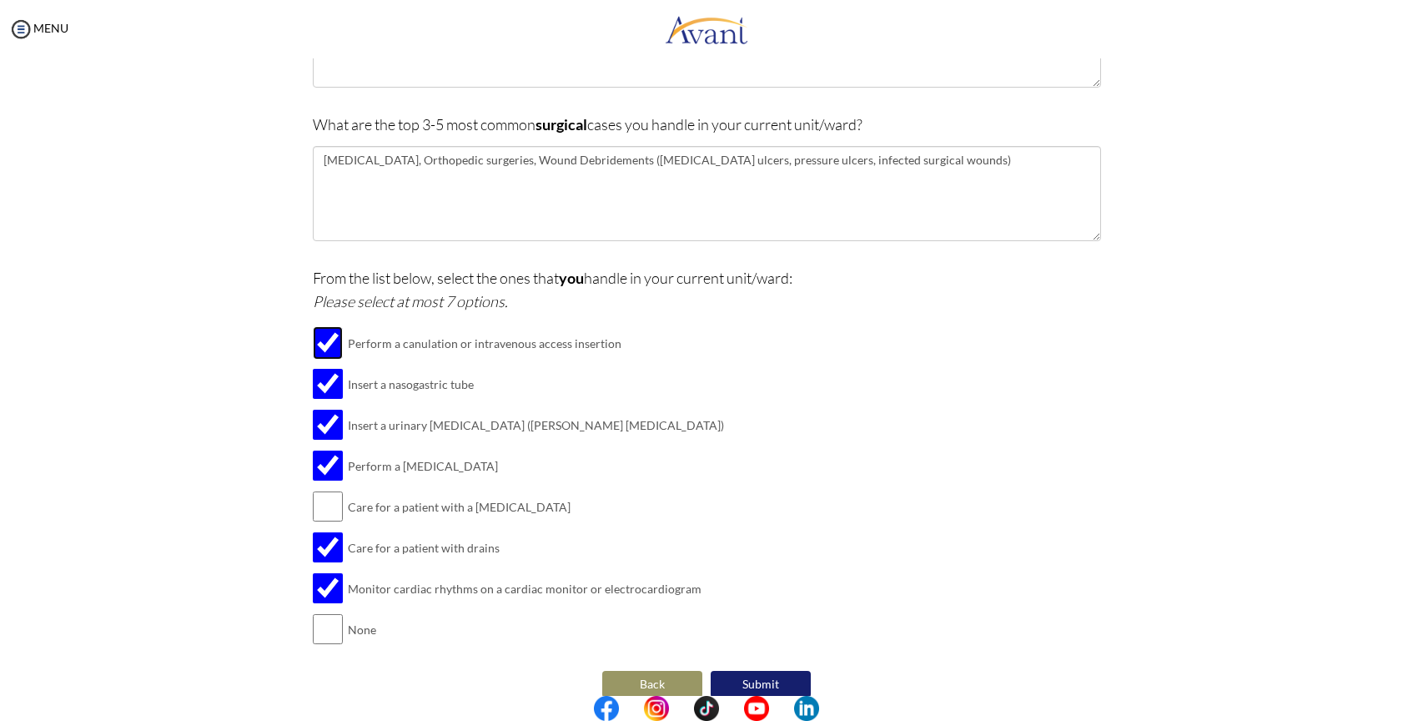
scroll to position [276, 0]
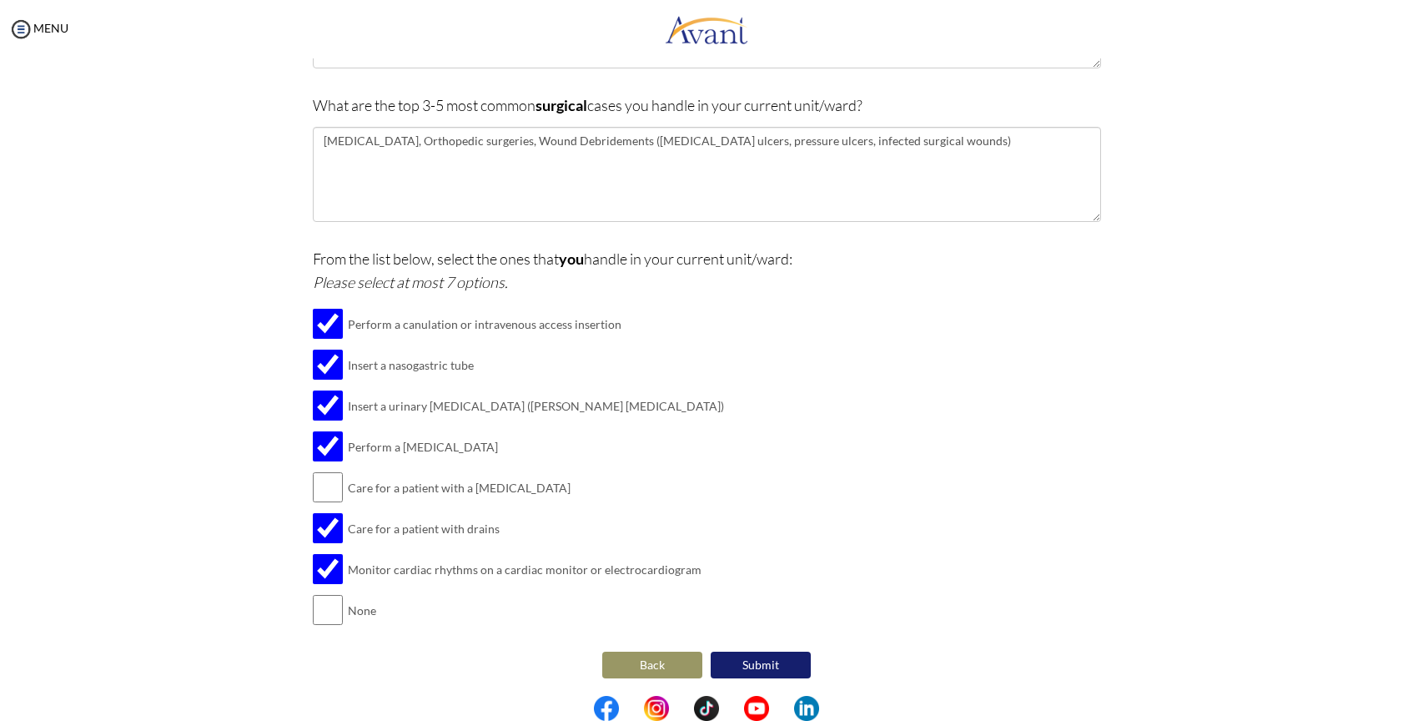
click at [787, 663] on button "Submit" at bounding box center [761, 664] width 100 height 27
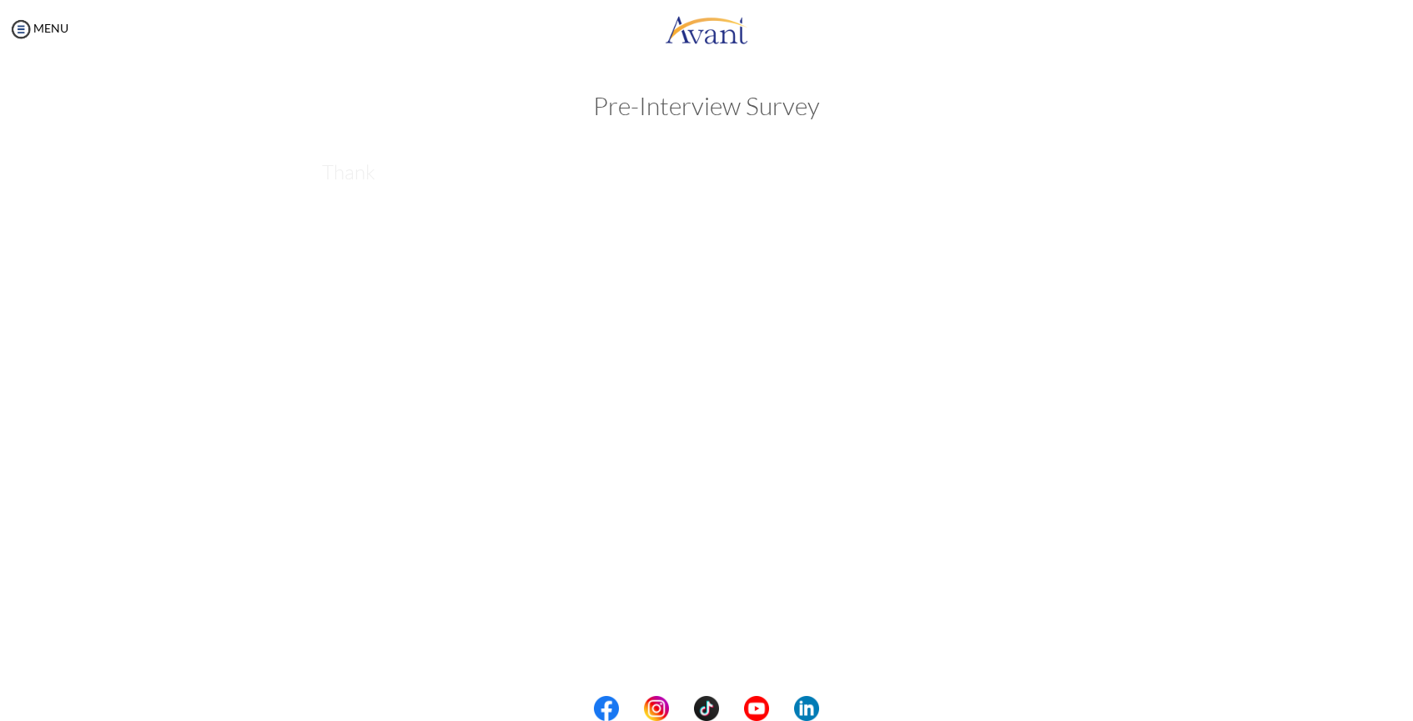
scroll to position [0, 0]
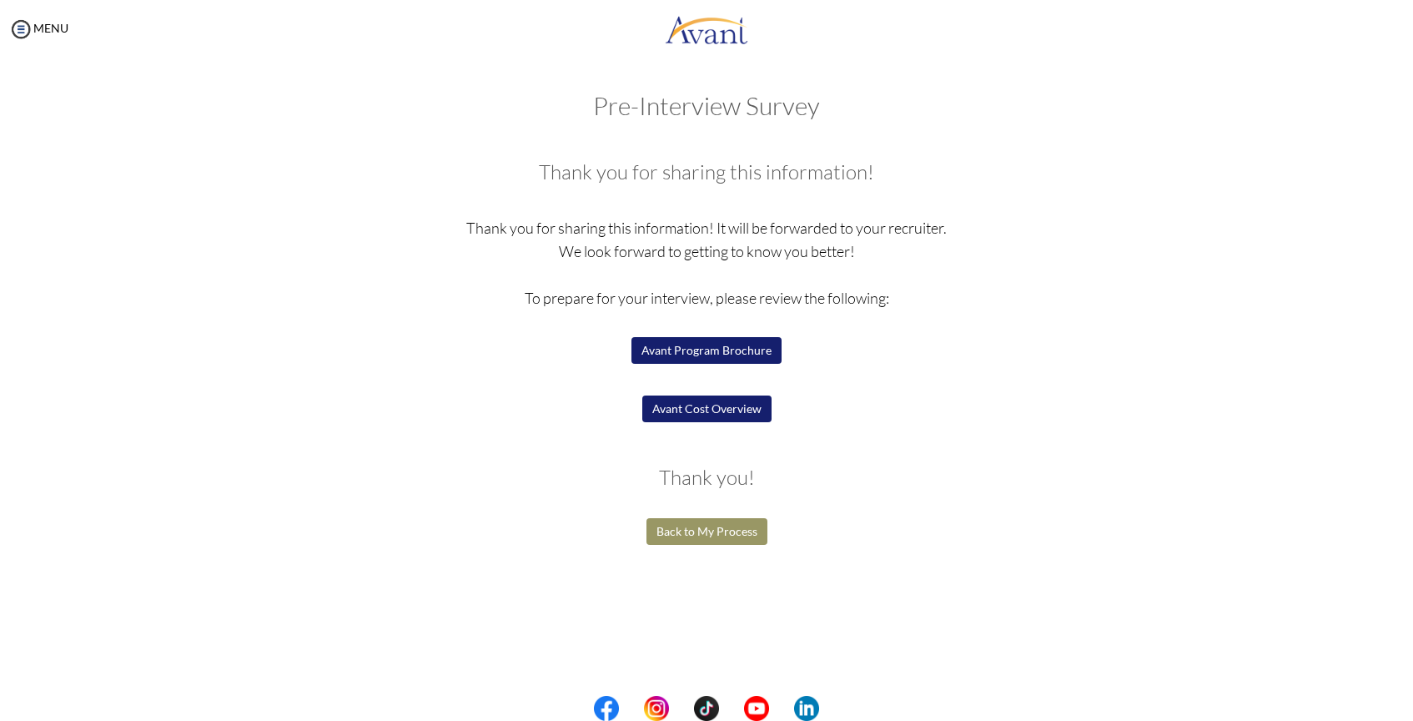
click at [718, 406] on button "Avant Cost Overview" at bounding box center [706, 408] width 129 height 27
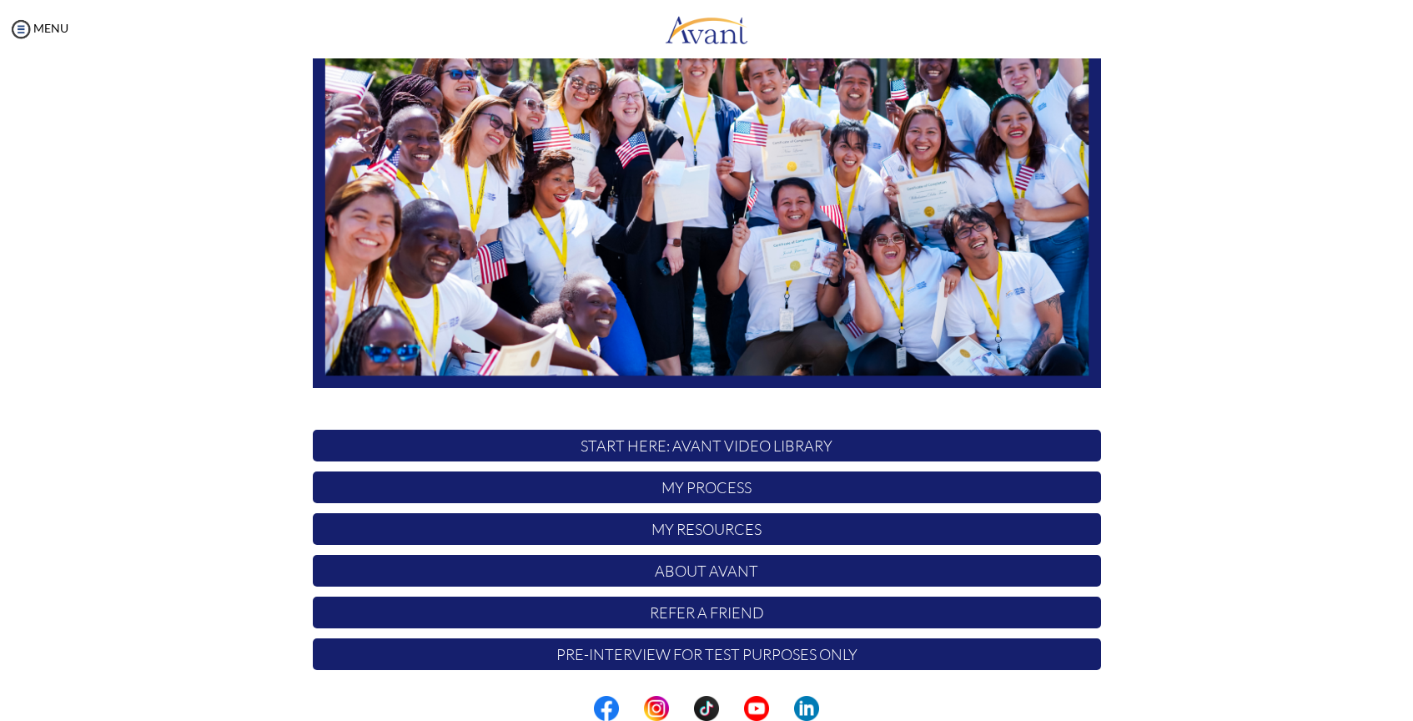
scroll to position [206, 0]
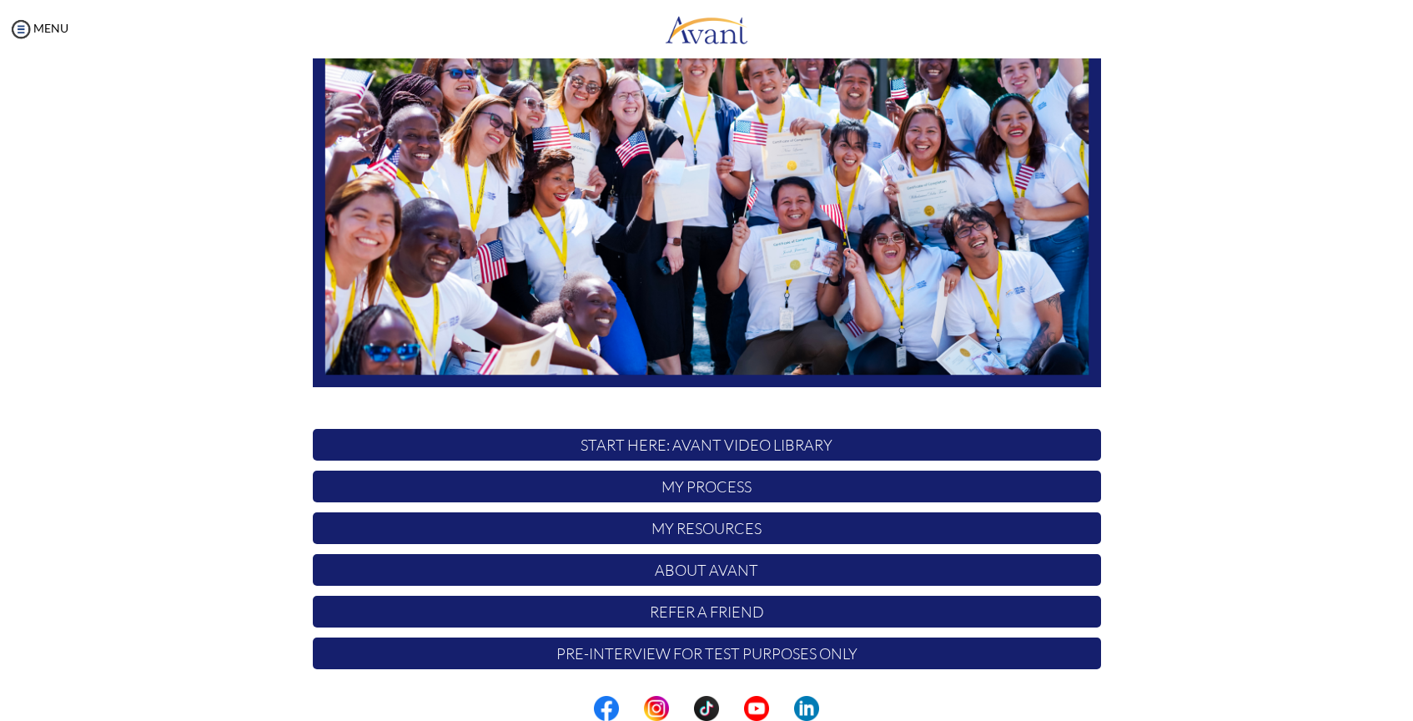
click at [736, 448] on p "START HERE: Avant Video Library" at bounding box center [707, 445] width 788 height 32
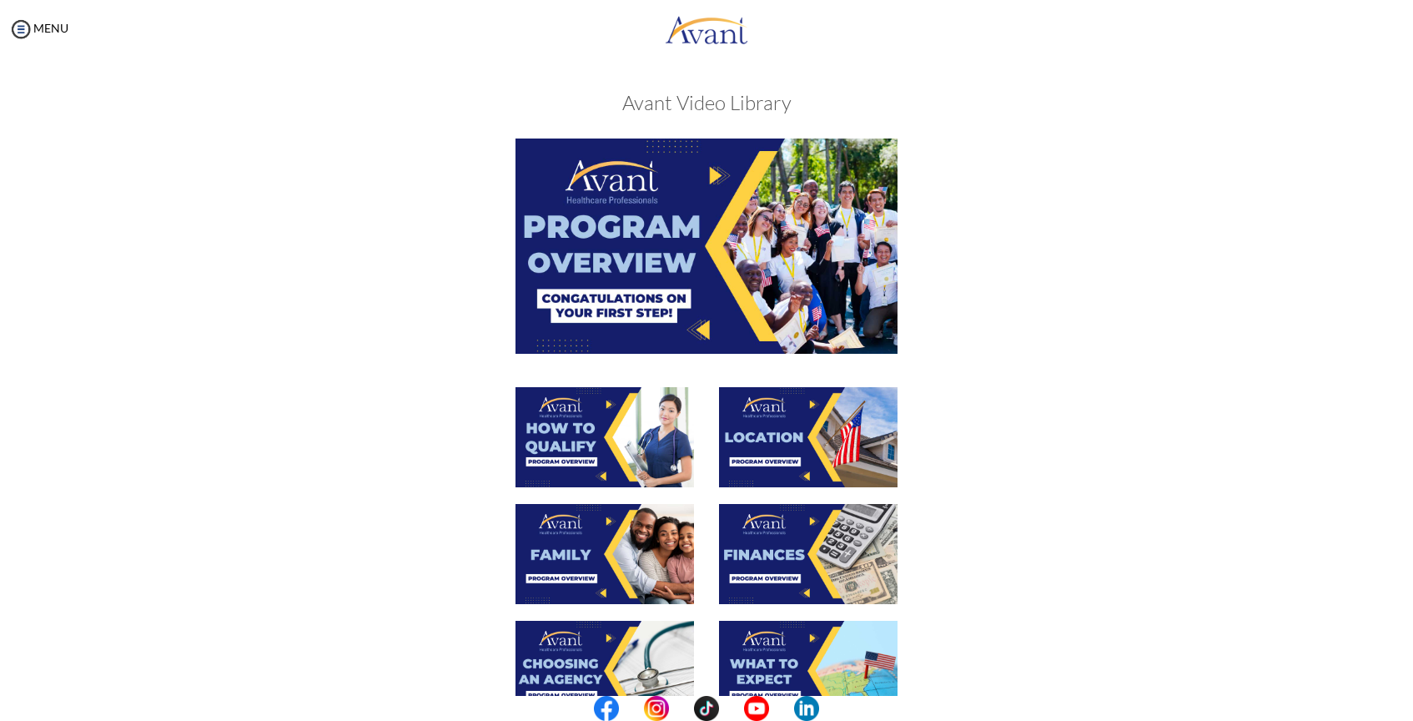
scroll to position [426, 0]
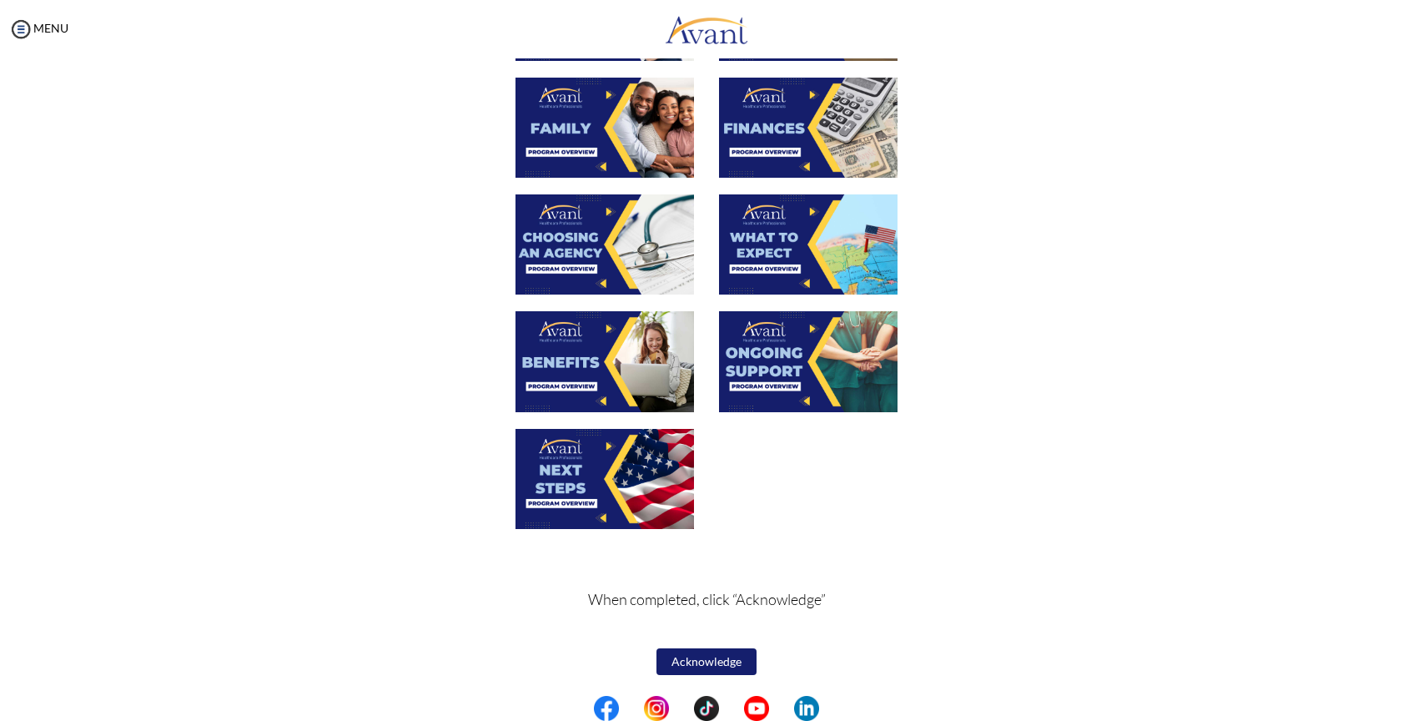
click at [734, 661] on button "Acknowledge" at bounding box center [706, 661] width 100 height 27
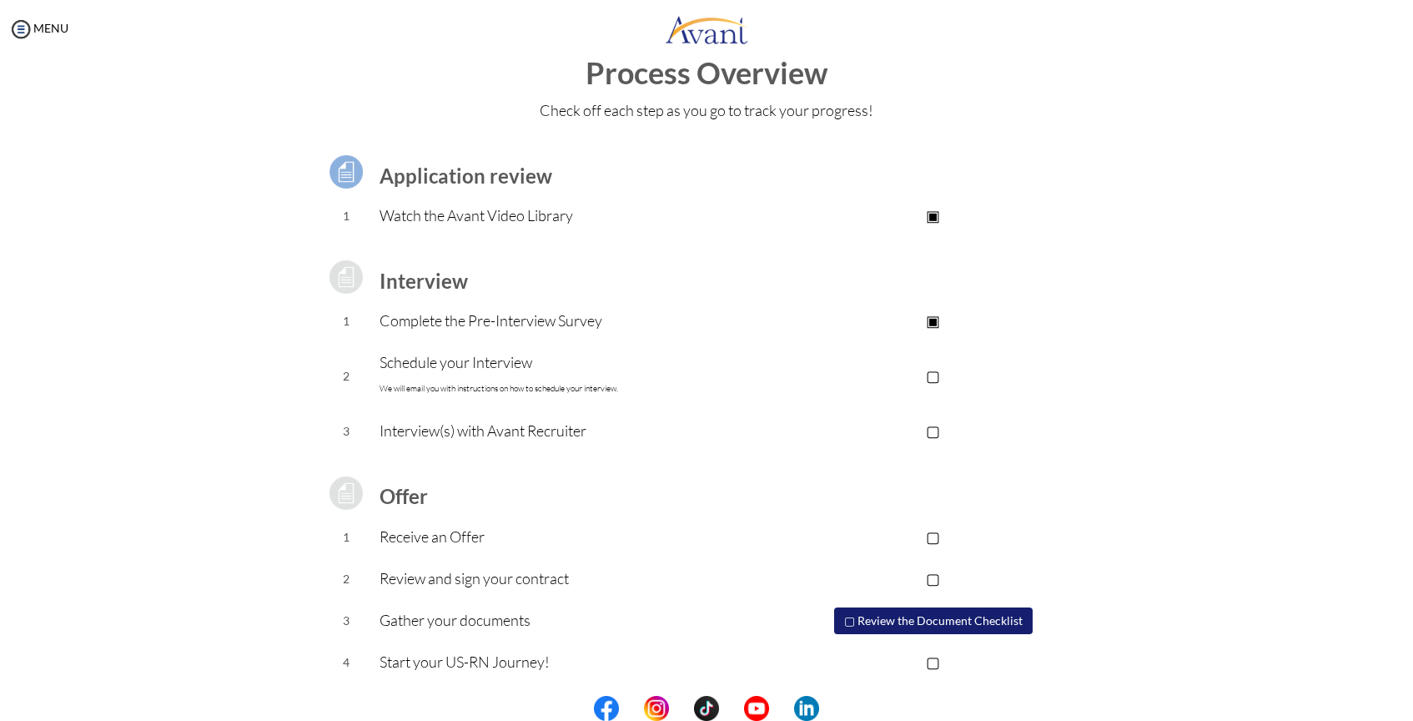
scroll to position [38, 0]
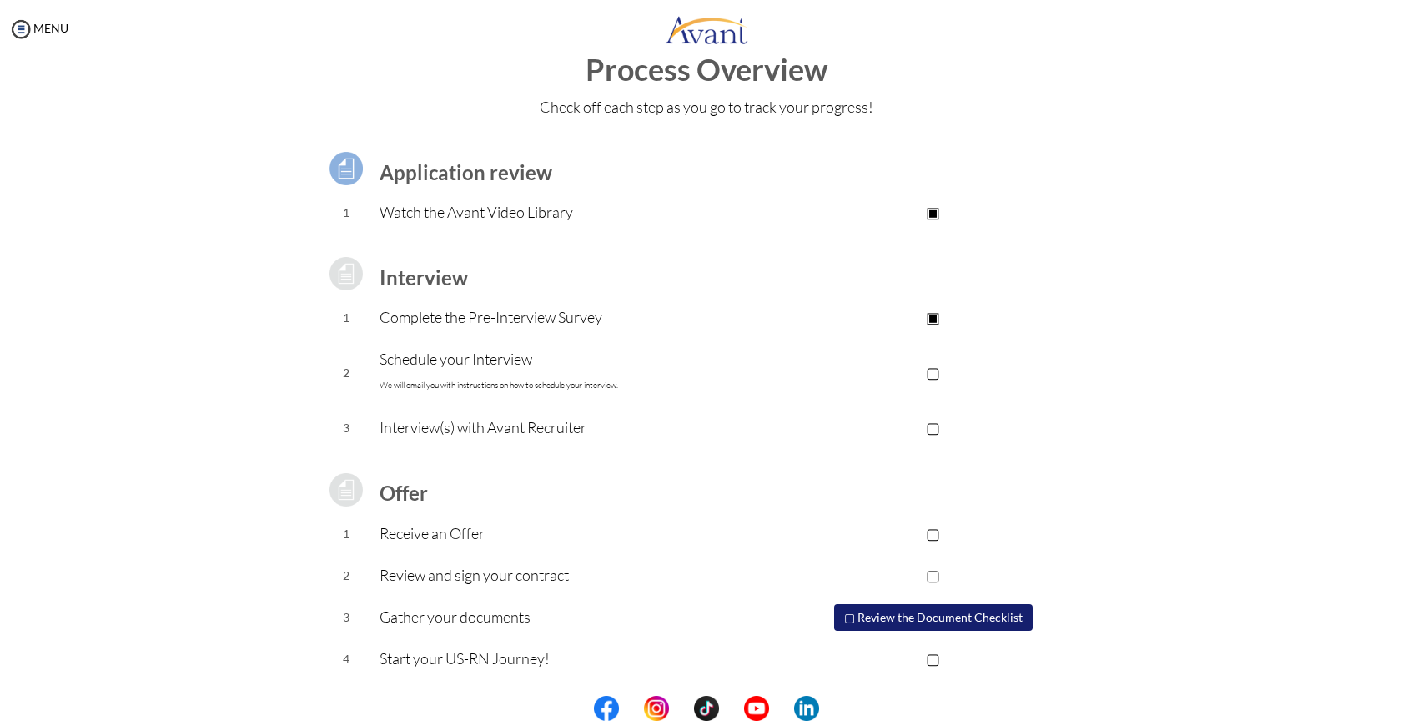
click at [961, 622] on button "▢ Review the Document Checklist" at bounding box center [933, 617] width 198 height 27
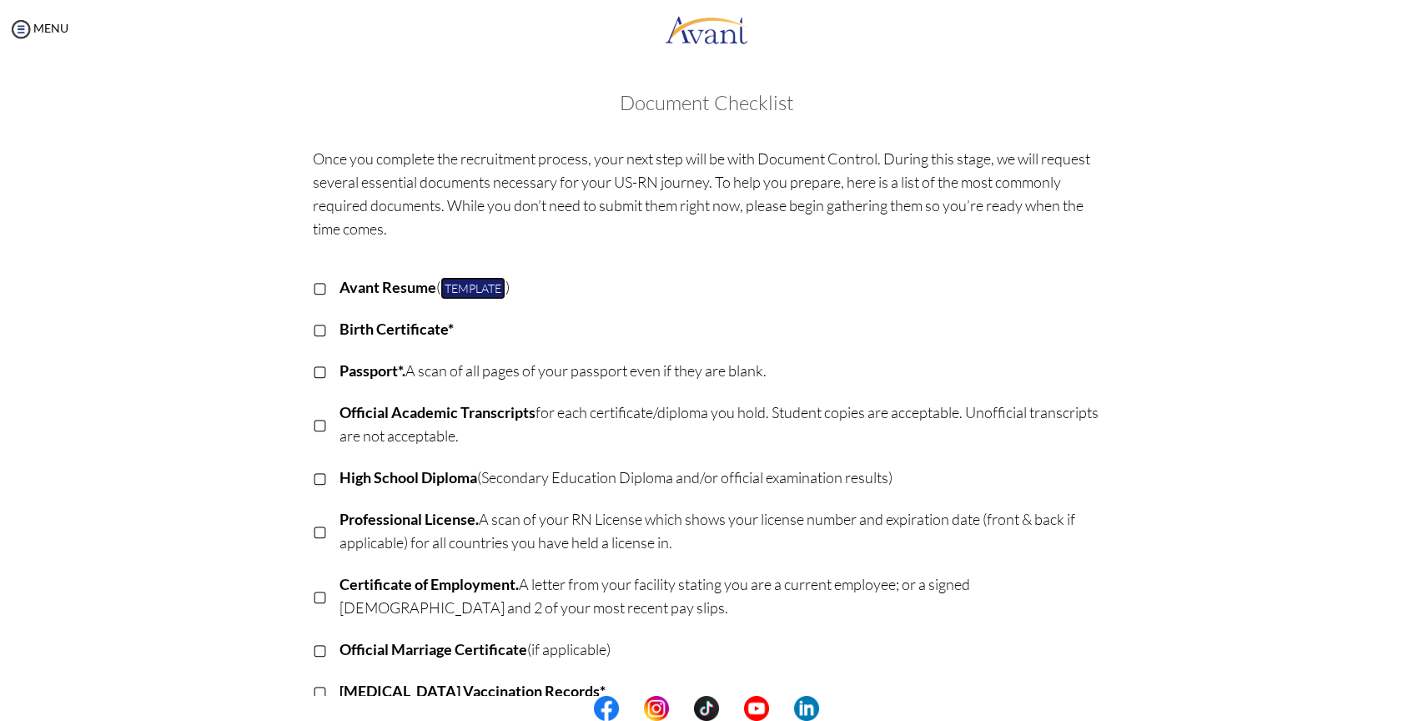
click at [481, 289] on link "Template" at bounding box center [472, 288] width 65 height 23
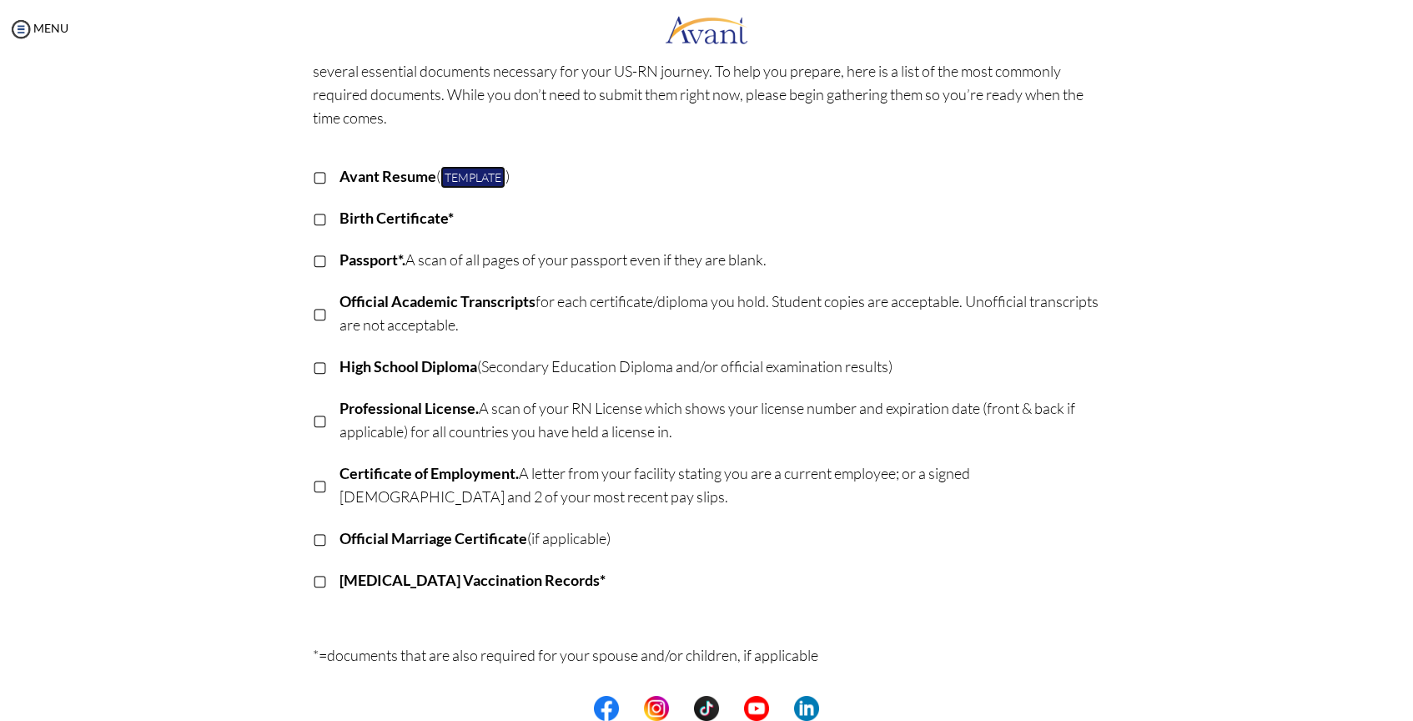
scroll to position [116, 0]
